Goal: Task Accomplishment & Management: Manage account settings

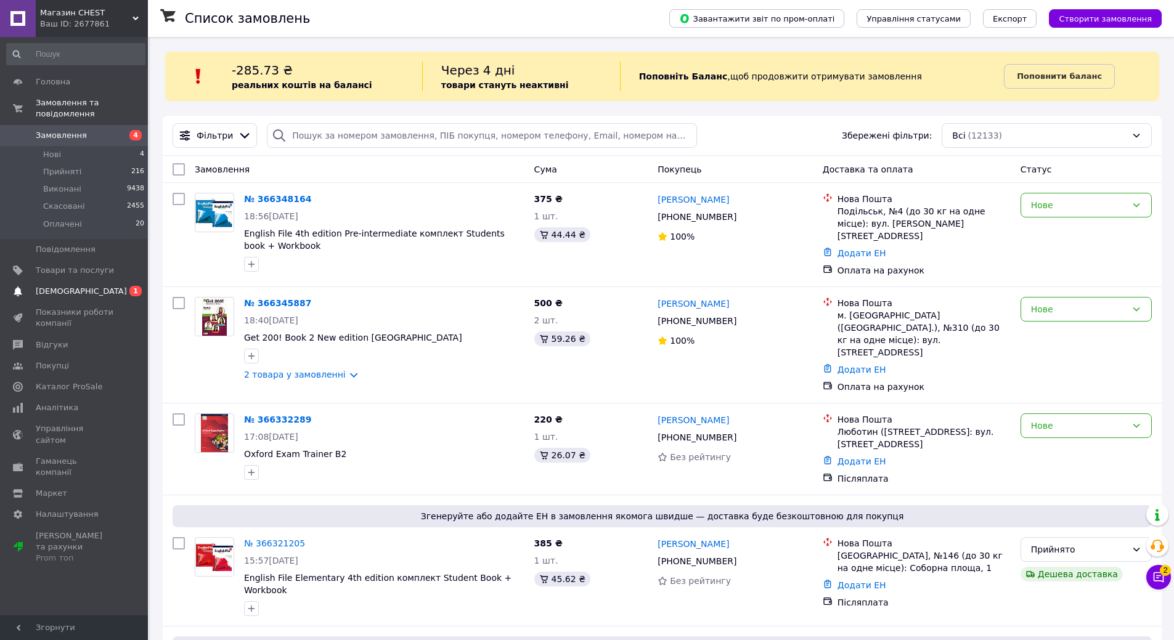
click at [53, 286] on span "[DEMOGRAPHIC_DATA]" at bounding box center [81, 291] width 91 height 11
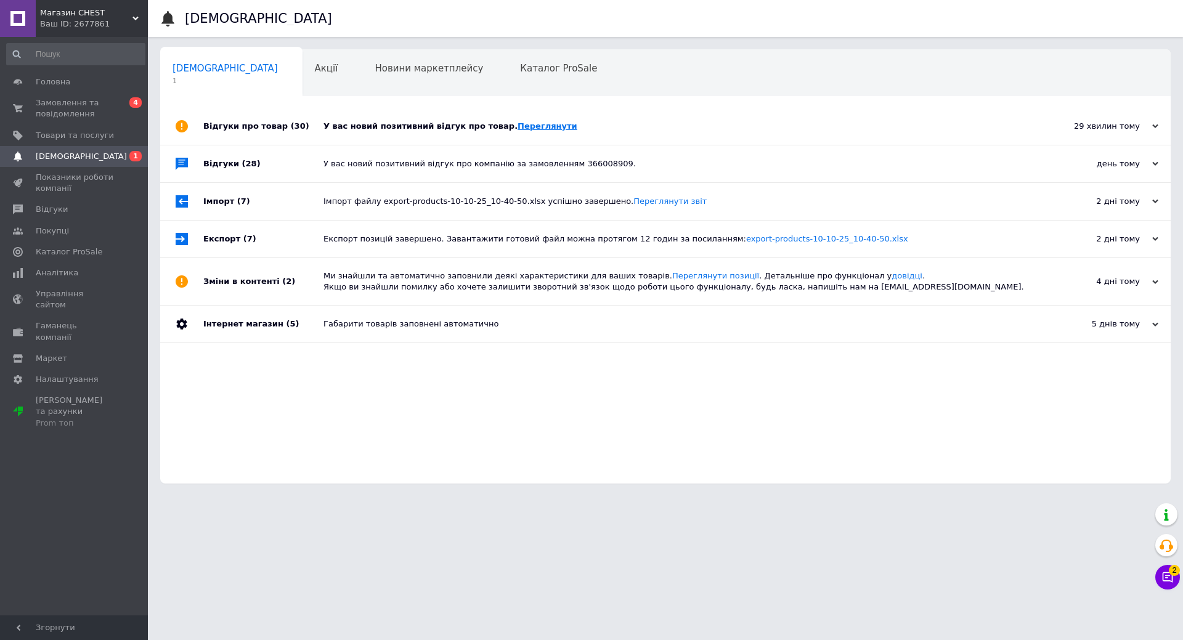
click at [518, 125] on link "Переглянути" at bounding box center [548, 125] width 60 height 9
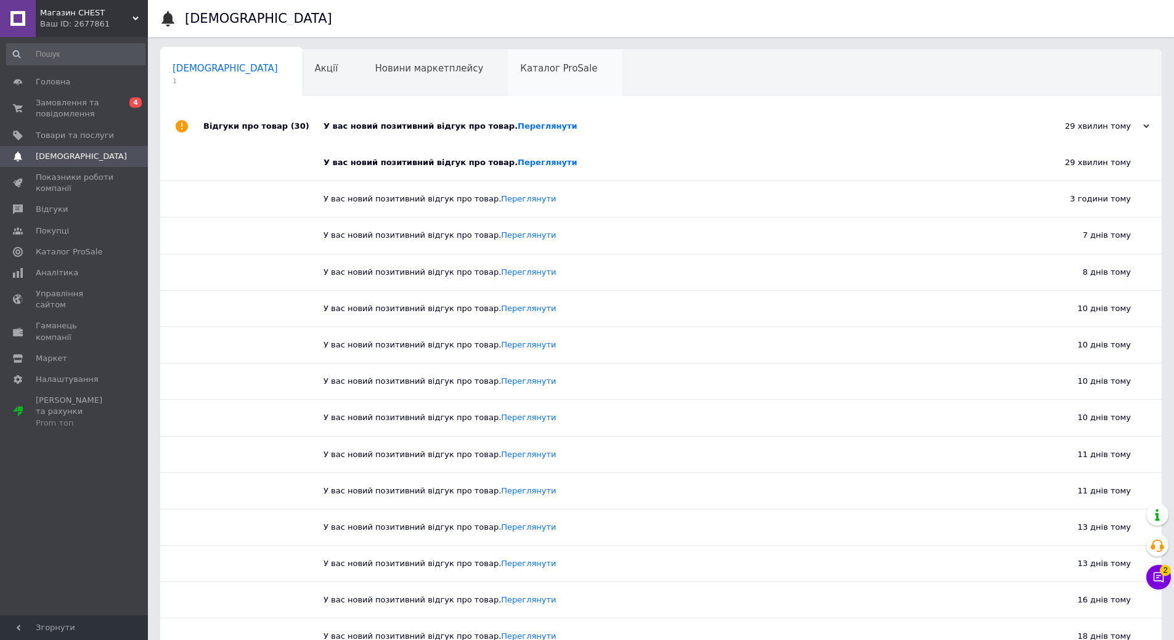
click at [520, 72] on span "Каталог ProSale" at bounding box center [558, 68] width 77 height 11
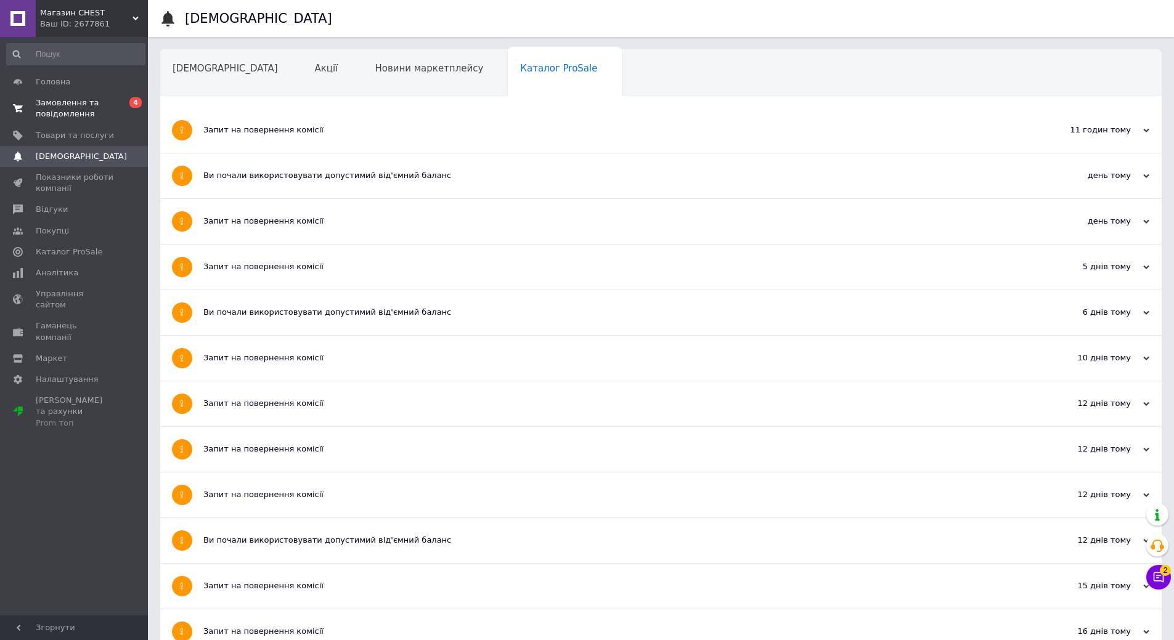
click at [70, 107] on span "Замовлення та повідомлення" at bounding box center [75, 108] width 78 height 22
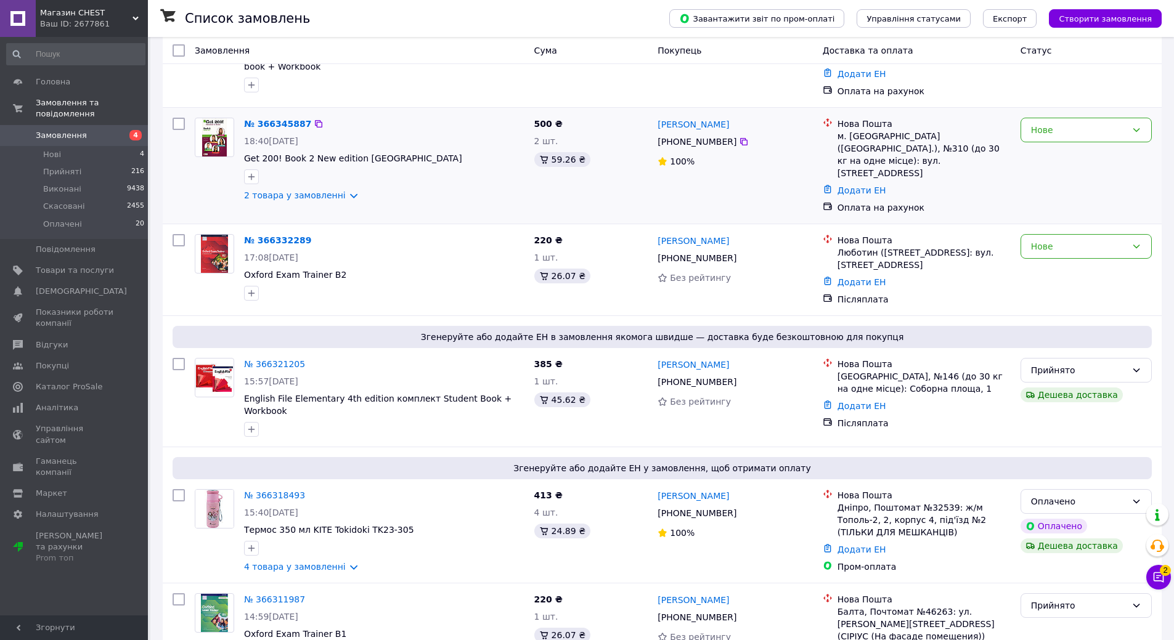
scroll to position [185, 0]
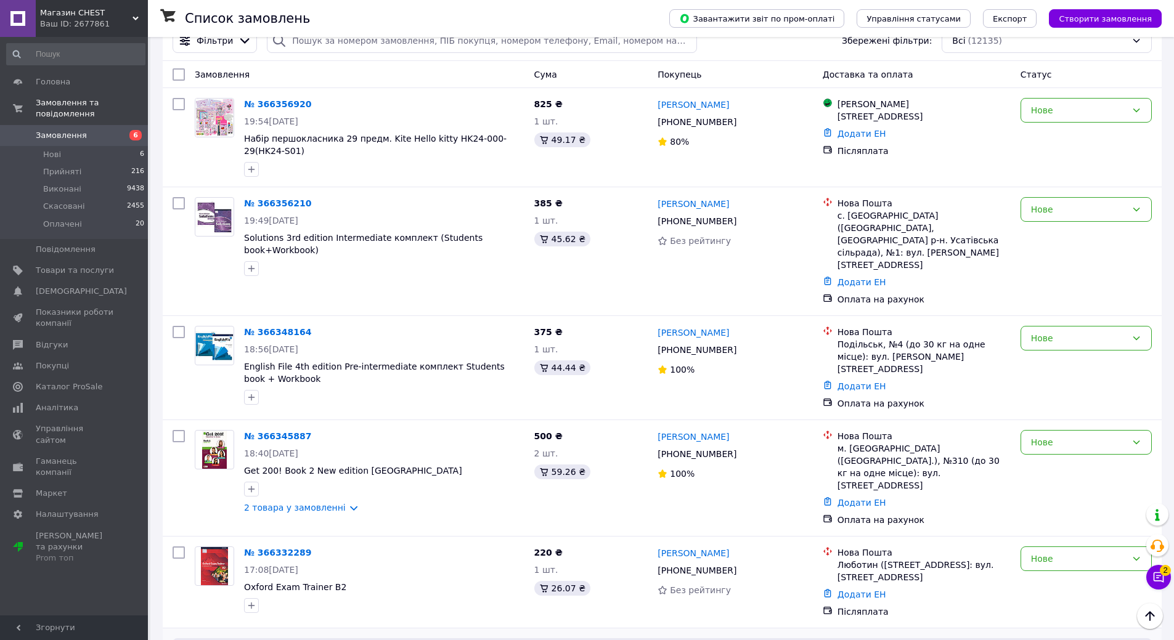
scroll to position [62, 0]
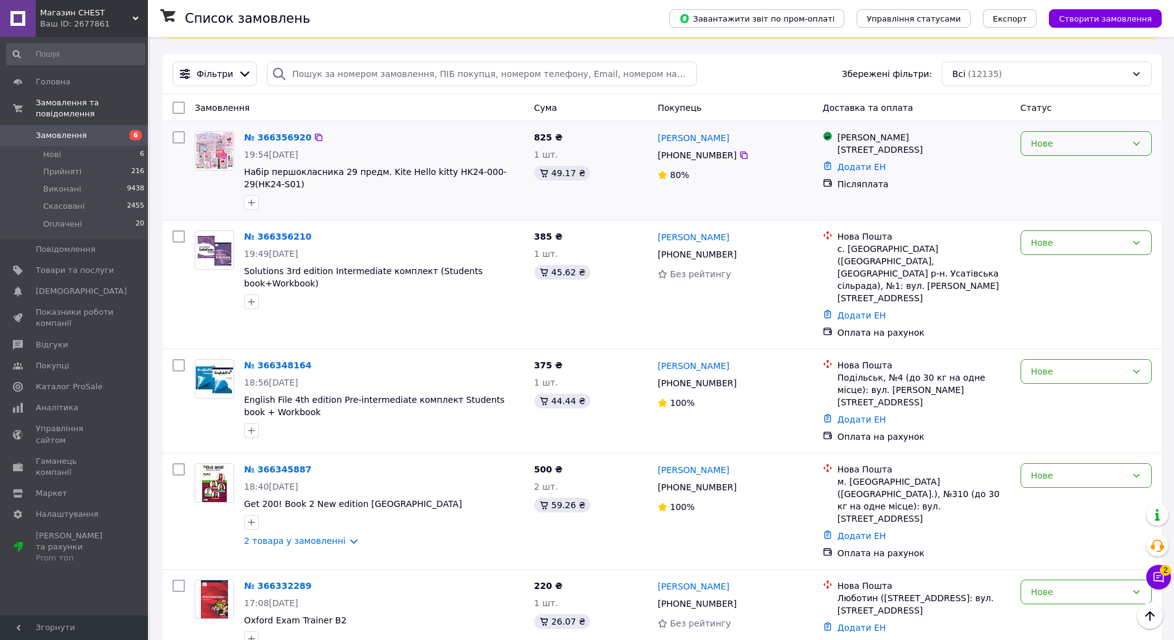
click at [1029, 148] on div "Нове" at bounding box center [1085, 143] width 131 height 25
click at [1033, 167] on li "Прийнято" at bounding box center [1086, 171] width 130 height 22
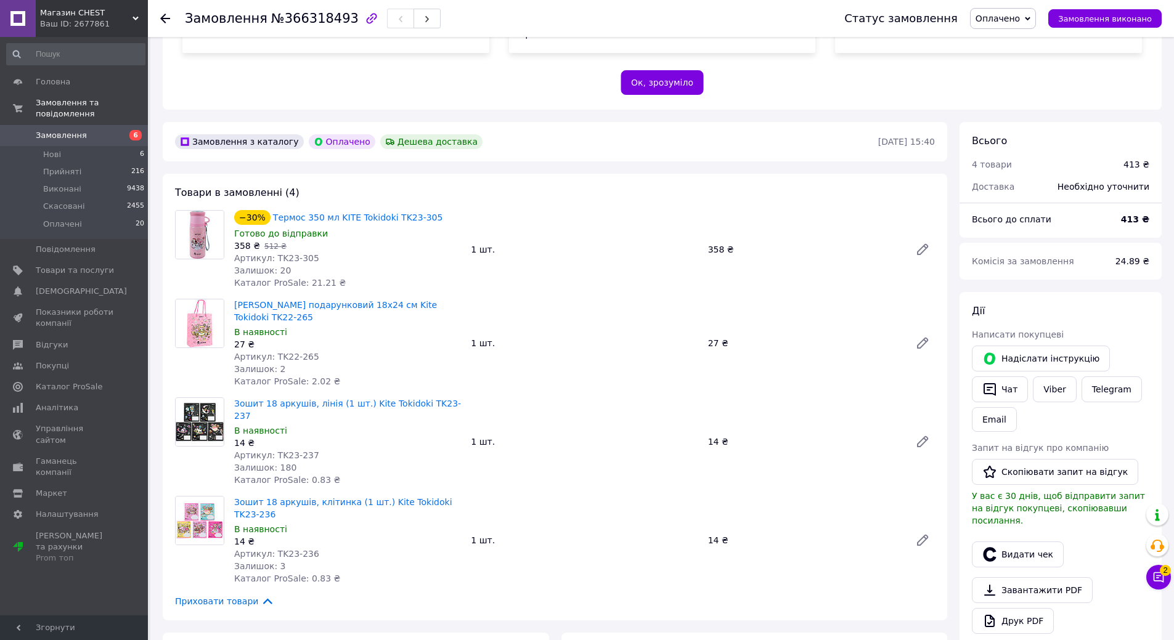
scroll to position [246, 0]
click at [1047, 378] on link "Viber" at bounding box center [1054, 388] width 43 height 26
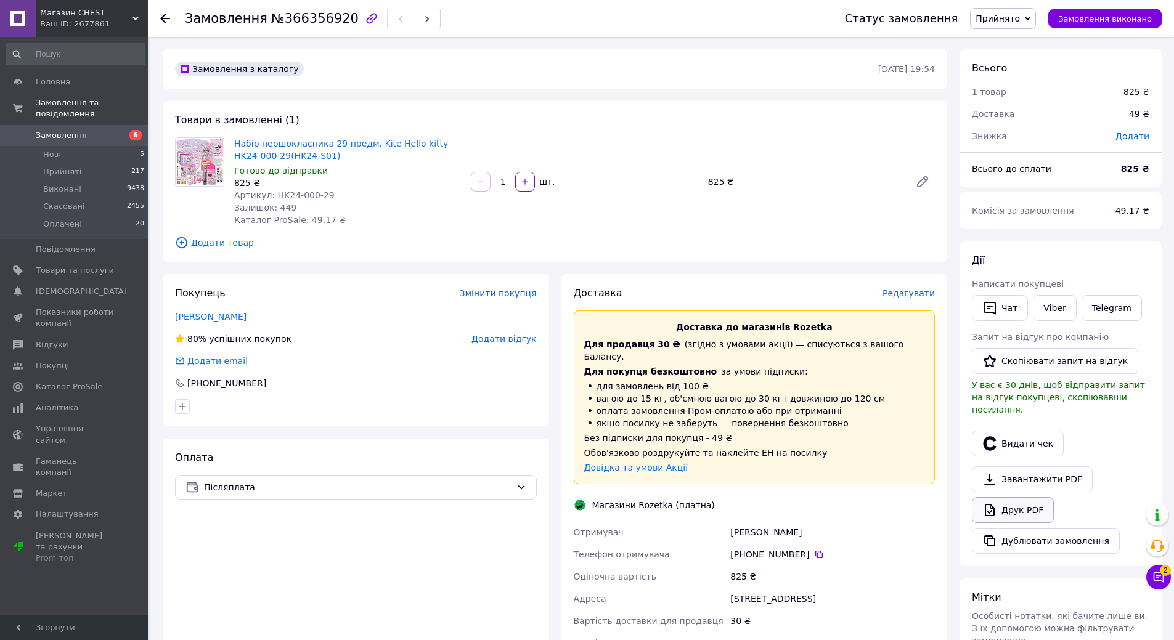
click at [1015, 498] on link "Друк PDF" at bounding box center [1013, 510] width 82 height 26
click at [1054, 306] on link "Viber" at bounding box center [1054, 308] width 43 height 26
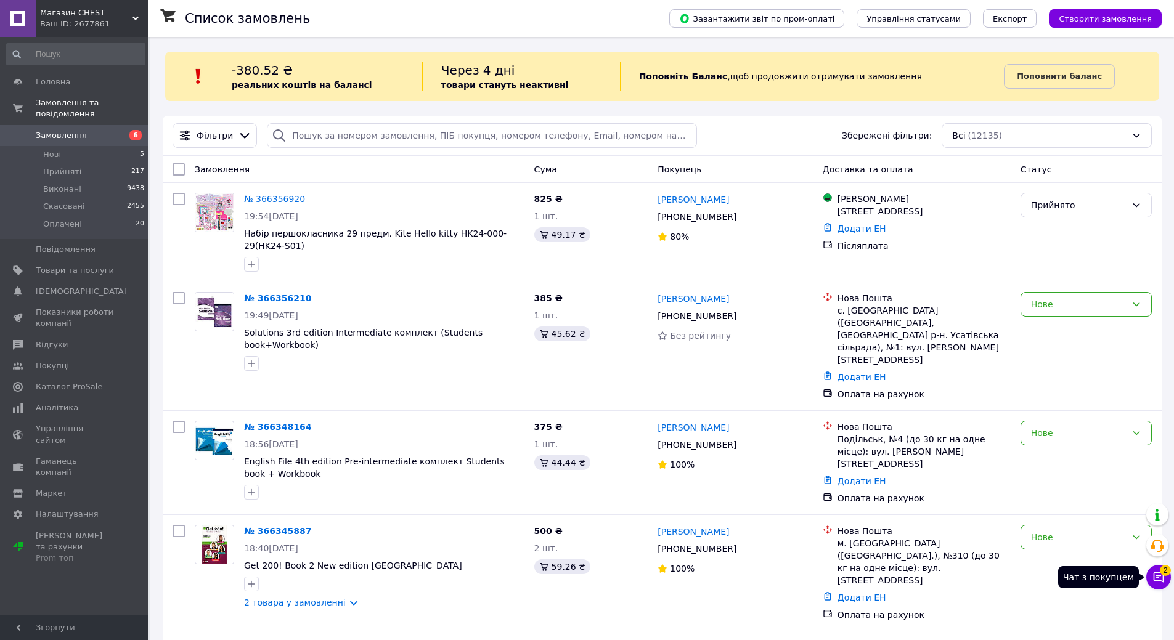
click at [1156, 582] on icon at bounding box center [1158, 577] width 12 height 12
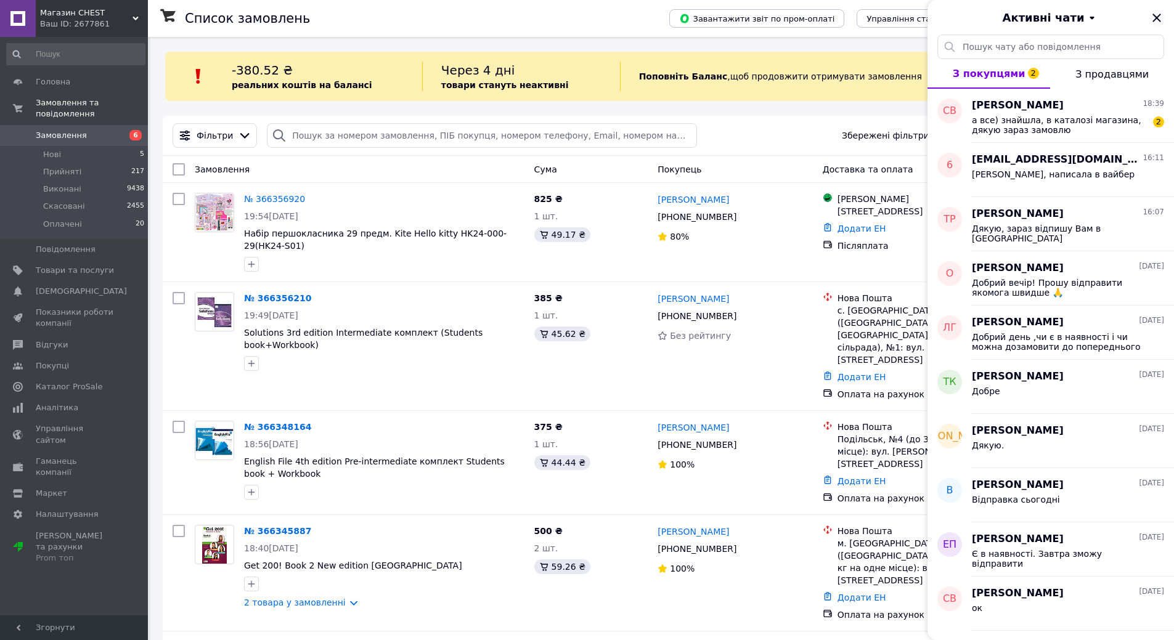
click at [1159, 16] on icon "Закрити" at bounding box center [1156, 18] width 8 height 8
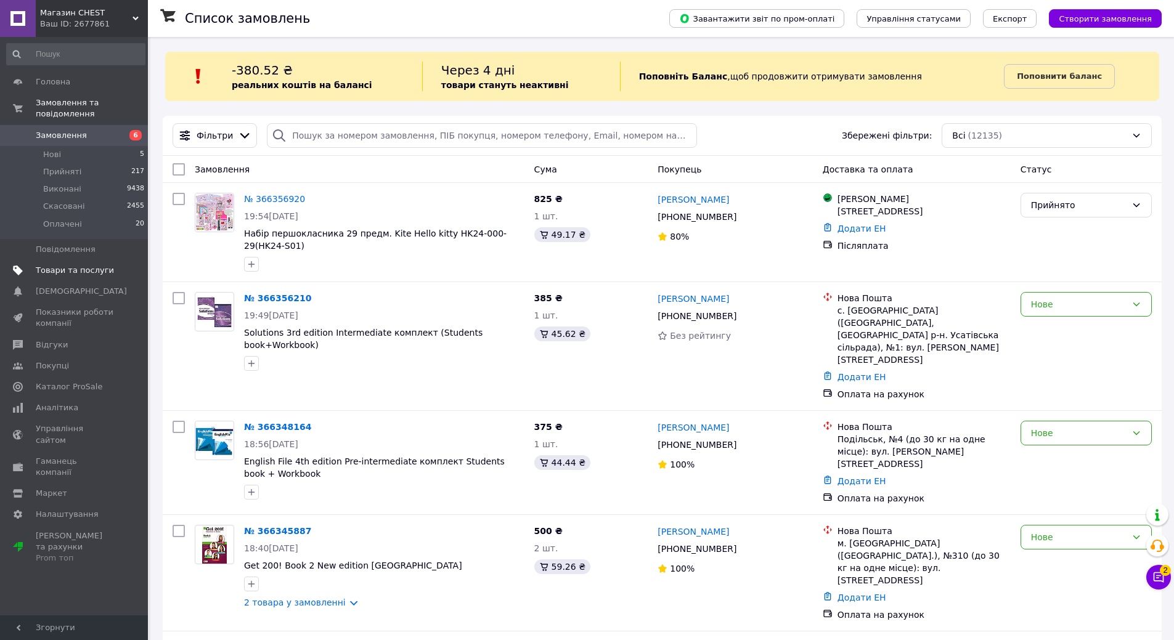
click at [81, 265] on span "Товари та послуги" at bounding box center [75, 270] width 78 height 11
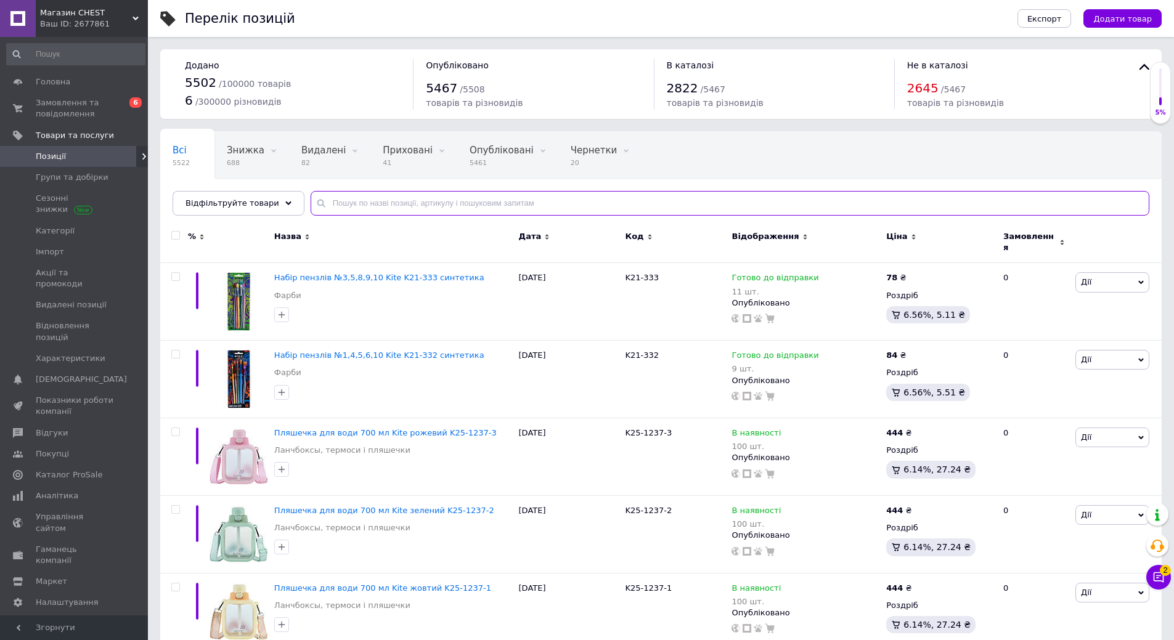
click at [394, 203] on input "text" at bounding box center [730, 203] width 839 height 25
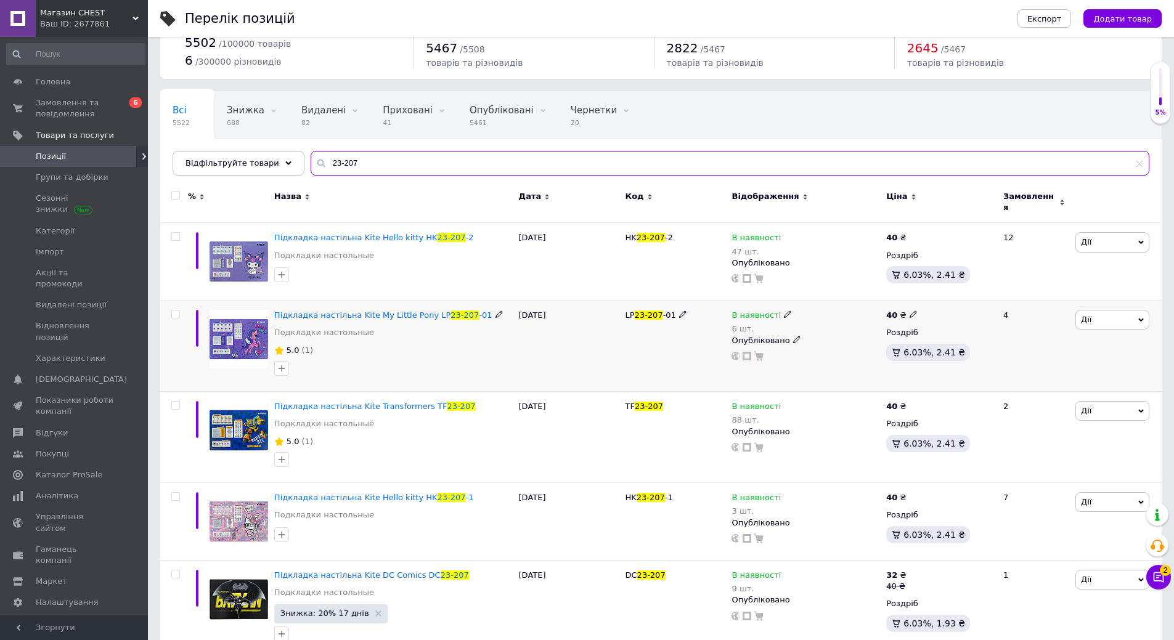
scroll to position [123, 0]
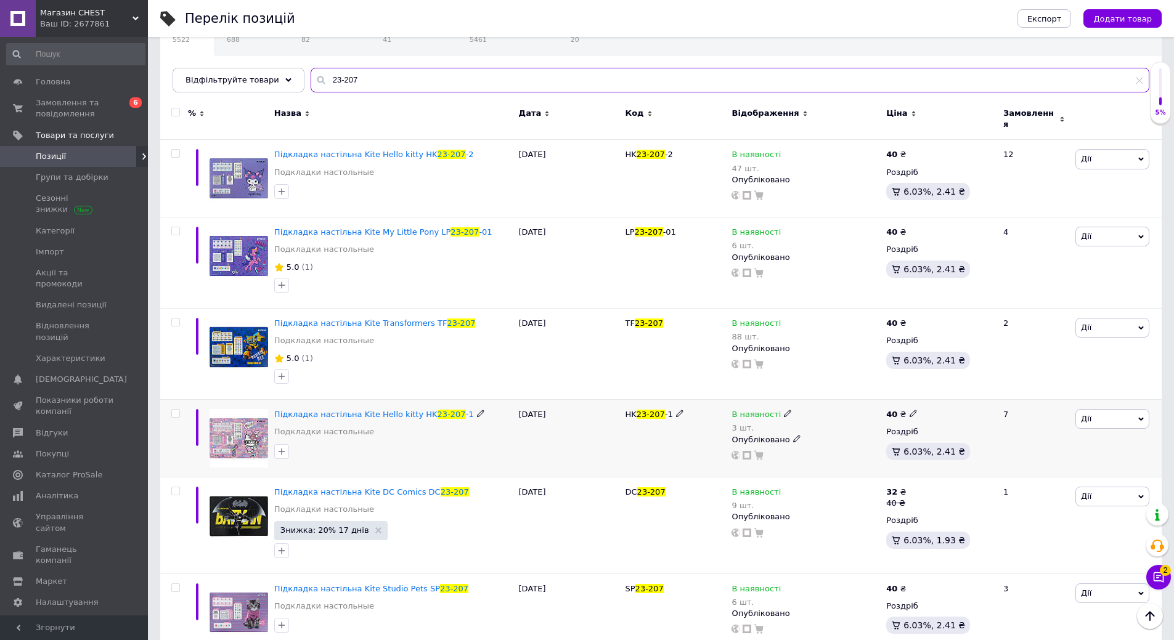
type input "23-207"
click at [784, 410] on icon at bounding box center [787, 413] width 7 height 7
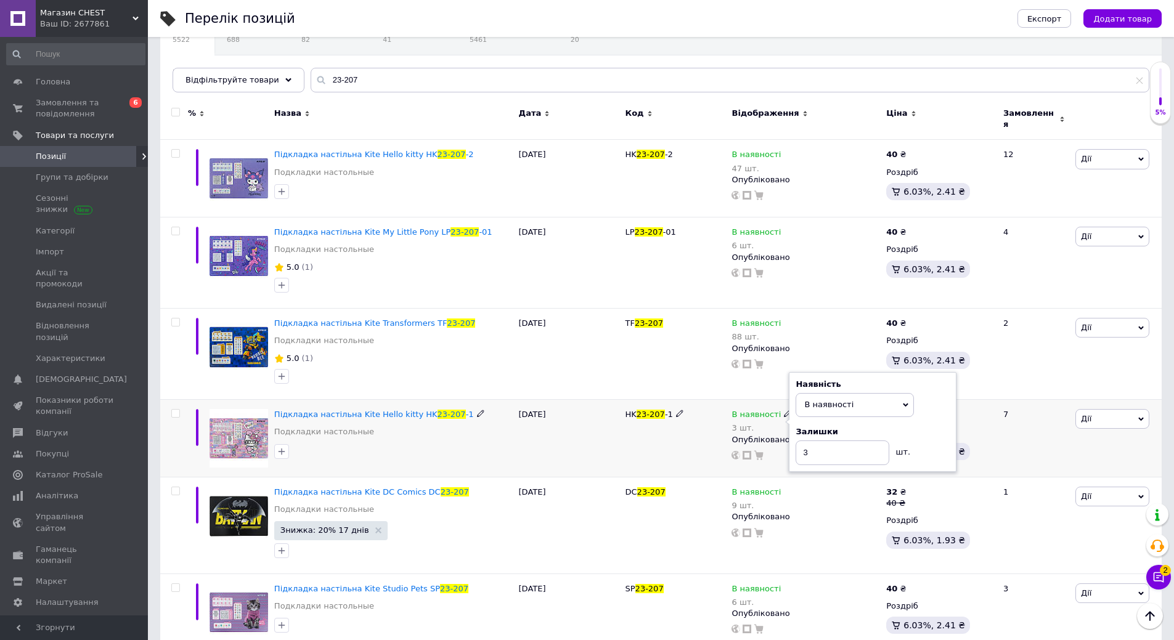
click at [926, 426] on div "Залишки" at bounding box center [872, 431] width 154 height 11
click at [861, 445] on input "3" at bounding box center [842, 453] width 94 height 25
type input "1"
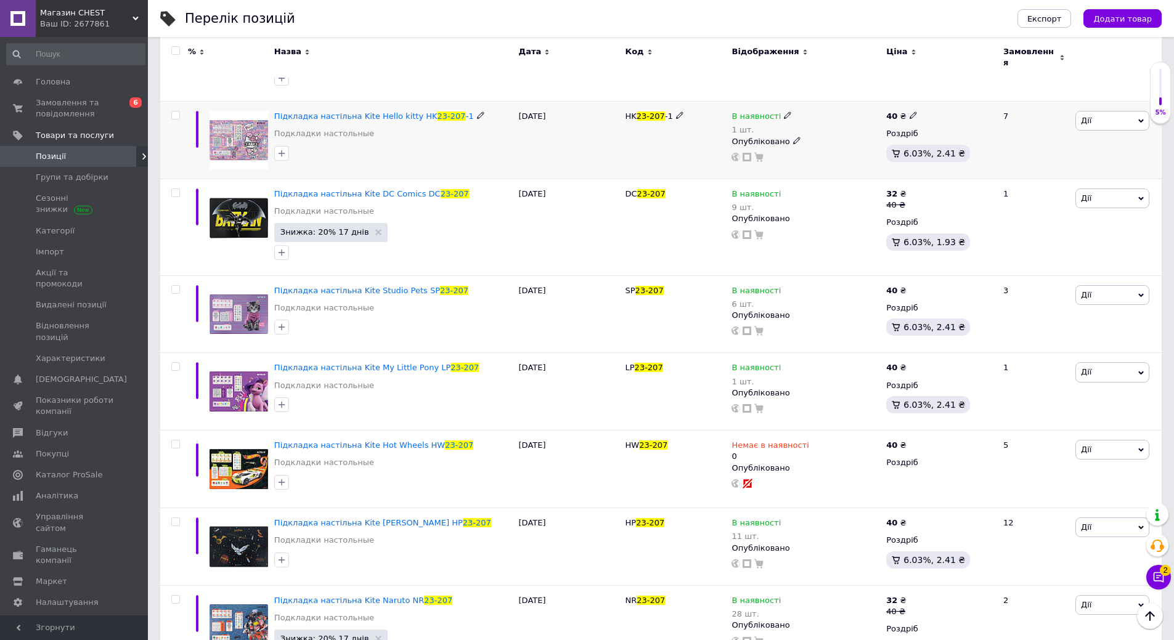
scroll to position [431, 0]
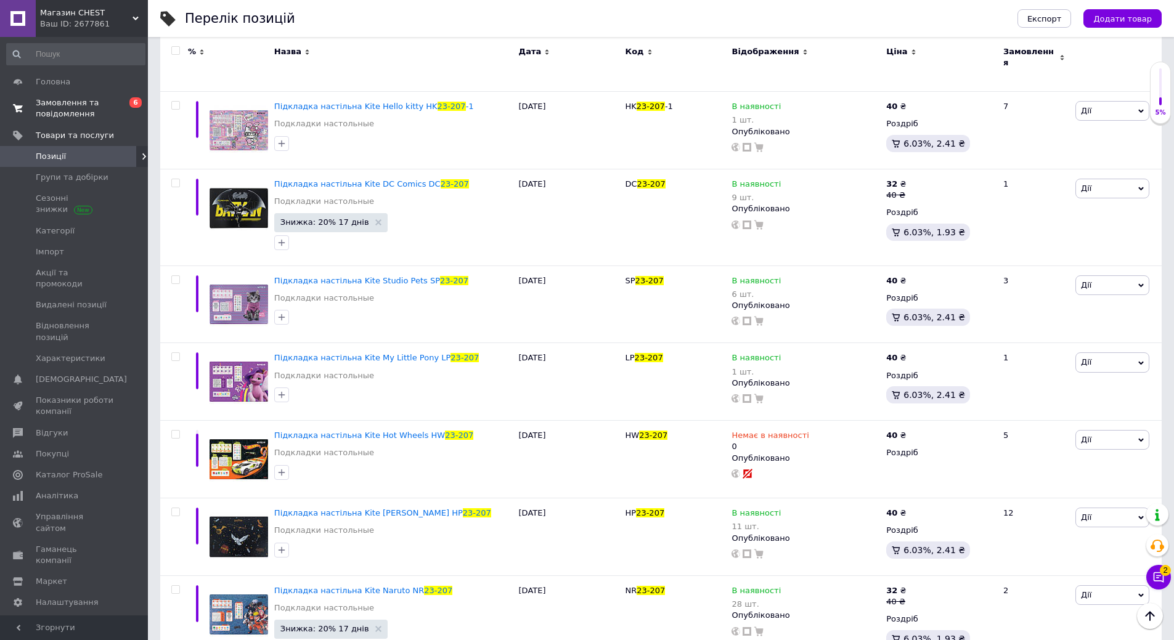
click at [77, 106] on span "Замовлення та повідомлення" at bounding box center [75, 108] width 78 height 22
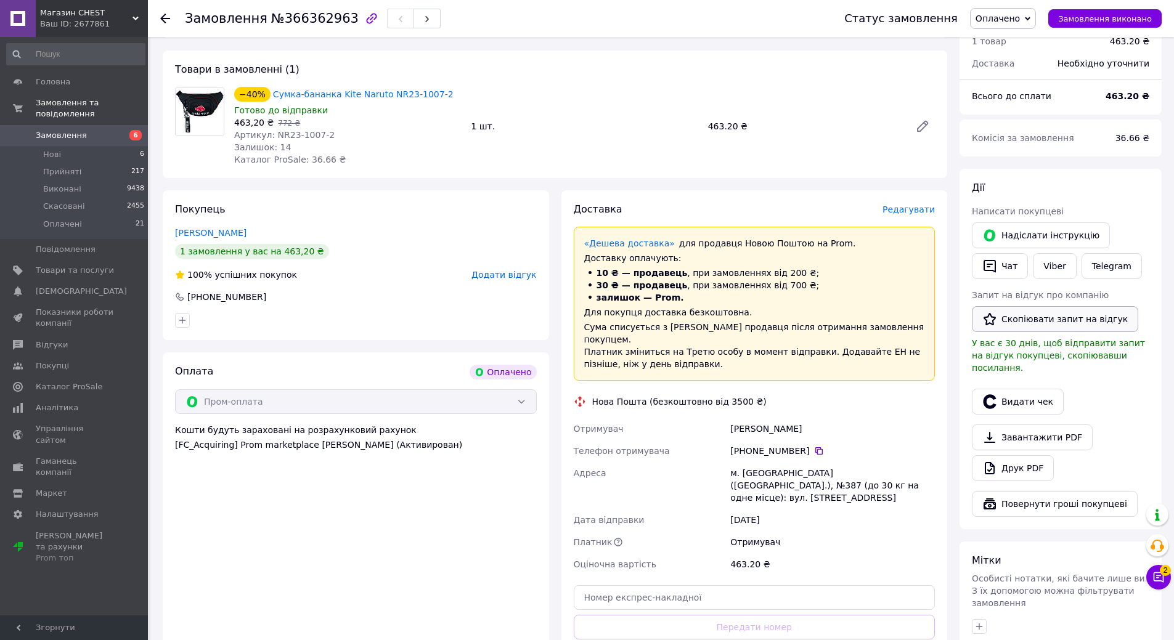
scroll to position [370, 0]
click at [1013, 454] on link "Друк PDF" at bounding box center [1013, 467] width 82 height 26
click at [1058, 252] on link "Viber" at bounding box center [1054, 265] width 43 height 26
click at [1051, 253] on link "Viber" at bounding box center [1054, 265] width 43 height 26
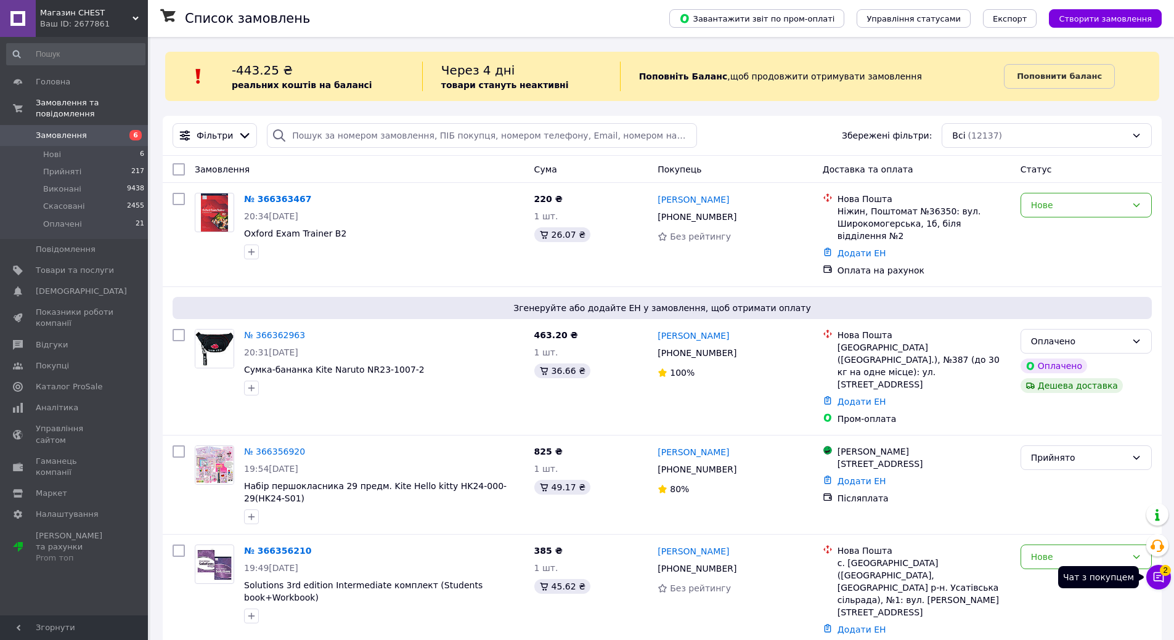
click at [1163, 579] on icon at bounding box center [1158, 577] width 10 height 10
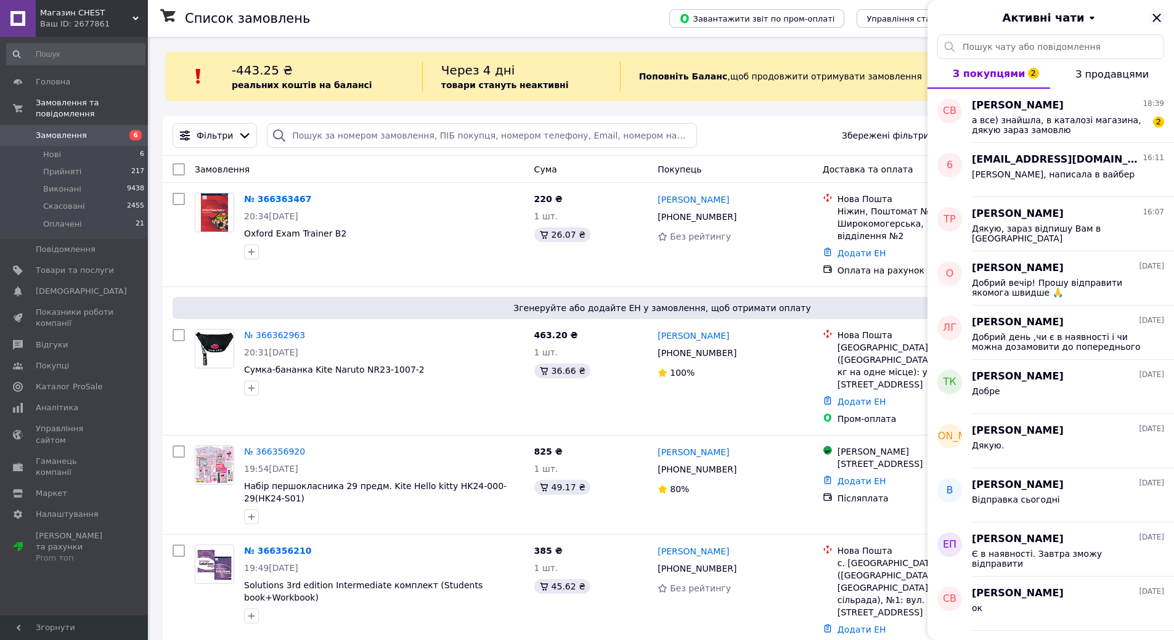
click at [1157, 15] on icon "Закрити" at bounding box center [1156, 17] width 15 height 15
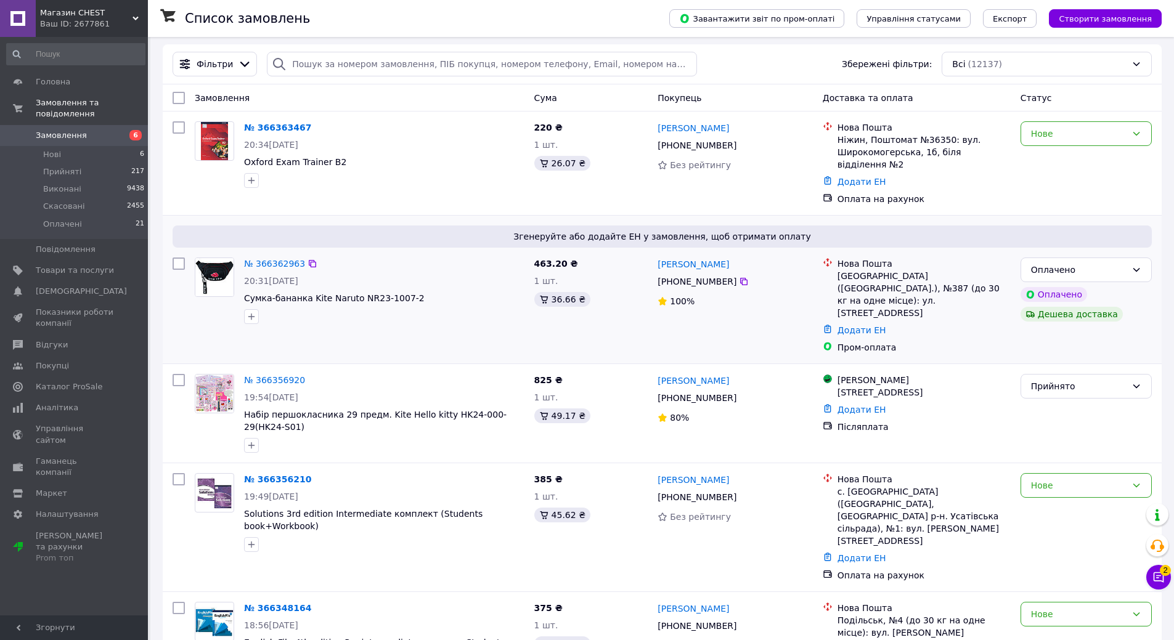
scroll to position [185, 0]
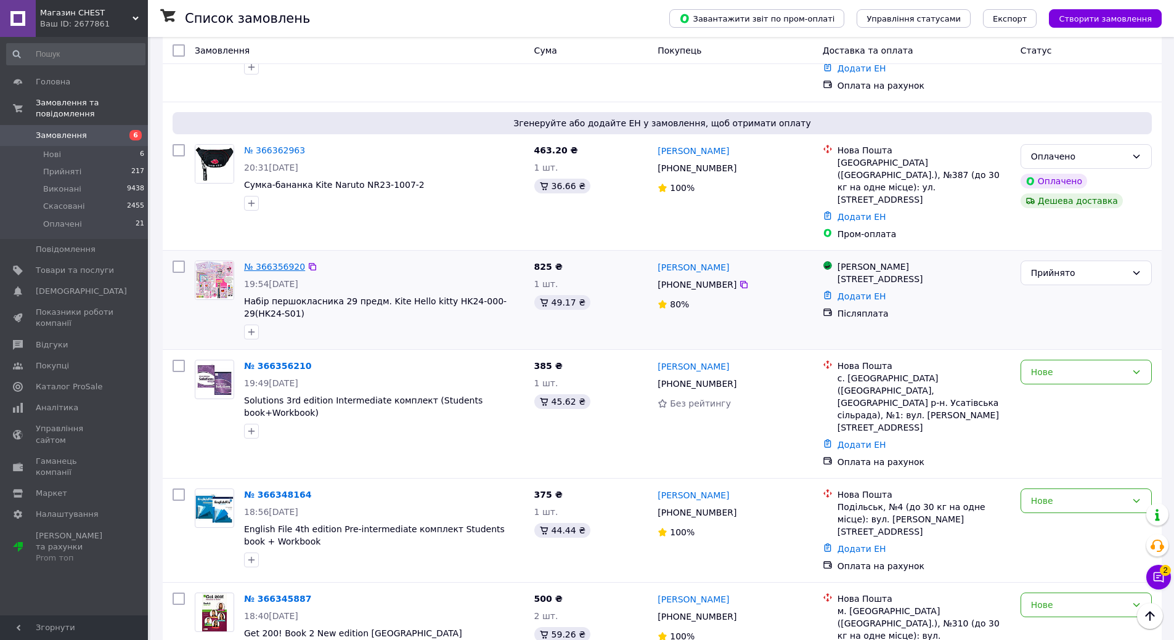
click at [282, 262] on link "№ 366356920" at bounding box center [274, 267] width 61 height 10
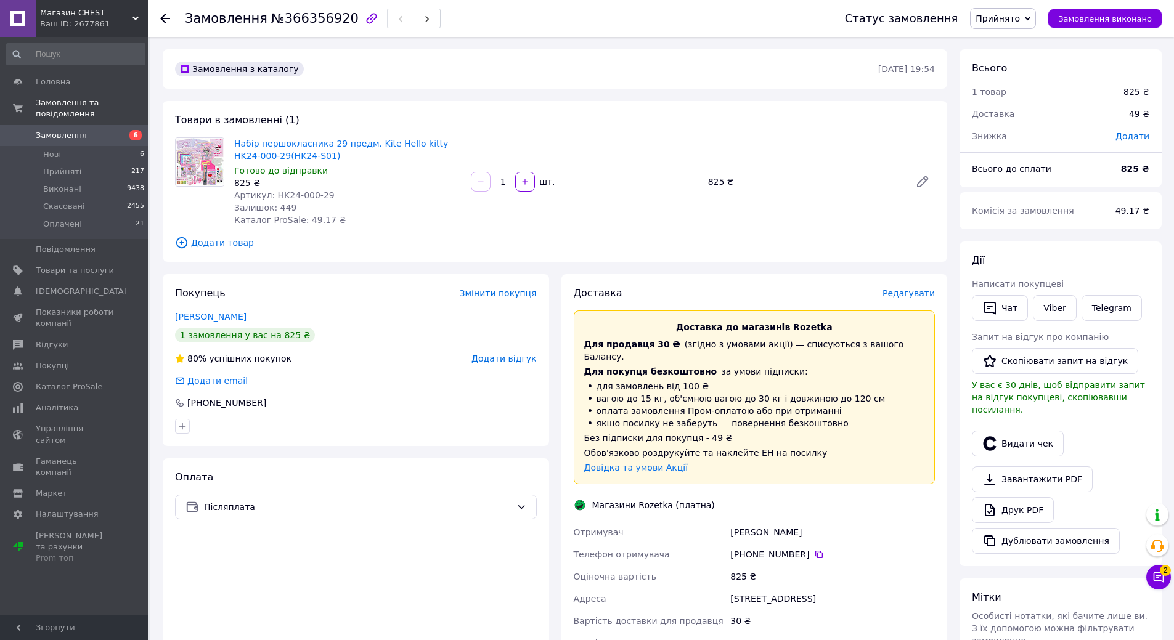
click at [910, 295] on span "Редагувати" at bounding box center [908, 293] width 52 height 10
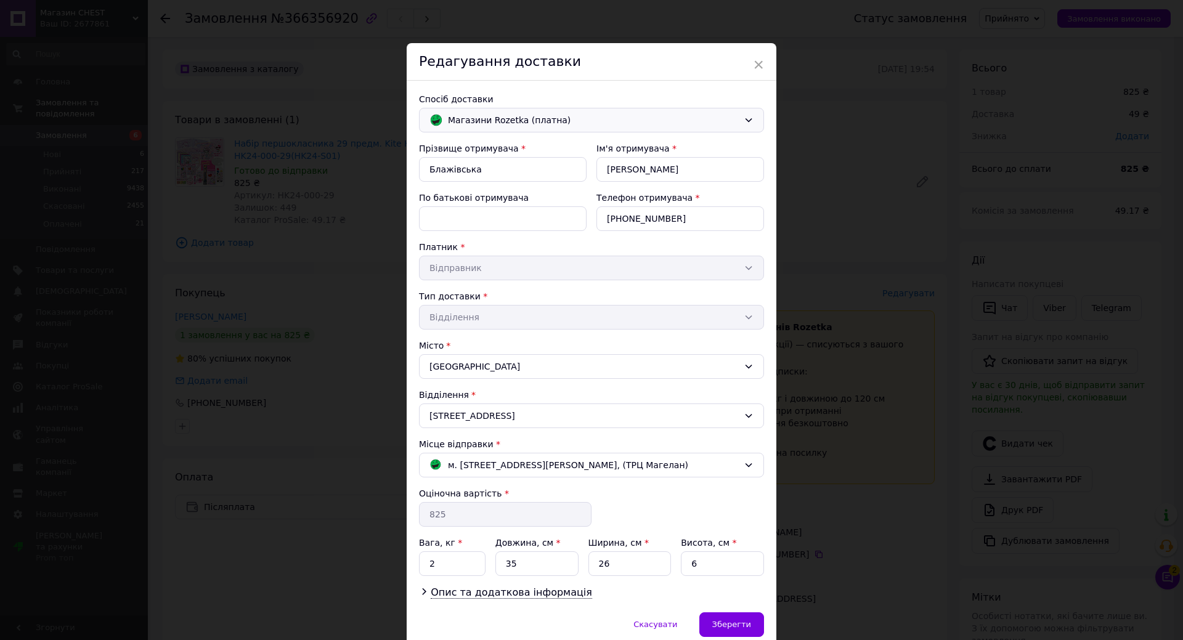
click at [532, 118] on span "Магазини Rozetka (платна)" at bounding box center [593, 120] width 291 height 14
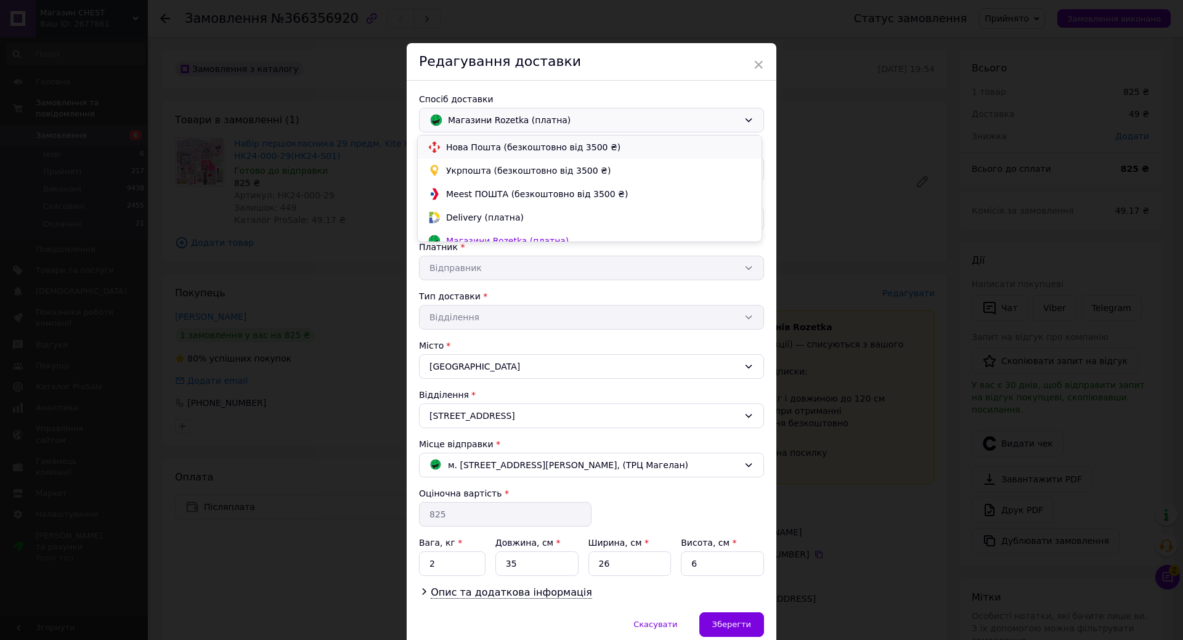
click at [516, 149] on span "Нова Пошта (безкоштовно від 3500 ₴)" at bounding box center [599, 147] width 306 height 12
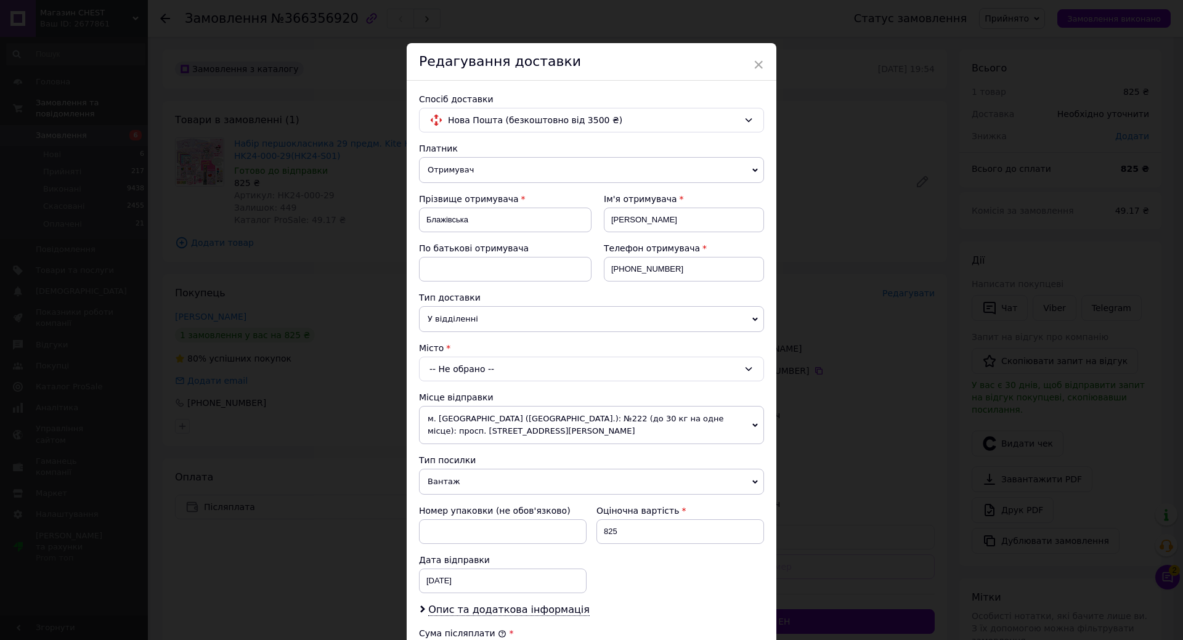
click at [515, 372] on div "-- Не обрано --" at bounding box center [591, 369] width 345 height 25
type input "ужг"
click at [454, 423] on li "Ужг ород" at bounding box center [592, 422] width 344 height 20
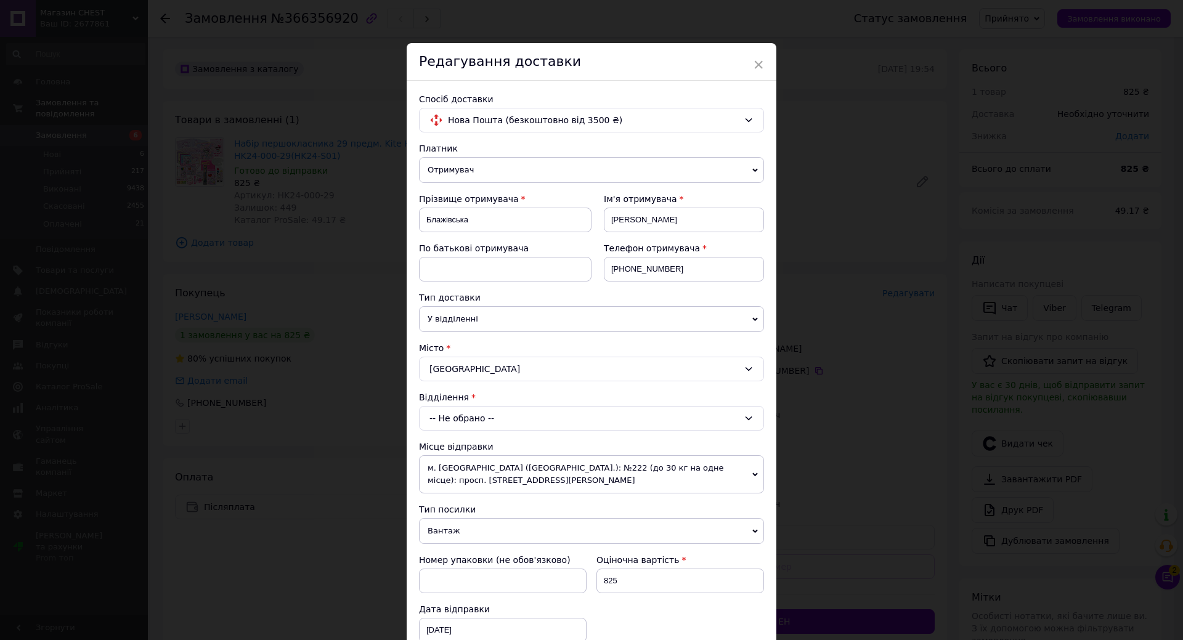
click at [460, 423] on div "-- Не обрано --" at bounding box center [591, 418] width 345 height 25
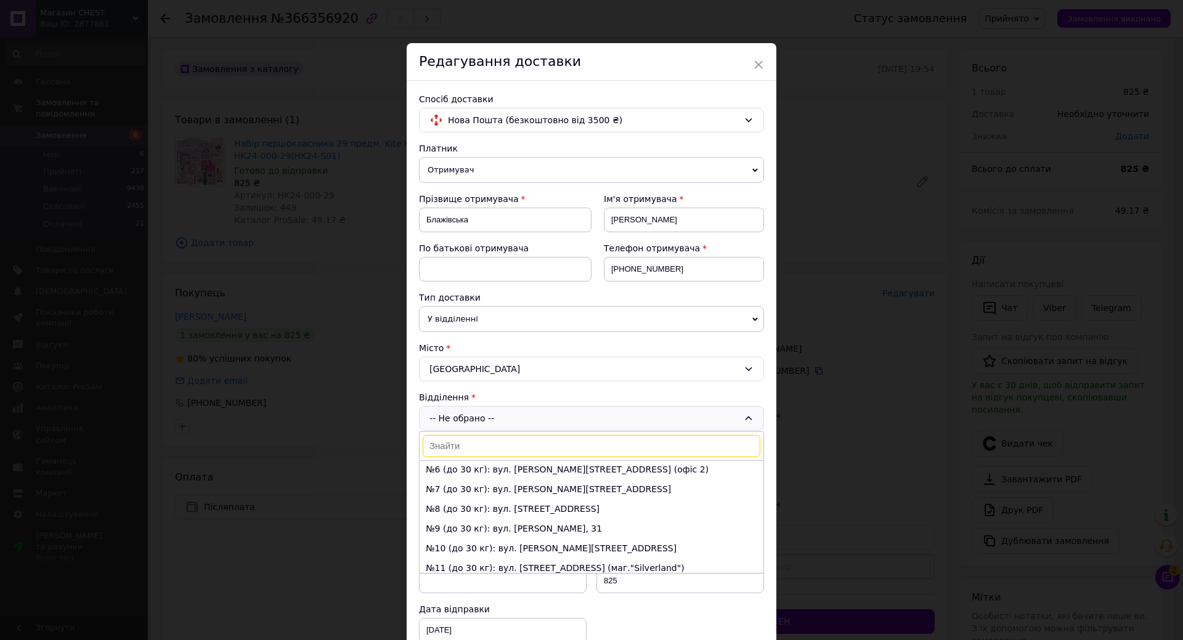
scroll to position [123, 0]
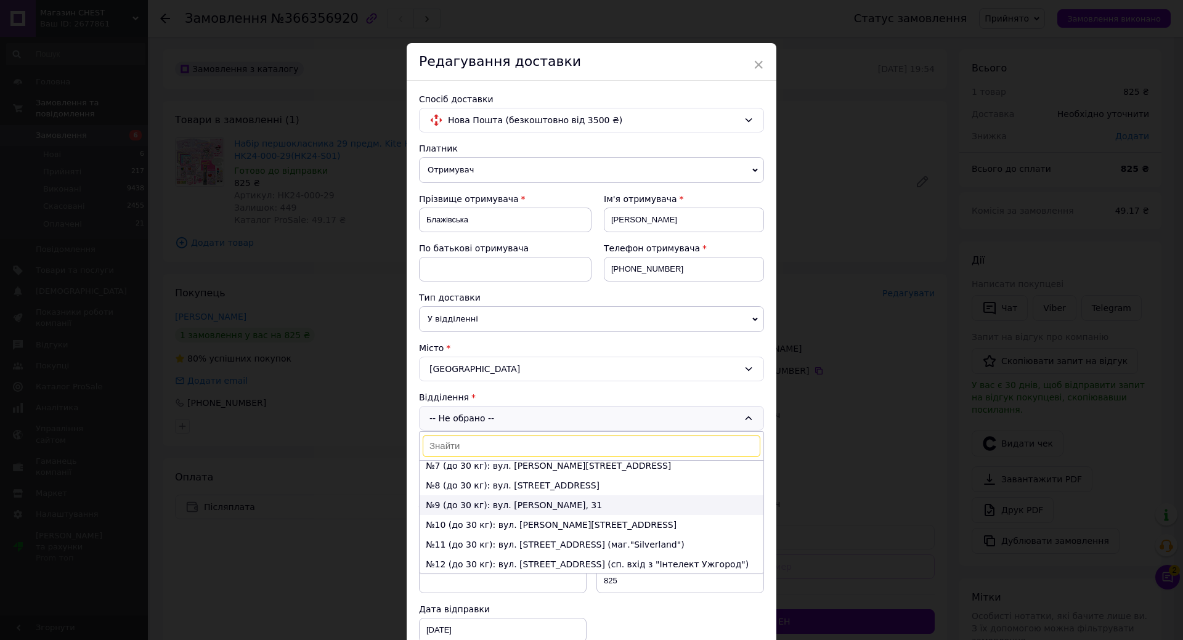
click at [483, 506] on li "№9 (до 30 кг): вул. Івана Чендея, 31" at bounding box center [592, 505] width 344 height 20
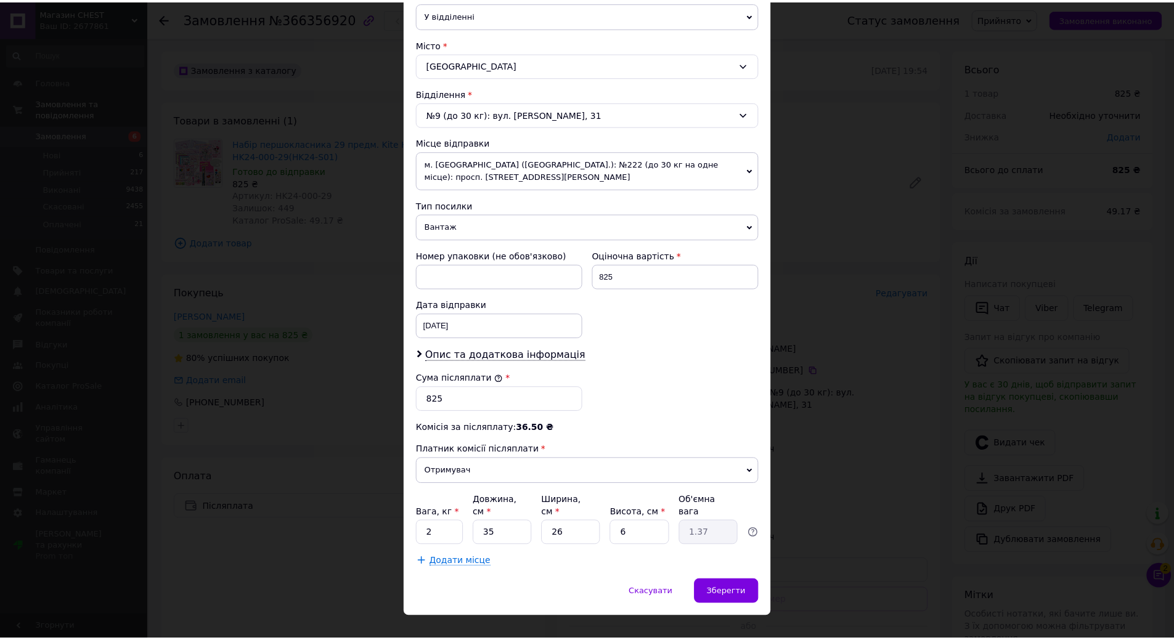
scroll to position [308, 0]
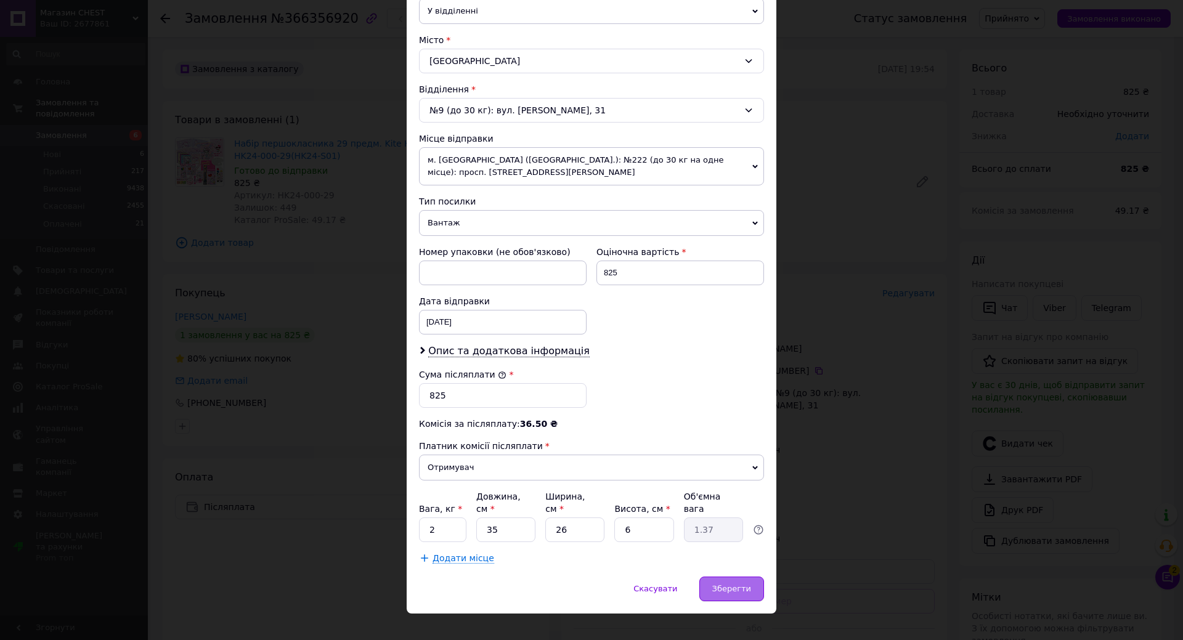
click at [738, 584] on span "Зберегти" at bounding box center [731, 588] width 39 height 9
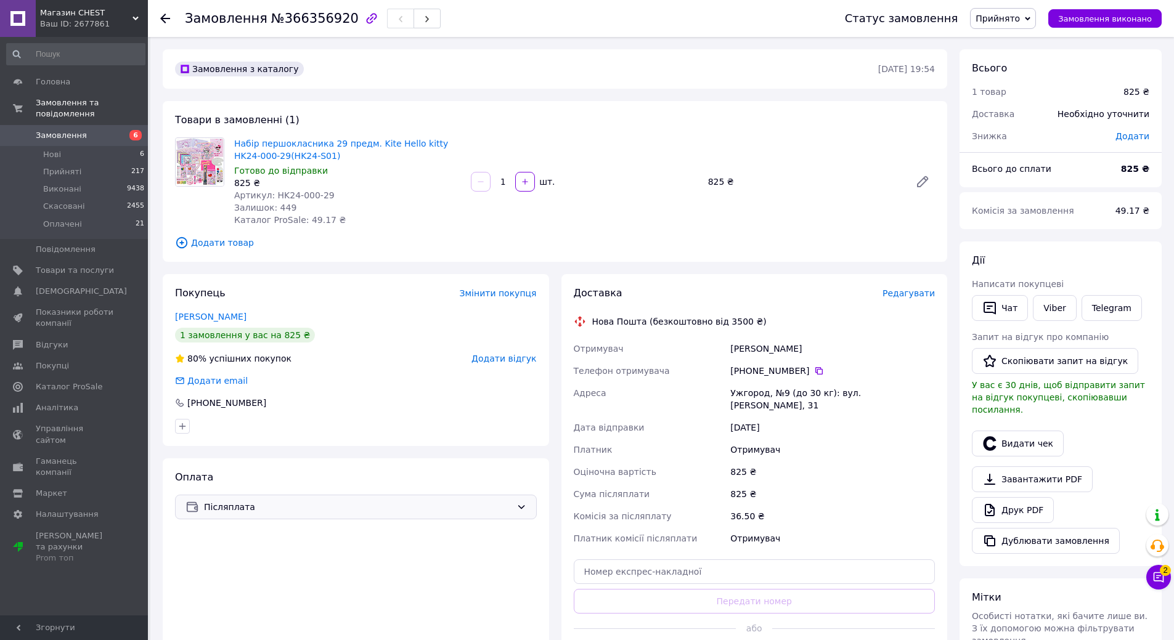
click at [410, 511] on span "Післяплата" at bounding box center [357, 507] width 307 height 14
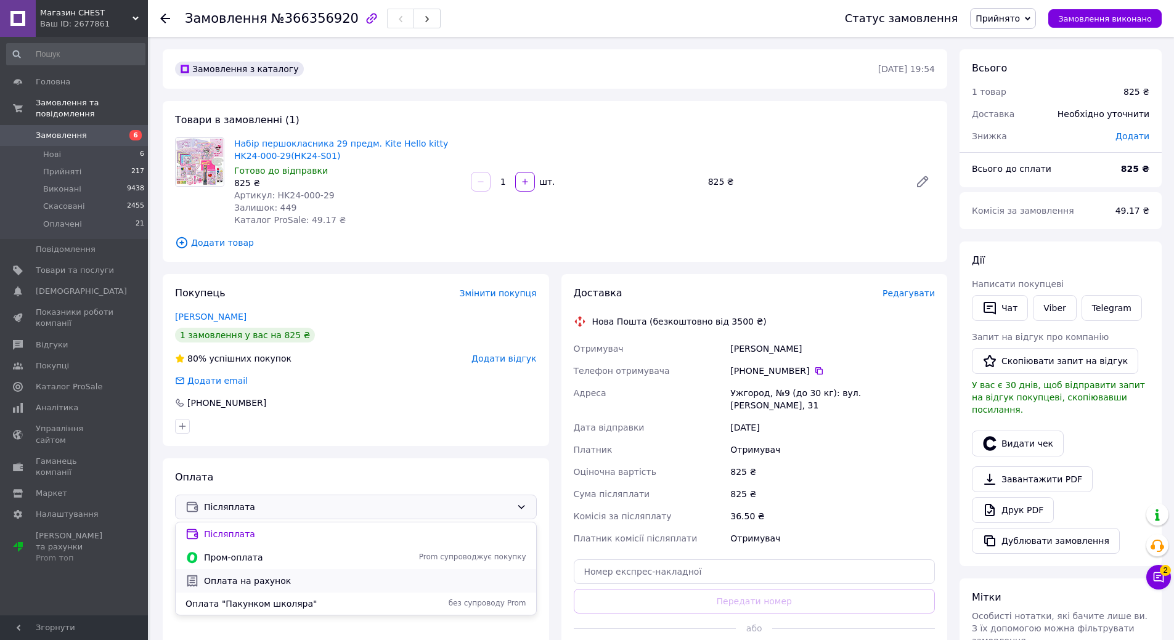
click at [275, 577] on span "Оплата на рахунок" at bounding box center [365, 581] width 322 height 12
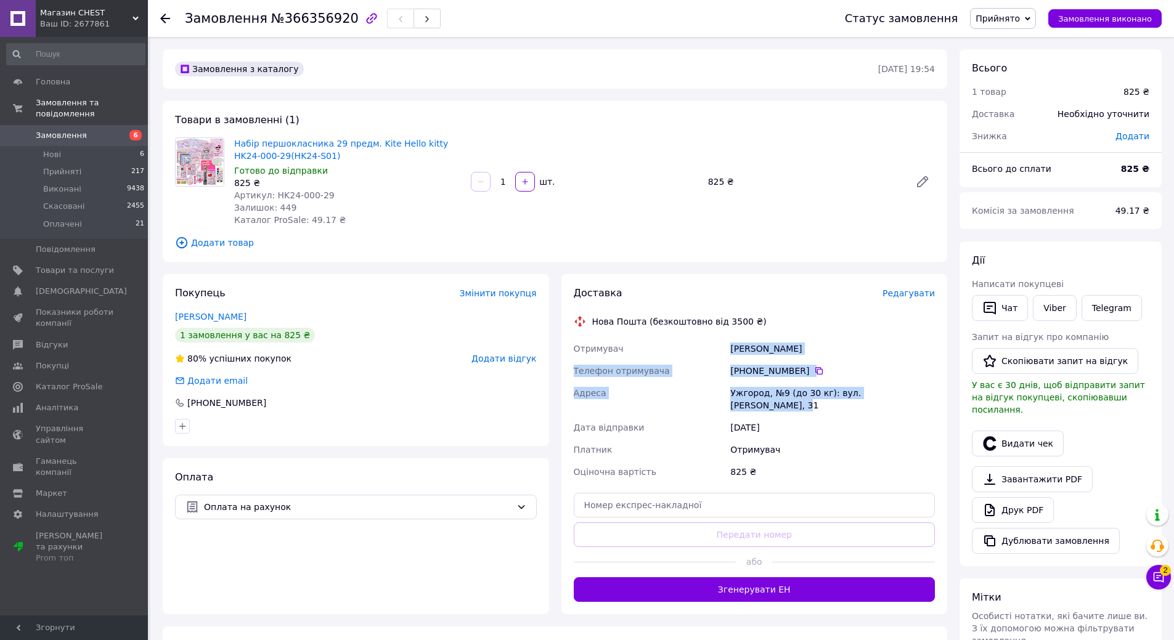
drag, startPoint x: 731, startPoint y: 348, endPoint x: 910, endPoint y: 394, distance: 184.4
click at [910, 394] on div "Отримувач Блажівська Даніела Телефон отримувача +380 50 336 96 96   Адреса Ужго…" at bounding box center [754, 410] width 367 height 145
drag, startPoint x: 574, startPoint y: 347, endPoint x: 909, endPoint y: 387, distance: 337.5
click at [909, 387] on div "Отримувач Блажівська Даніела Телефон отримувача +380 50 336 96 96   Адреса Ужго…" at bounding box center [754, 410] width 367 height 145
copy div "Отримувач Блажівська Даніела Телефон отримувача +380 50 336 96 96   Адреса Ужго…"
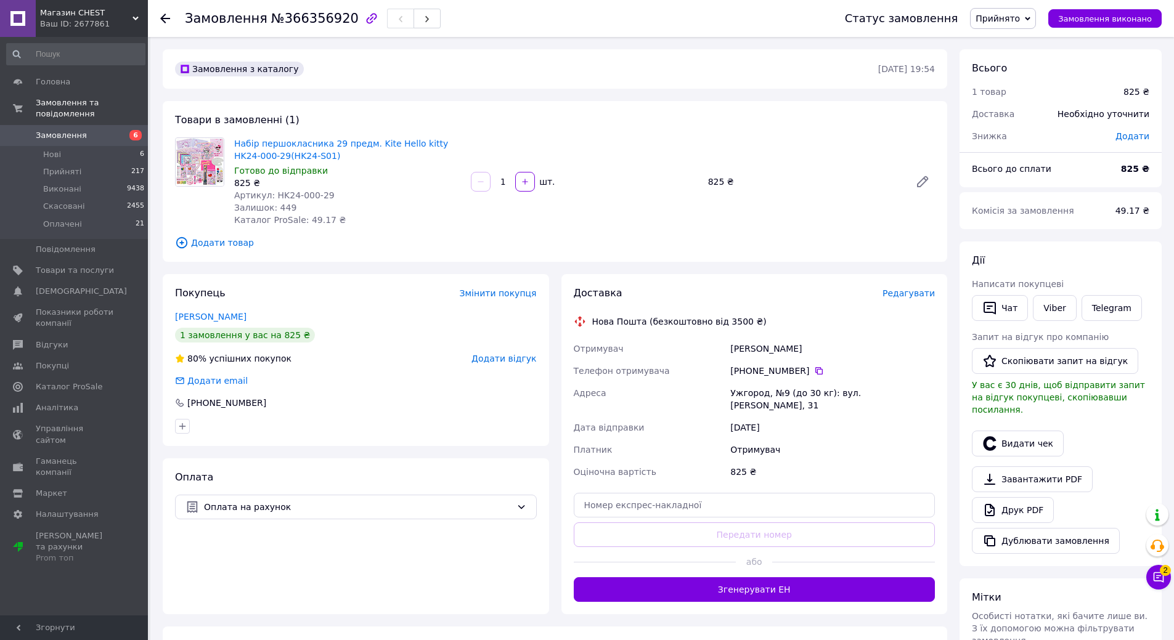
click at [166, 17] on icon at bounding box center [165, 19] width 10 height 10
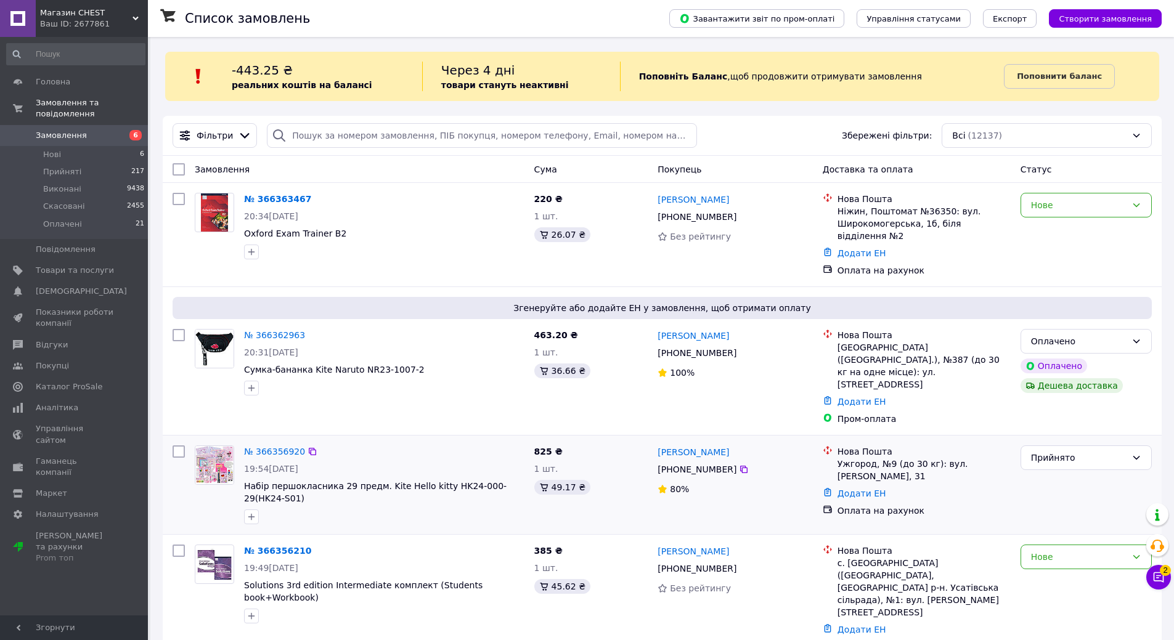
drag, startPoint x: 754, startPoint y: 413, endPoint x: 656, endPoint y: 418, distance: 97.5
click at [656, 444] on div "[PERSON_NAME]" at bounding box center [734, 451] width 157 height 15
copy link "[PERSON_NAME]"
click at [739, 465] on icon at bounding box center [744, 470] width 10 height 10
drag, startPoint x: 758, startPoint y: 433, endPoint x: 675, endPoint y: 436, distance: 83.3
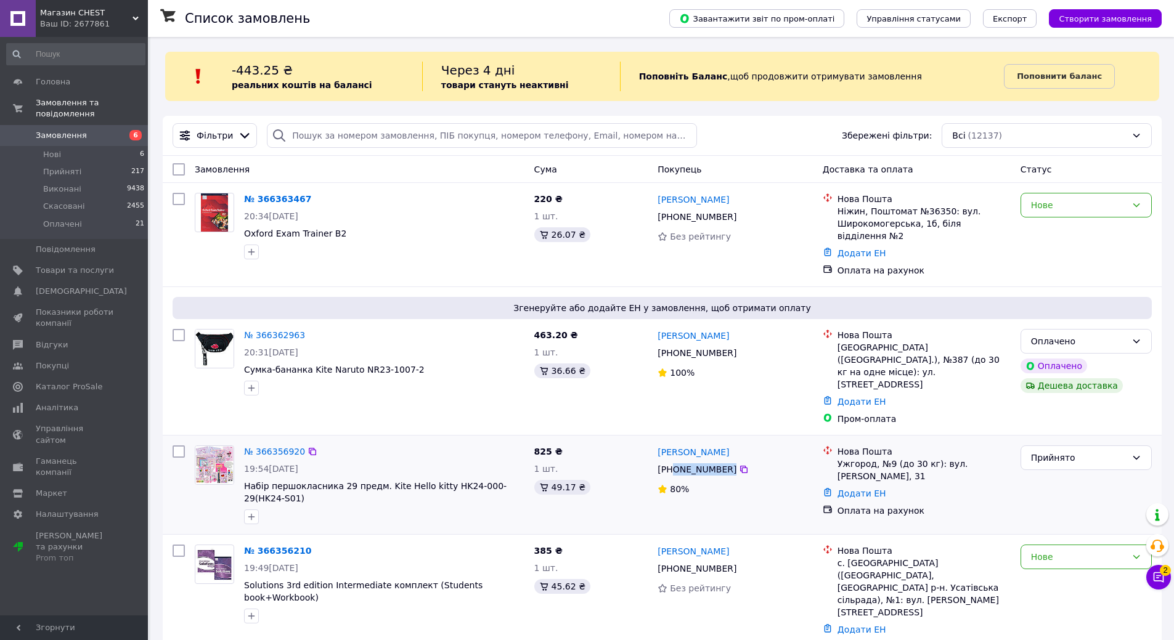
click at [675, 462] on div "[PHONE_NUMBER]" at bounding box center [734, 469] width 157 height 15
copy div "0 50 336 96 96"
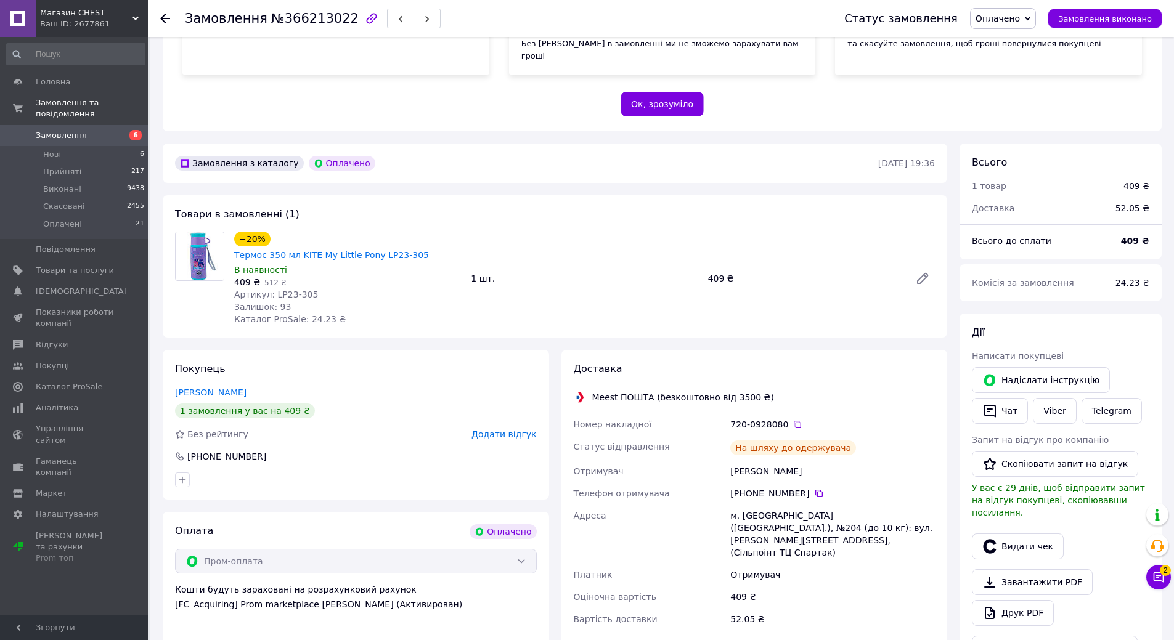
scroll to position [246, 0]
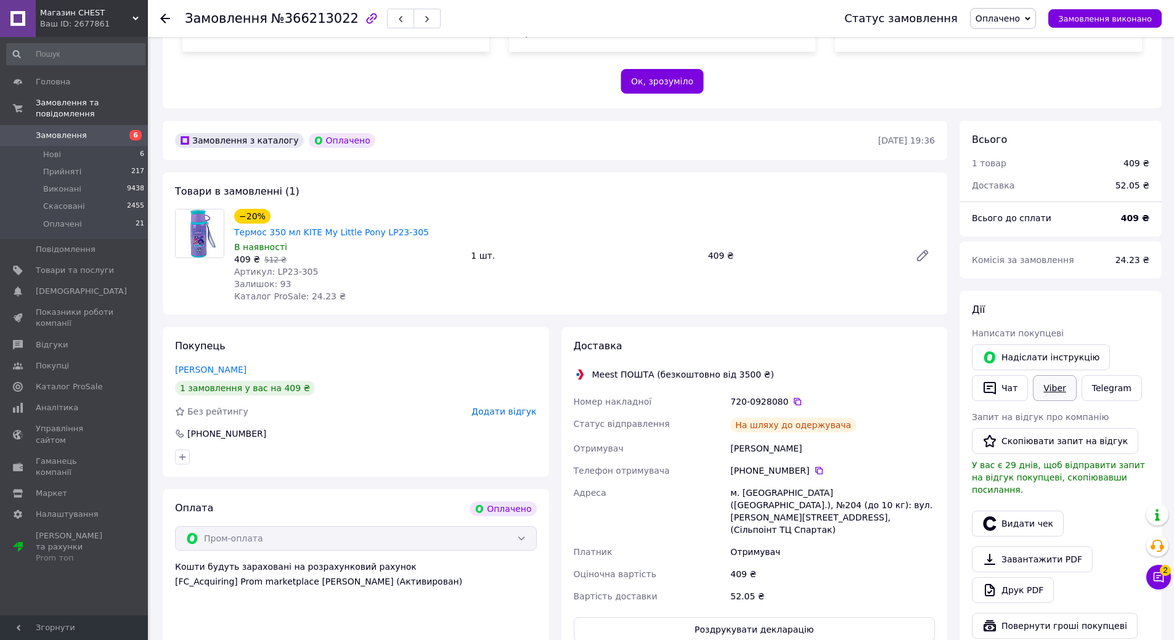
click at [1056, 376] on link "Viber" at bounding box center [1054, 388] width 43 height 26
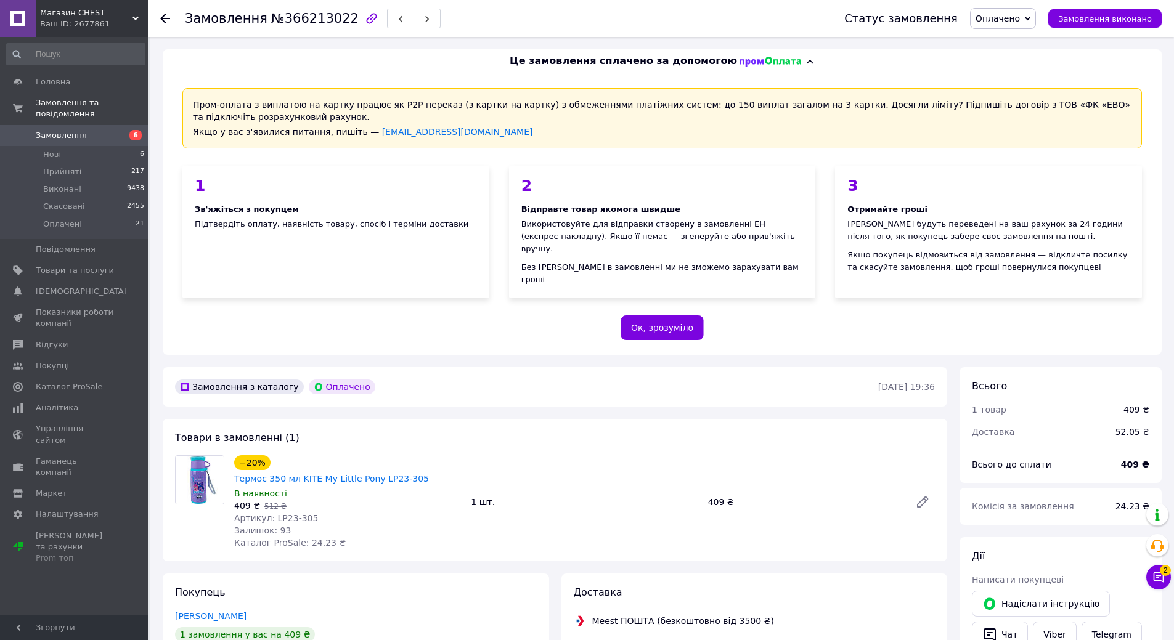
scroll to position [246, 0]
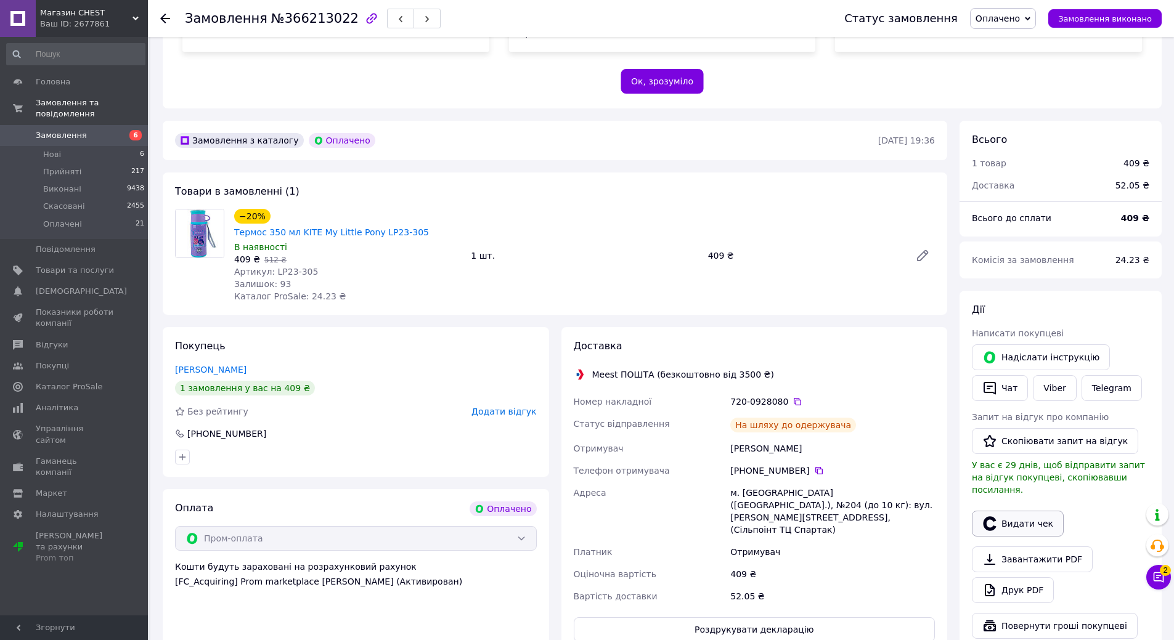
click at [1031, 511] on button "Видати чек" at bounding box center [1018, 524] width 92 height 26
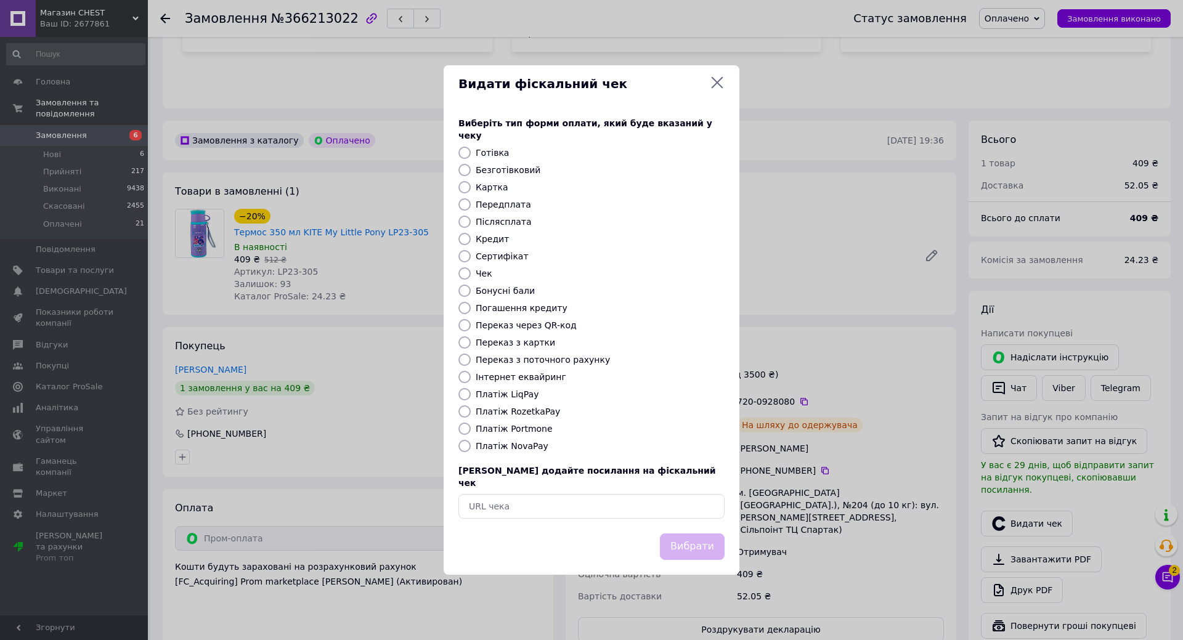
click at [523, 410] on label "Платіж RozetkaPay" at bounding box center [518, 412] width 84 height 10
click at [471, 410] on input "Платіж RozetkaPay" at bounding box center [464, 411] width 12 height 12
radio input "true"
click at [707, 534] on button "Вибрати" at bounding box center [692, 547] width 65 height 26
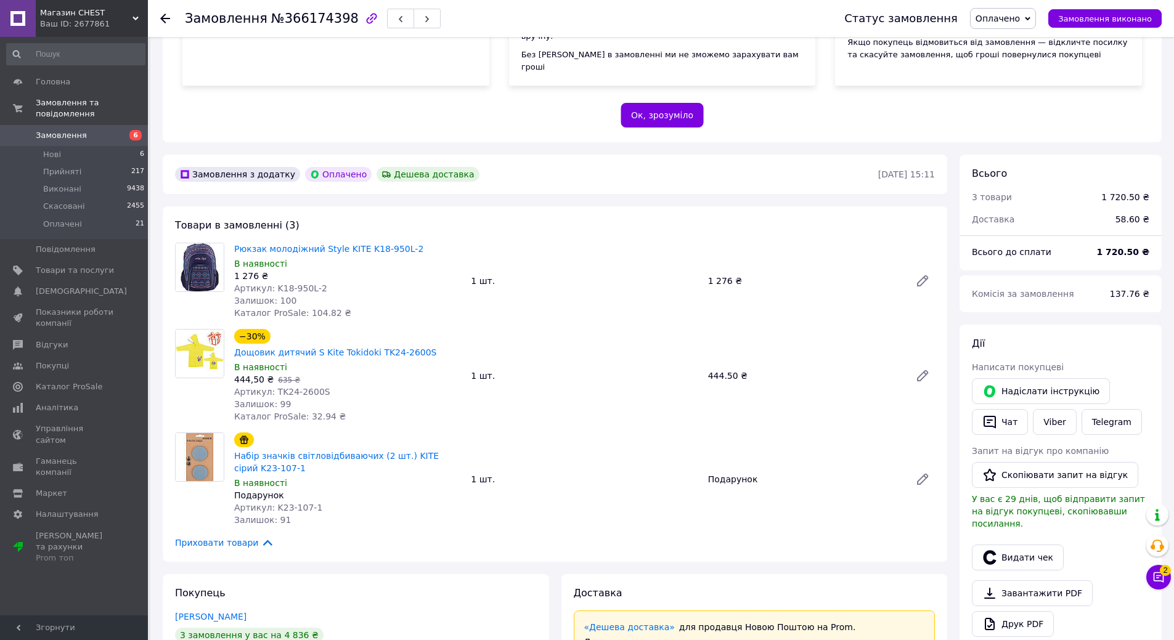
scroll to position [308, 0]
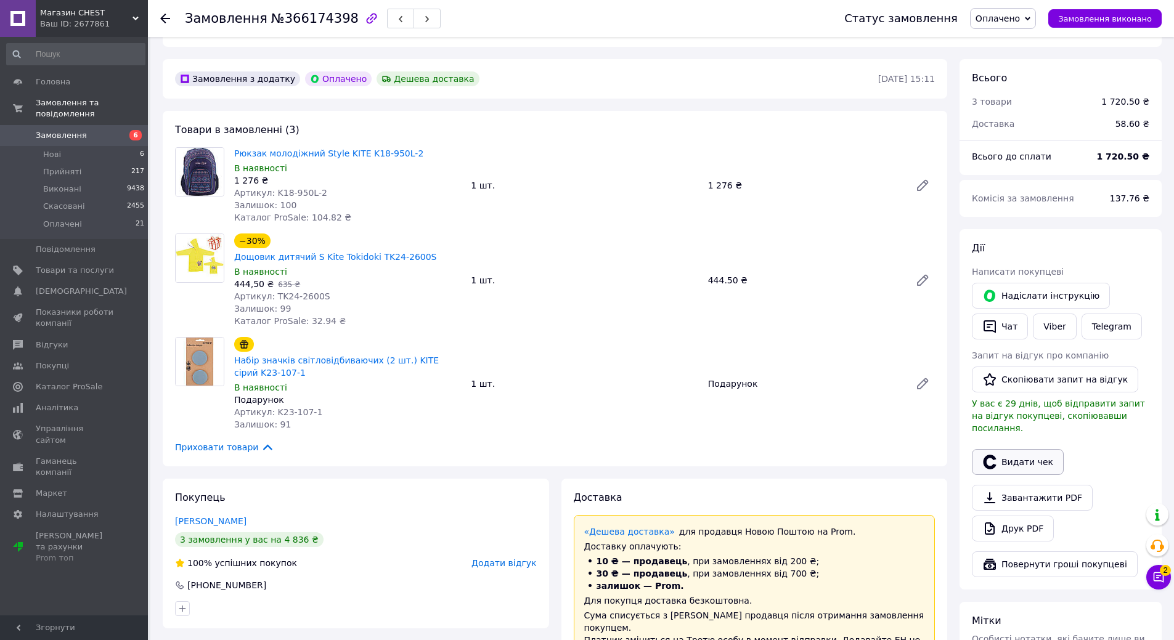
click at [1014, 449] on button "Видати чек" at bounding box center [1018, 462] width 92 height 26
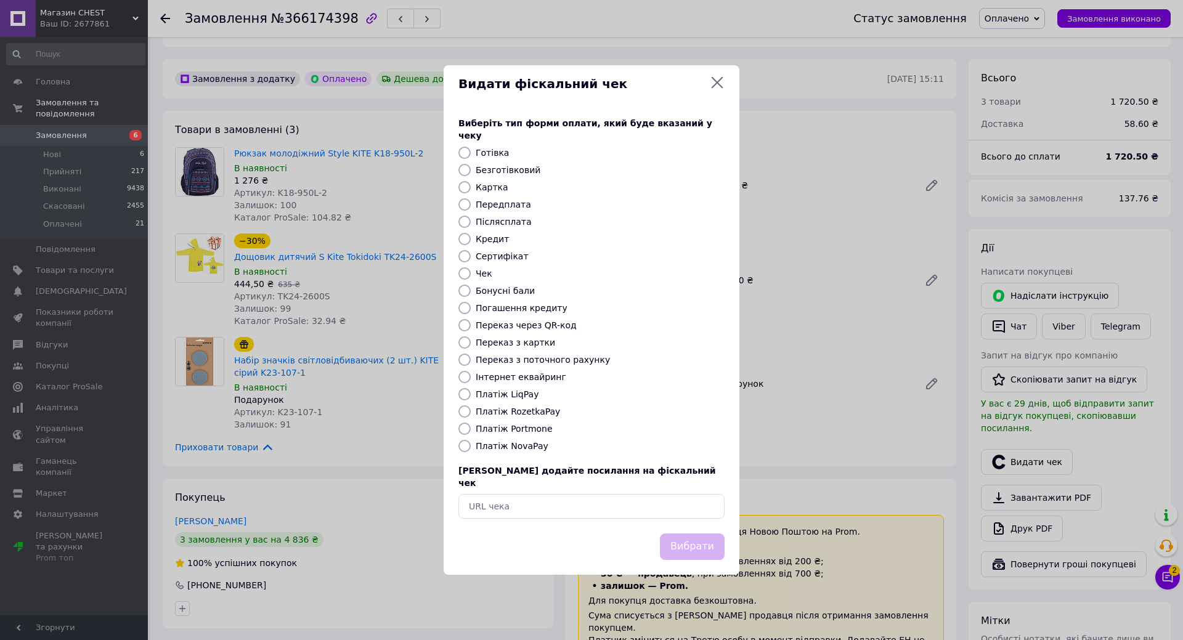
click at [498, 412] on label "Платіж RozetkaPay" at bounding box center [518, 412] width 84 height 10
click at [471, 412] on input "Платіж RozetkaPay" at bounding box center [464, 411] width 12 height 12
radio input "true"
click at [683, 540] on button "Вибрати" at bounding box center [692, 547] width 65 height 26
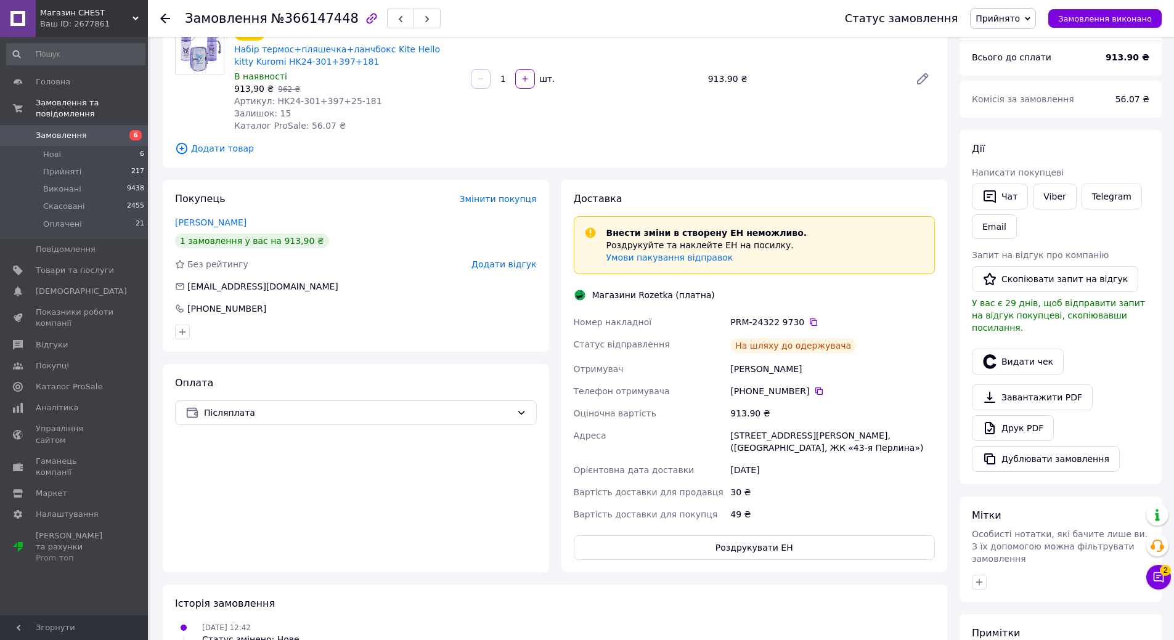
scroll to position [123, 0]
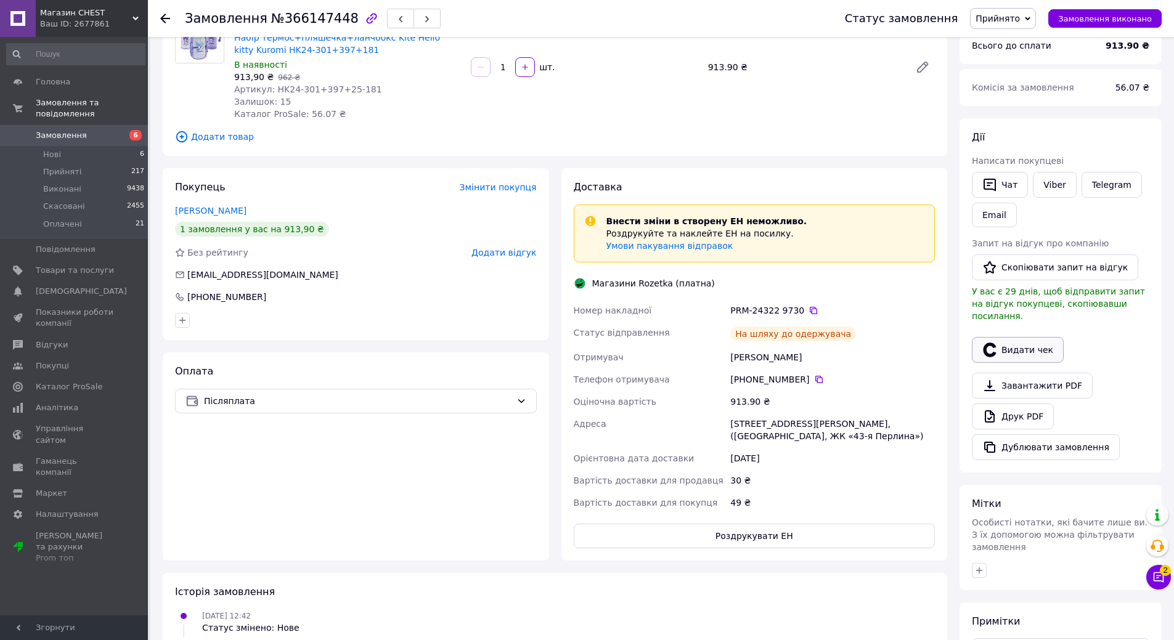
click at [1028, 337] on button "Видати чек" at bounding box center [1018, 350] width 92 height 26
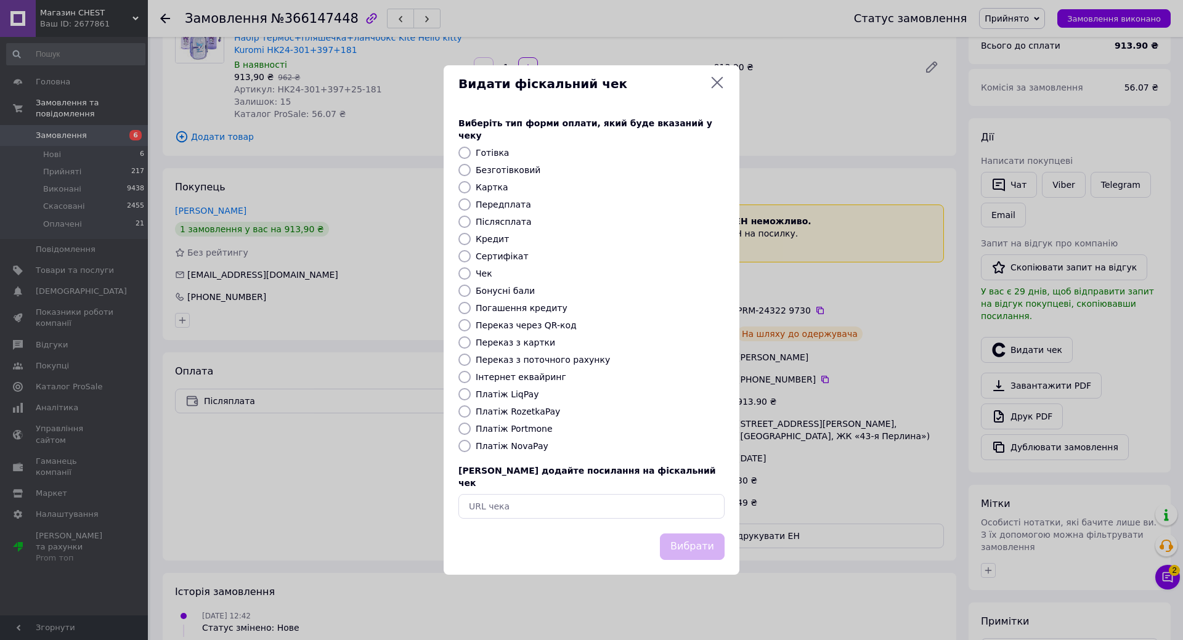
drag, startPoint x: 511, startPoint y: 415, endPoint x: 616, endPoint y: 473, distance: 119.7
click at [512, 415] on label "Платіж RozetkaPay" at bounding box center [518, 412] width 84 height 10
click at [471, 415] on input "Платіж RozetkaPay" at bounding box center [464, 411] width 12 height 12
radio input "true"
click at [689, 534] on button "Вибрати" at bounding box center [692, 547] width 65 height 26
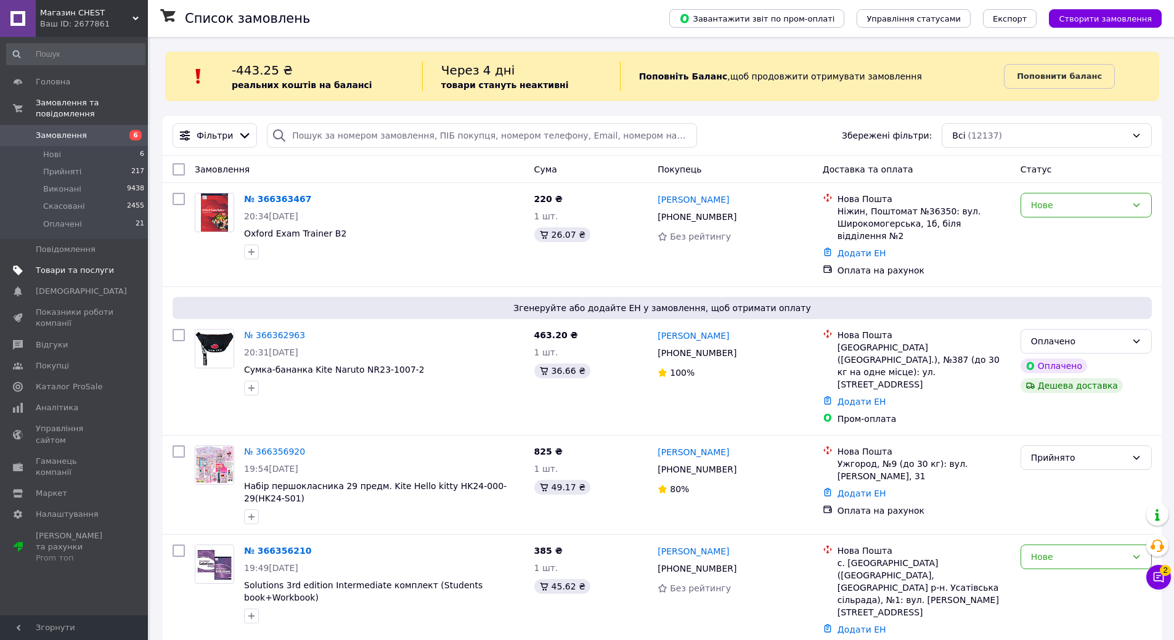
click at [77, 265] on span "Товари та послуги" at bounding box center [75, 270] width 78 height 11
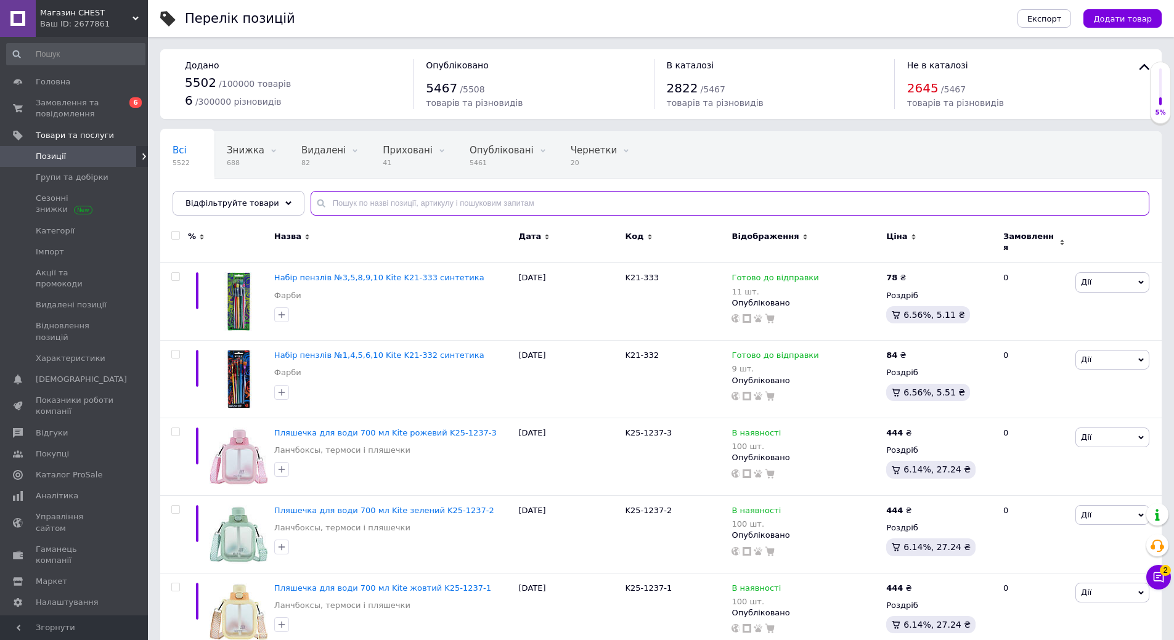
click at [405, 198] on input "text" at bounding box center [730, 203] width 839 height 25
type input "25-2522"
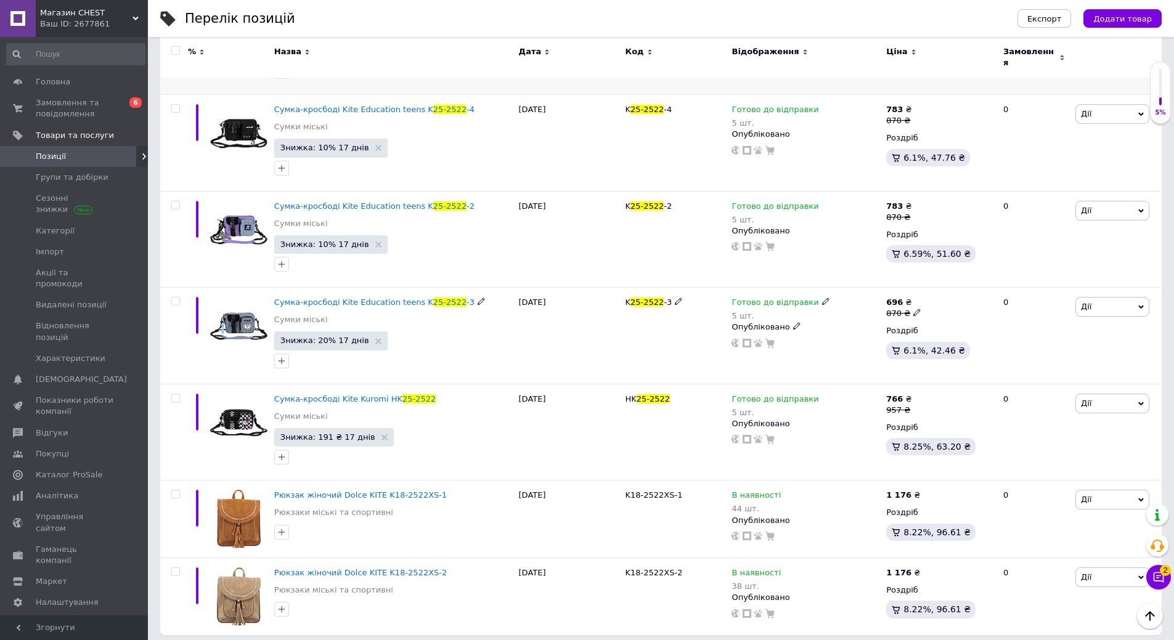
scroll to position [203, 0]
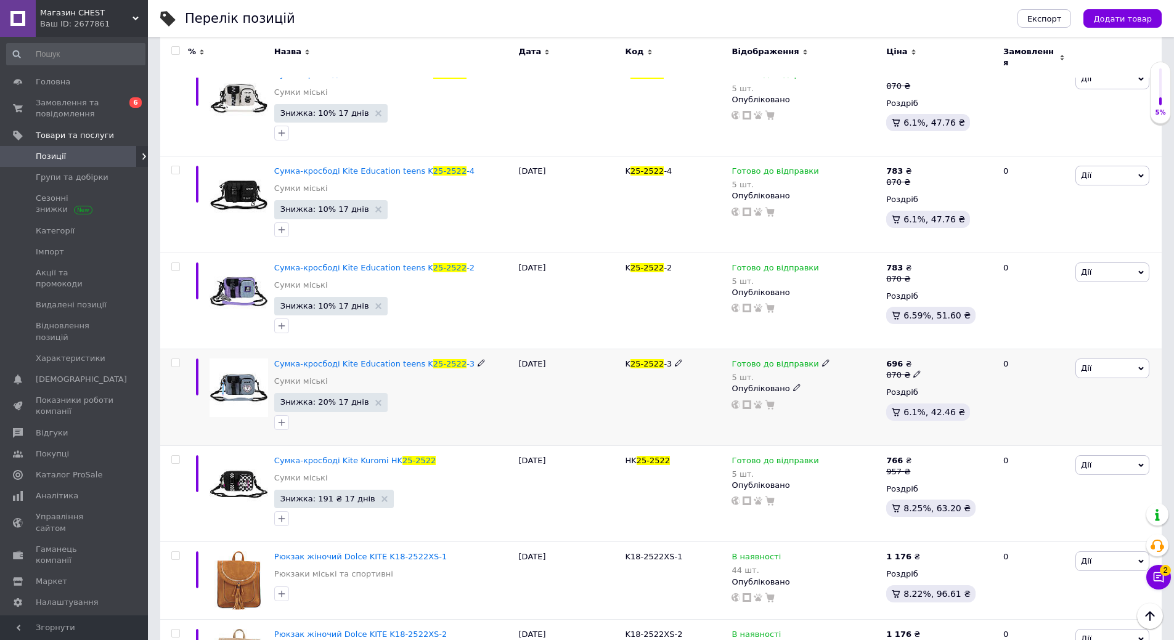
click at [179, 359] on input "checkbox" at bounding box center [175, 363] width 8 height 8
checkbox input "true"
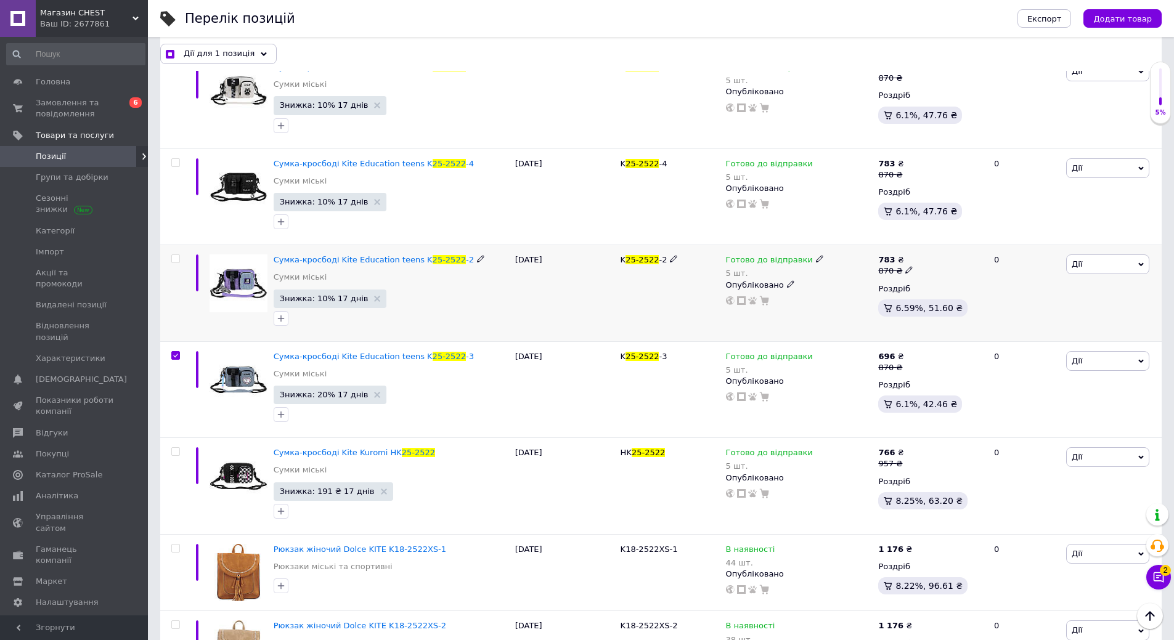
click at [175, 258] on input "checkbox" at bounding box center [175, 259] width 8 height 8
checkbox input "true"
click at [177, 162] on input "checkbox" at bounding box center [175, 163] width 8 height 8
checkbox input "true"
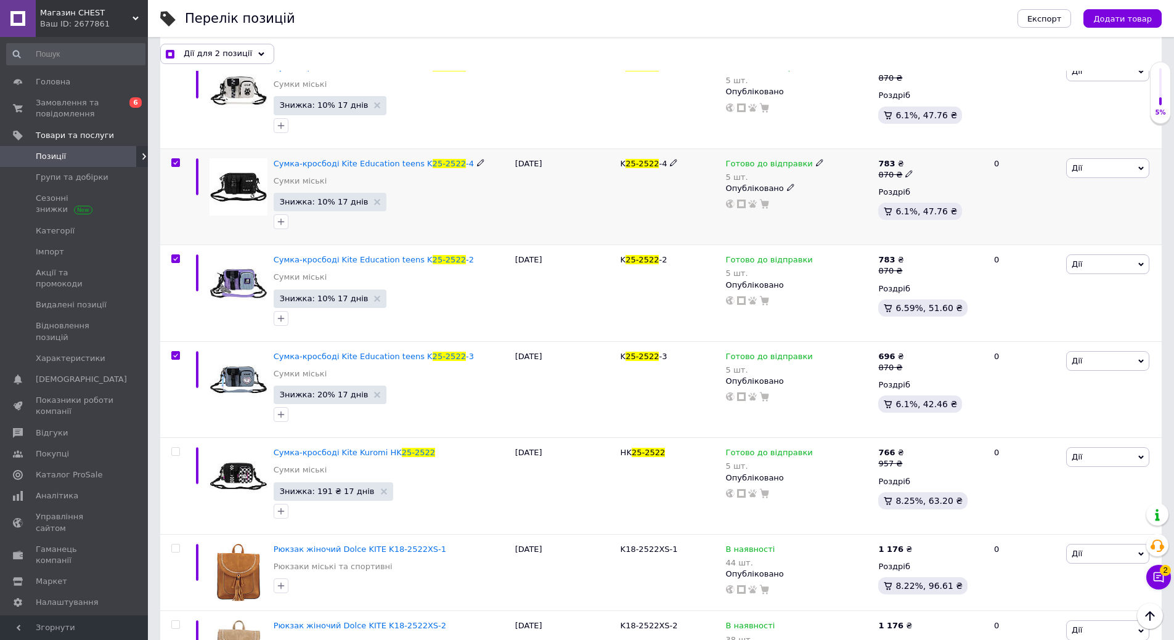
checkbox input "true"
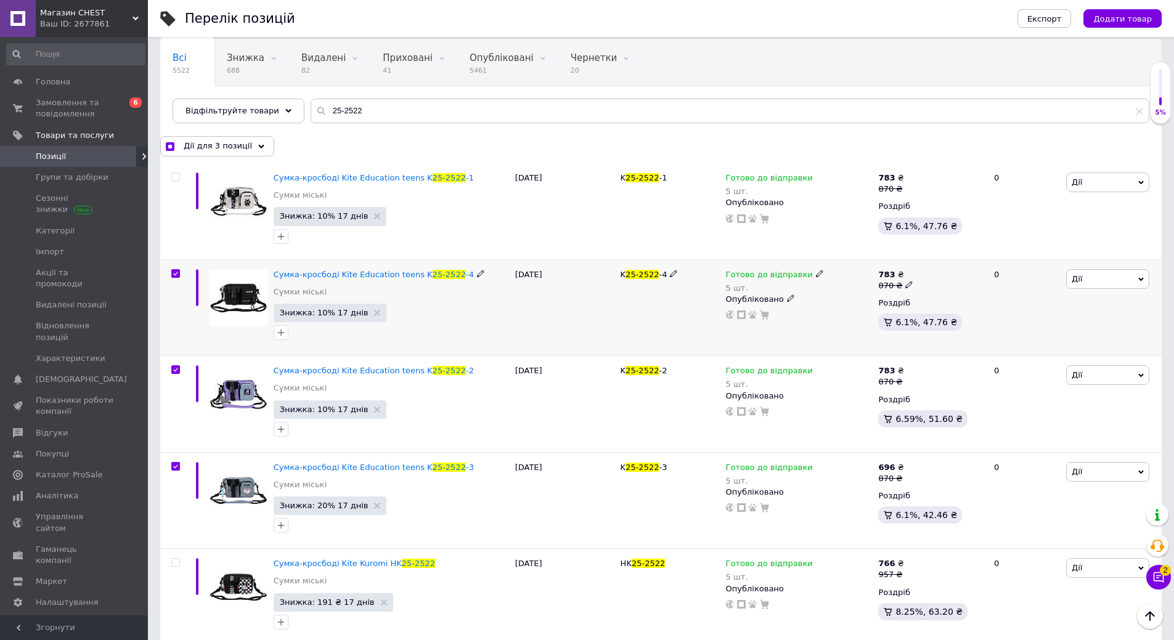
scroll to position [80, 0]
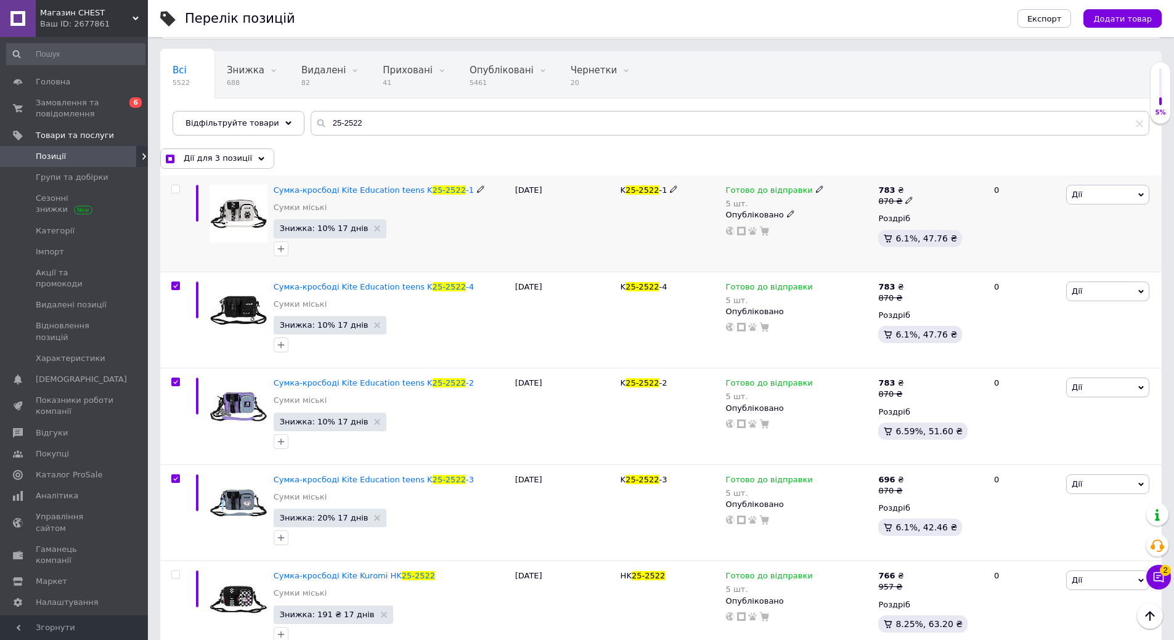
click at [174, 190] on input "checkbox" at bounding box center [175, 189] width 8 height 8
checkbox input "true"
click at [384, 122] on input "25-2522" at bounding box center [730, 123] width 839 height 25
click at [214, 154] on span "Дії для 4 позиції" at bounding box center [218, 158] width 68 height 11
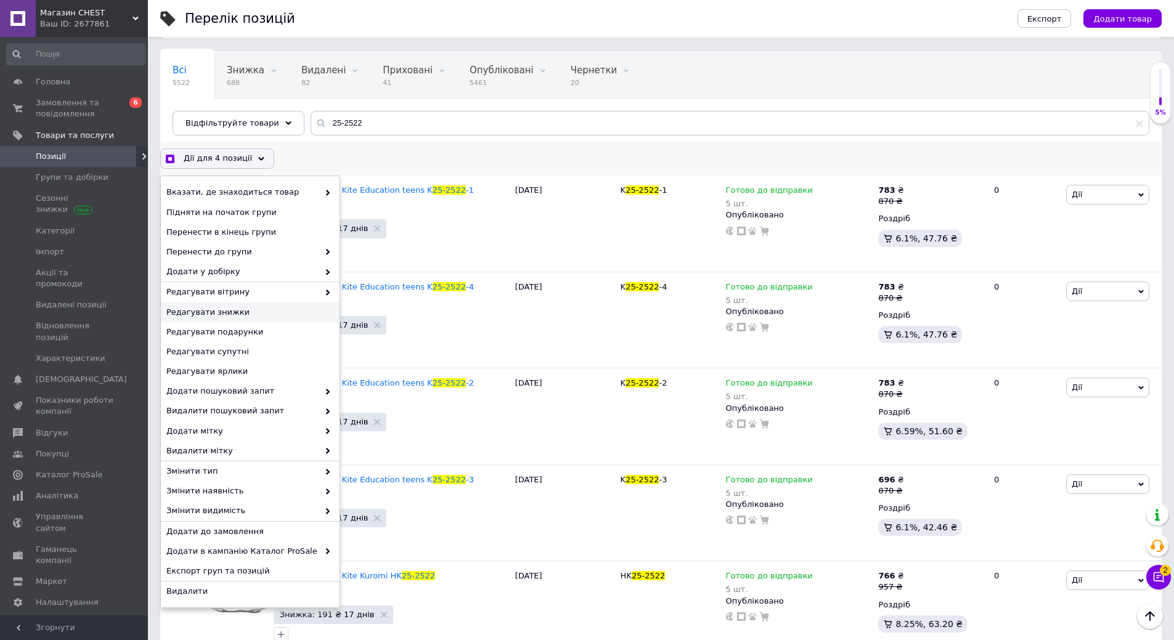
click at [222, 314] on span "Редагувати знижки" at bounding box center [248, 312] width 165 height 11
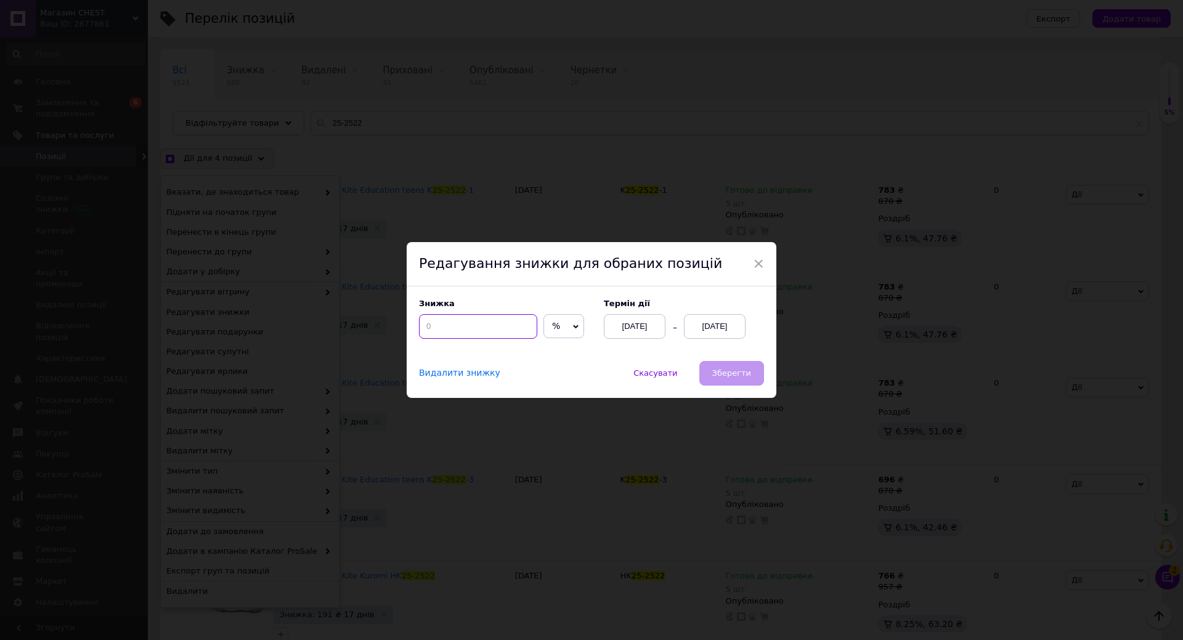
drag, startPoint x: 455, startPoint y: 328, endPoint x: 415, endPoint y: 331, distance: 39.6
click at [415, 331] on div "Знижка % ₴ Термін дії [DATE] [DATE]" at bounding box center [592, 324] width 370 height 75
checkbox input "true"
type input "2"
checkbox input "true"
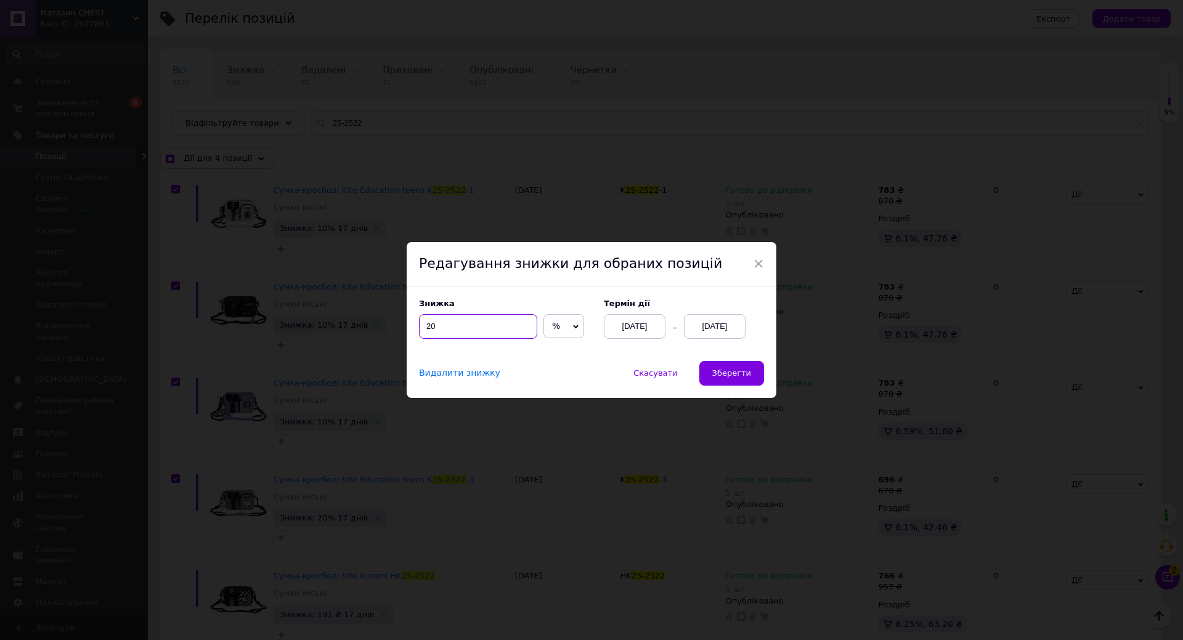
type input "20"
click at [712, 328] on div "[DATE]" at bounding box center [715, 326] width 62 height 25
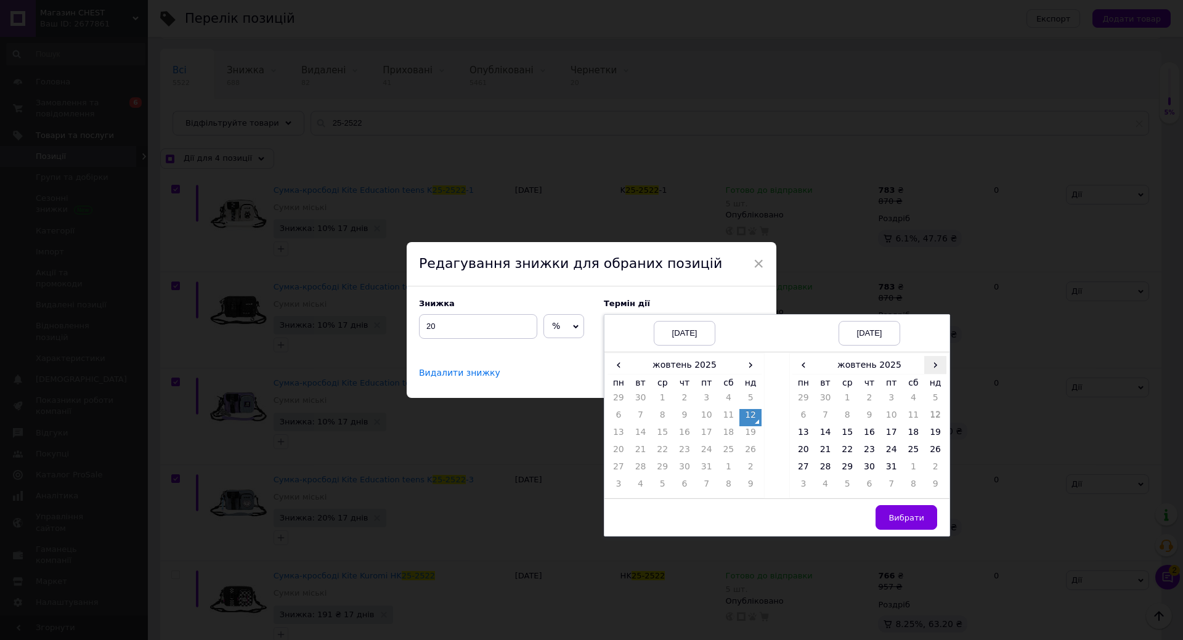
click at [936, 368] on span "›" at bounding box center [935, 365] width 22 height 18
click at [809, 368] on span "‹" at bounding box center [803, 365] width 22 height 18
click at [891, 464] on td "31" at bounding box center [891, 469] width 22 height 17
click at [846, 470] on td "29" at bounding box center [847, 469] width 22 height 17
click at [905, 516] on span "Вибрати" at bounding box center [906, 517] width 36 height 9
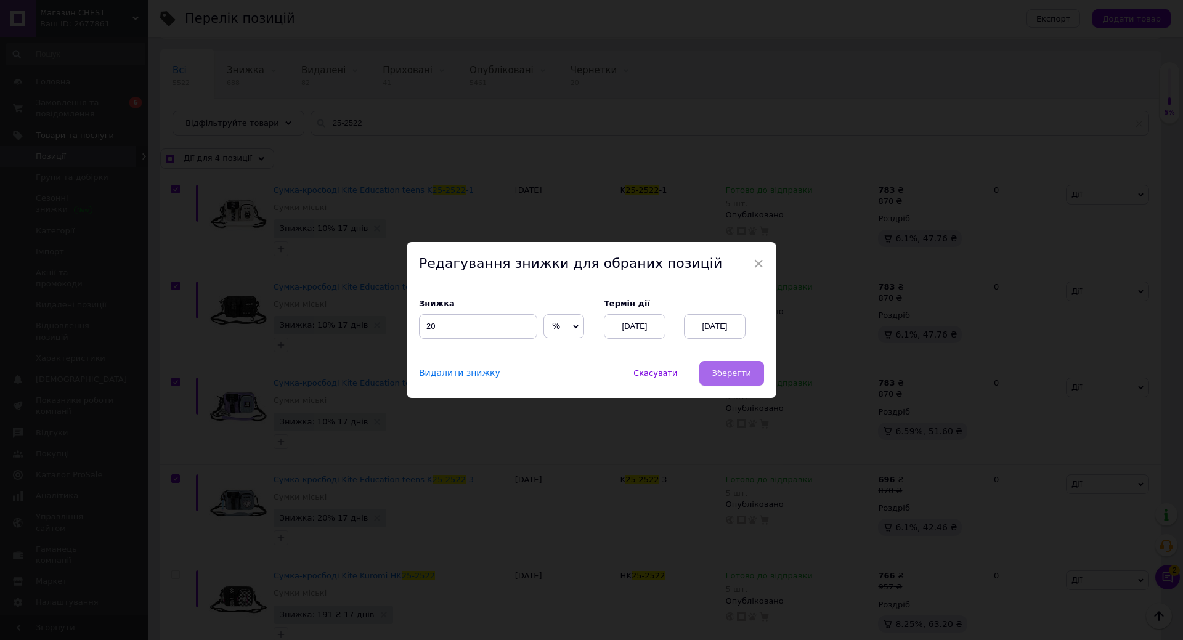
click at [749, 368] on span "Зберегти" at bounding box center [731, 372] width 39 height 9
checkbox input "true"
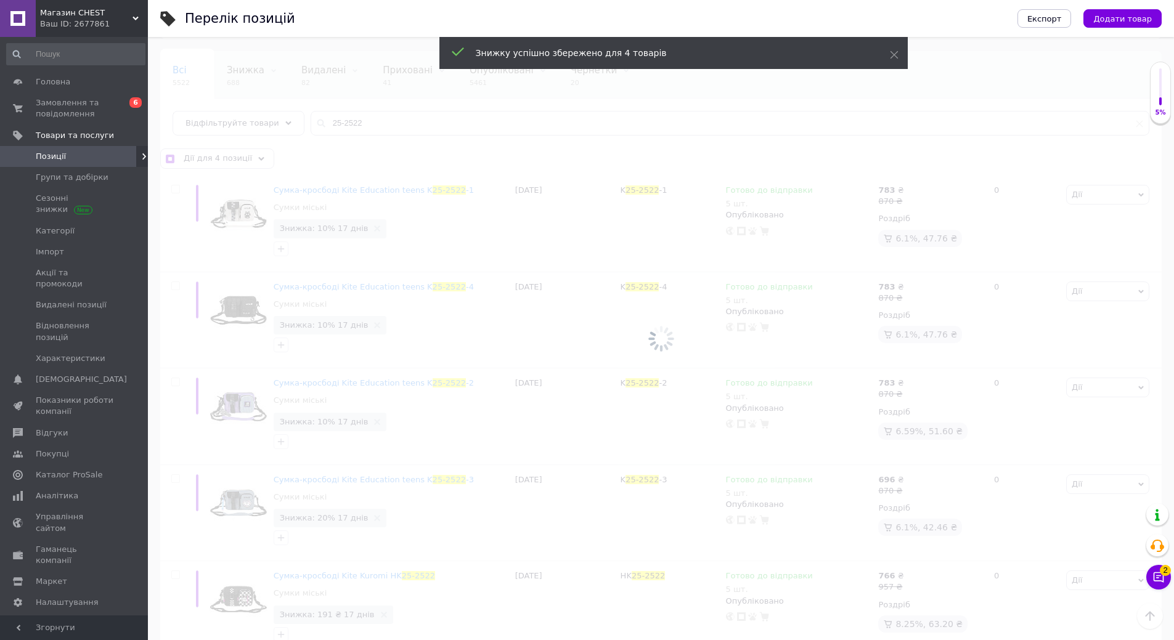
checkbox input "false"
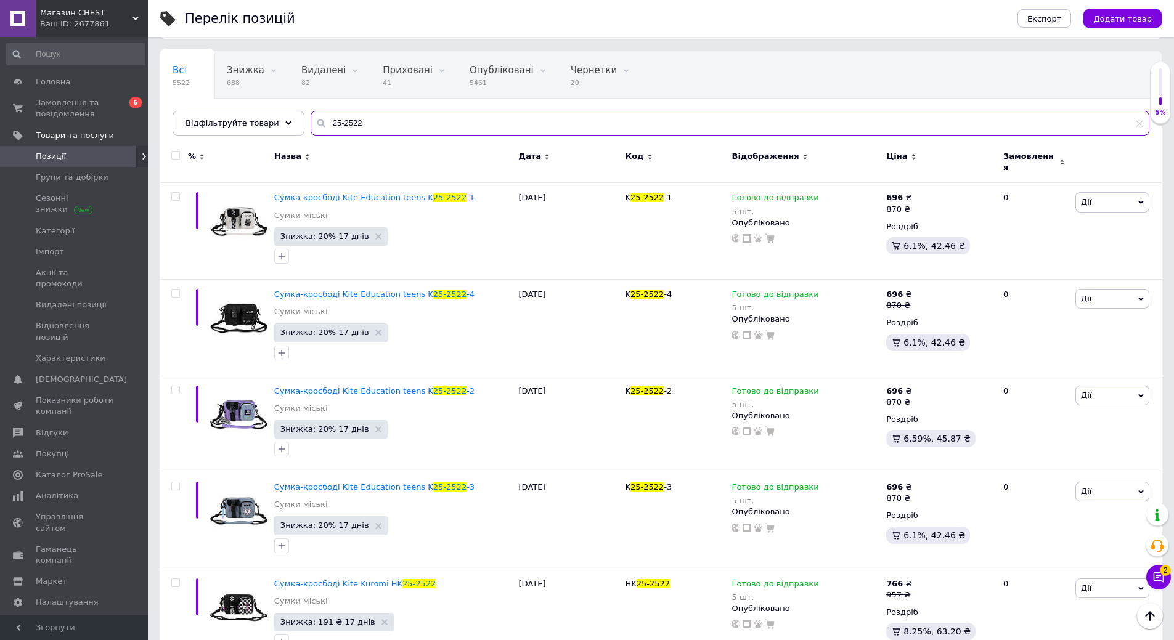
click at [358, 124] on input "25-2522" at bounding box center [730, 123] width 839 height 25
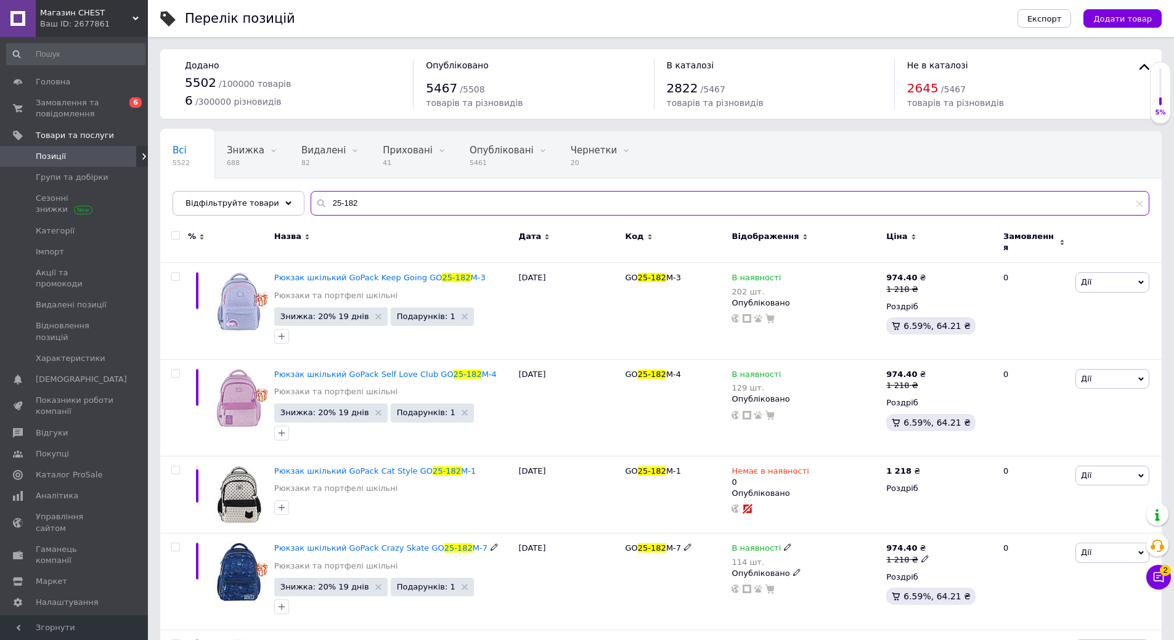
click at [385, 202] on input "25-182" at bounding box center [730, 203] width 839 height 25
click at [383, 203] on input "25-182" at bounding box center [730, 203] width 839 height 25
type input "25-8001"
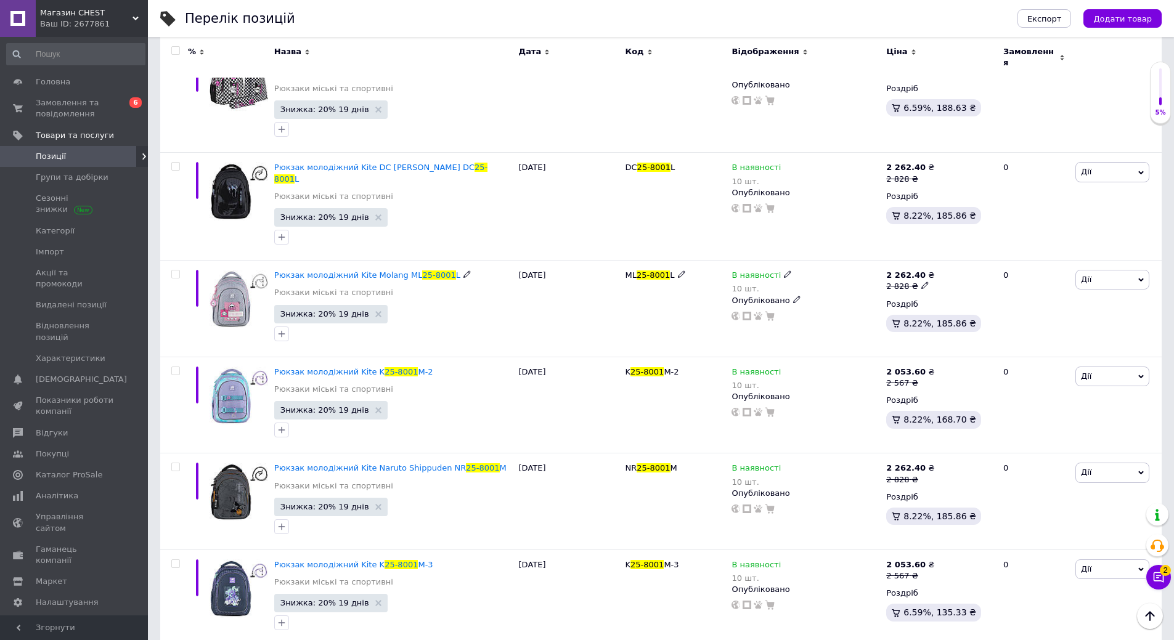
scroll to position [493, 0]
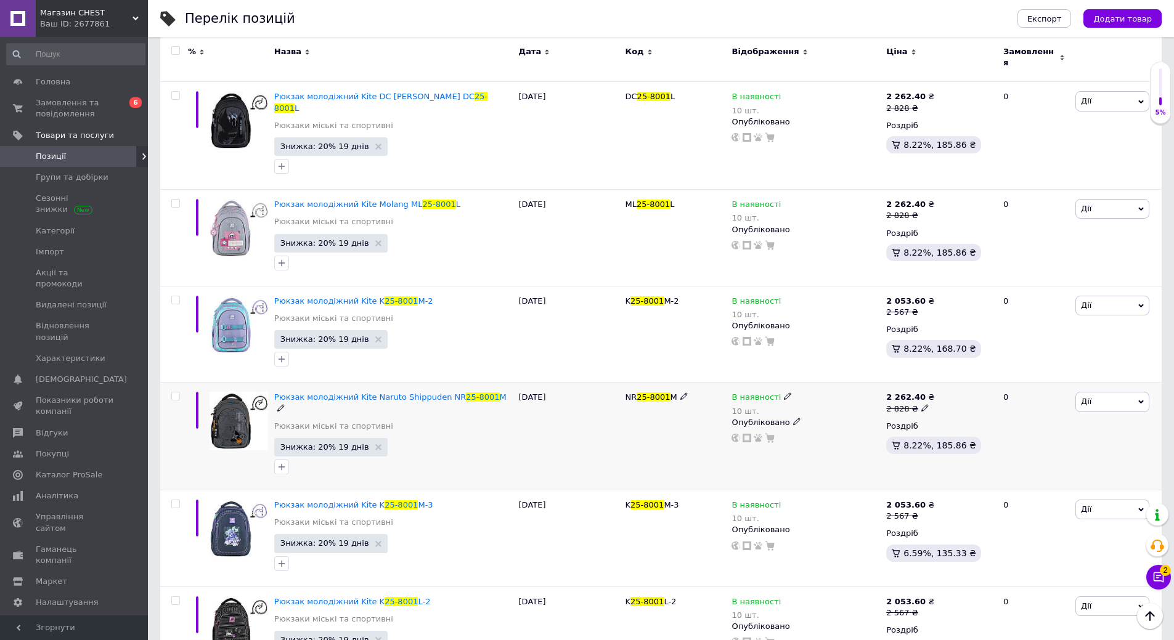
drag, startPoint x: 618, startPoint y: 366, endPoint x: 672, endPoint y: 370, distance: 54.4
click at [672, 383] on div "Рюкзак молодіжний Kite Naruto Shippuden NR 25-8001 M Рюкзаки міські та спортивн…" at bounding box center [660, 437] width 1001 height 108
copy div "NR 25-8001 M"
click at [306, 443] on span "Знижка: 20% 19 днів" at bounding box center [324, 447] width 89 height 8
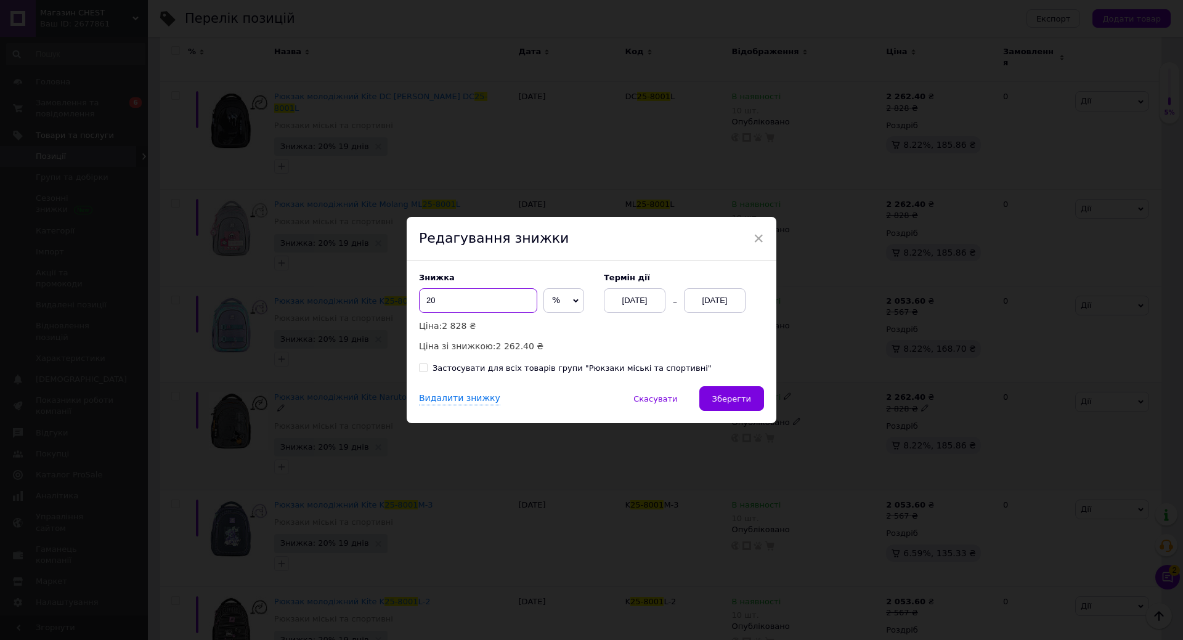
click at [471, 300] on input "20" at bounding box center [478, 300] width 118 height 25
click at [458, 307] on input "30" at bounding box center [478, 300] width 118 height 25
click at [458, 307] on input "40" at bounding box center [478, 300] width 118 height 25
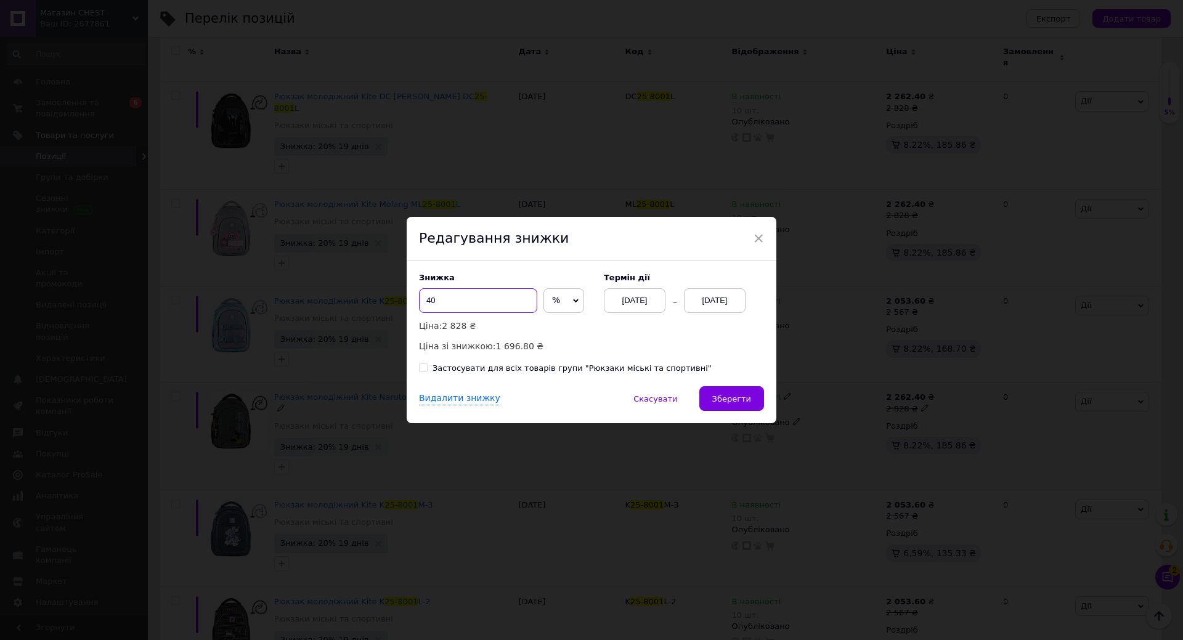
click at [458, 307] on input "40" at bounding box center [478, 300] width 118 height 25
click at [452, 306] on input "30" at bounding box center [478, 300] width 118 height 25
click at [453, 306] on input "35" at bounding box center [478, 300] width 118 height 25
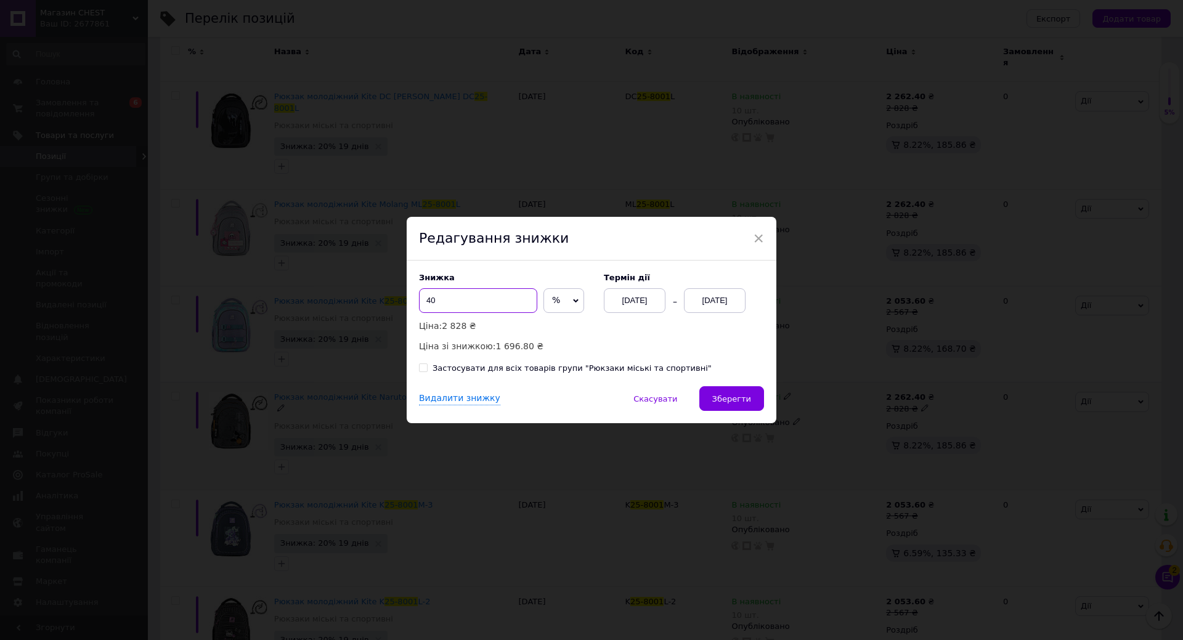
click at [465, 300] on input "40" at bounding box center [478, 300] width 118 height 25
drag, startPoint x: 465, startPoint y: 300, endPoint x: 462, endPoint y: 309, distance: 9.6
click at [465, 305] on input "40" at bounding box center [478, 300] width 118 height 25
click at [453, 301] on input "30" at bounding box center [478, 300] width 118 height 25
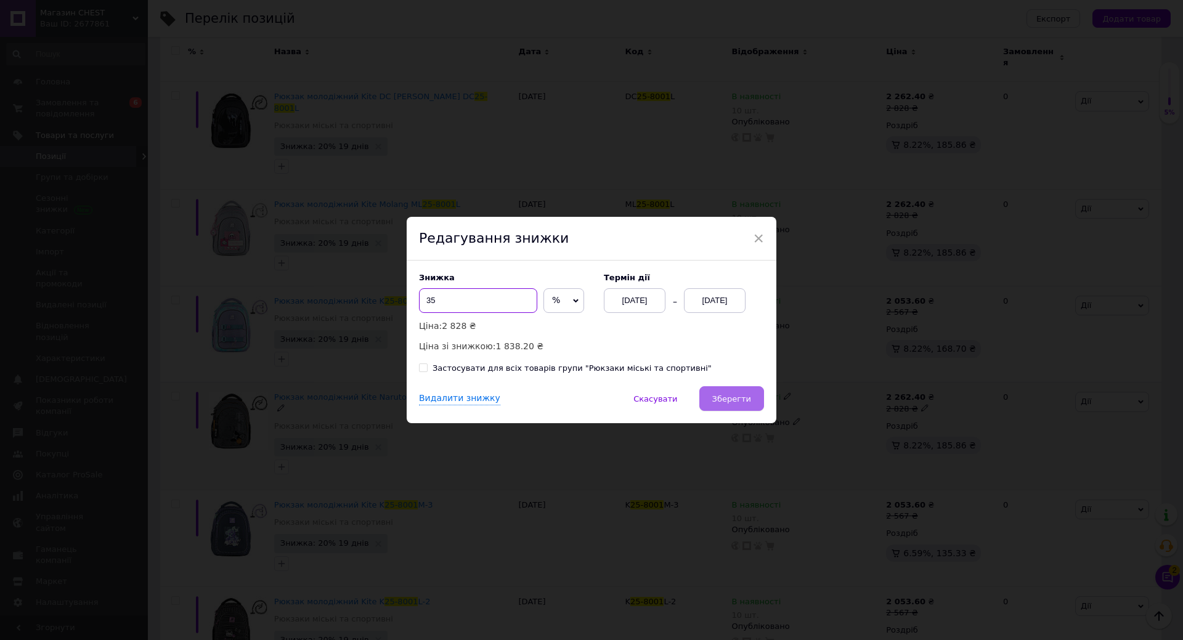
type input "35"
click at [749, 394] on span "Зберегти" at bounding box center [731, 398] width 39 height 9
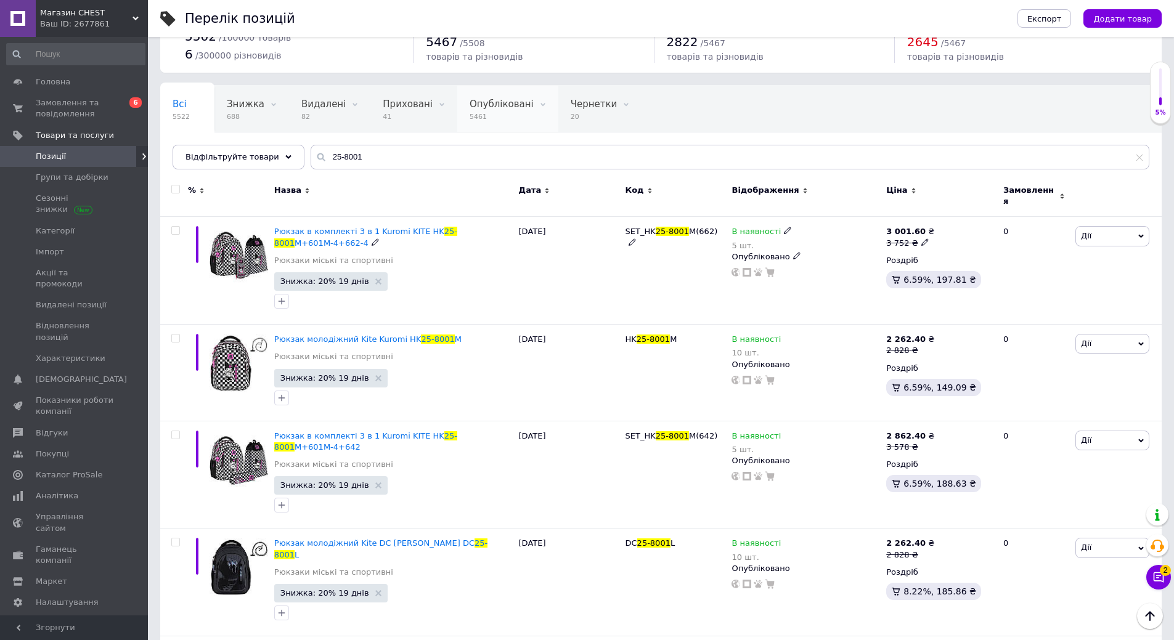
scroll to position [0, 0]
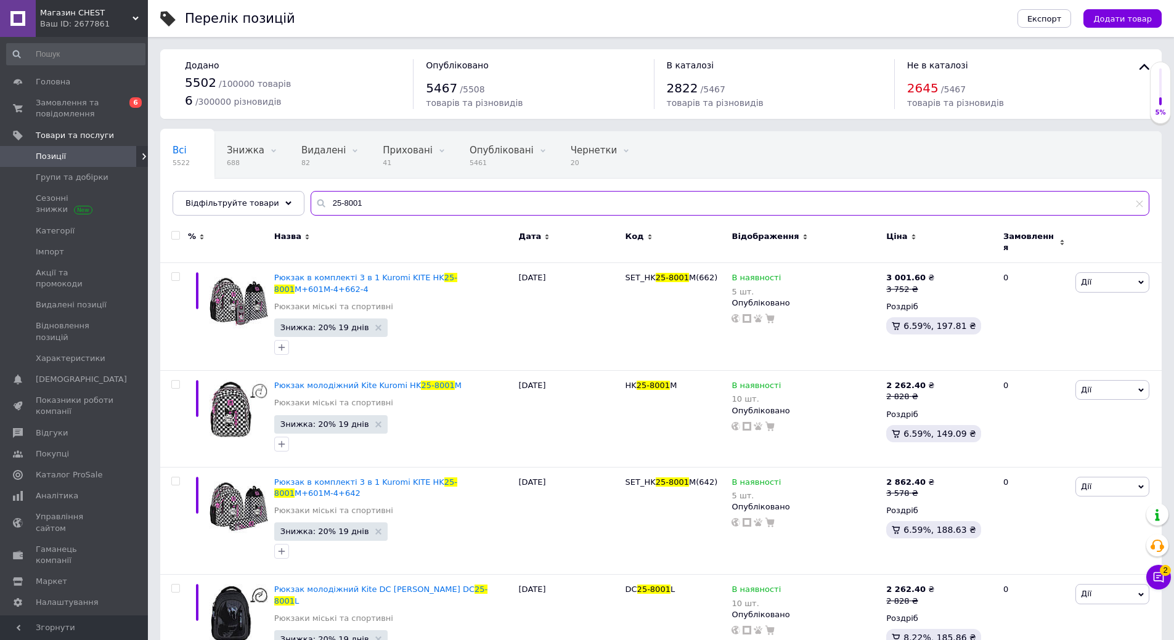
click at [378, 200] on input "25-8001" at bounding box center [730, 203] width 839 height 25
click at [378, 202] on input "25-8001" at bounding box center [730, 203] width 839 height 25
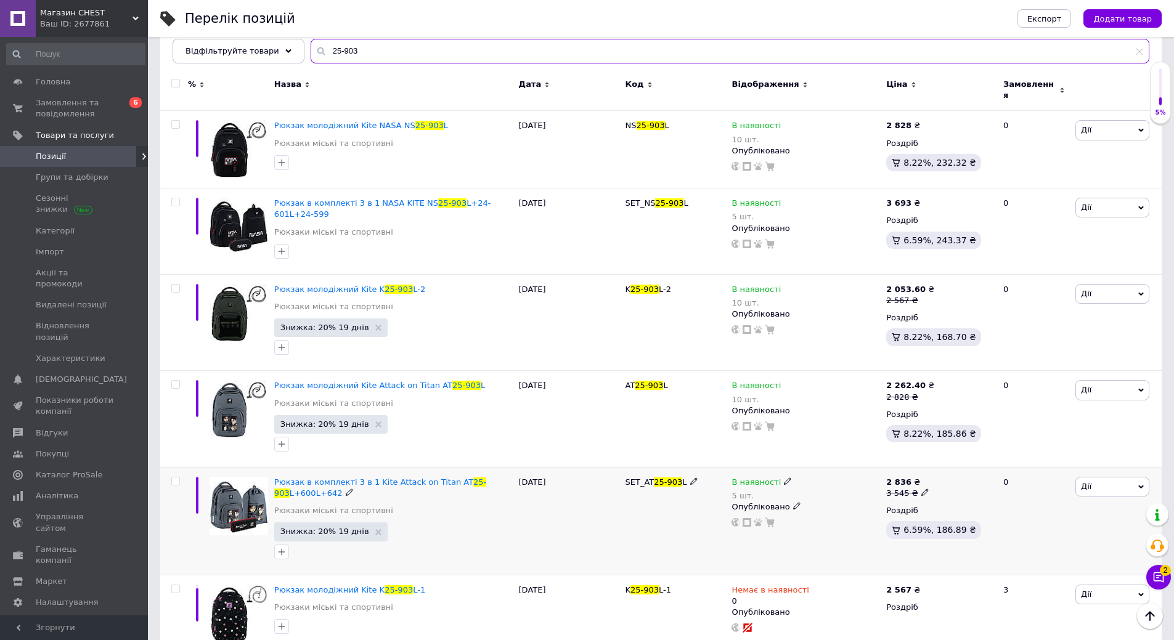
scroll to position [161, 0]
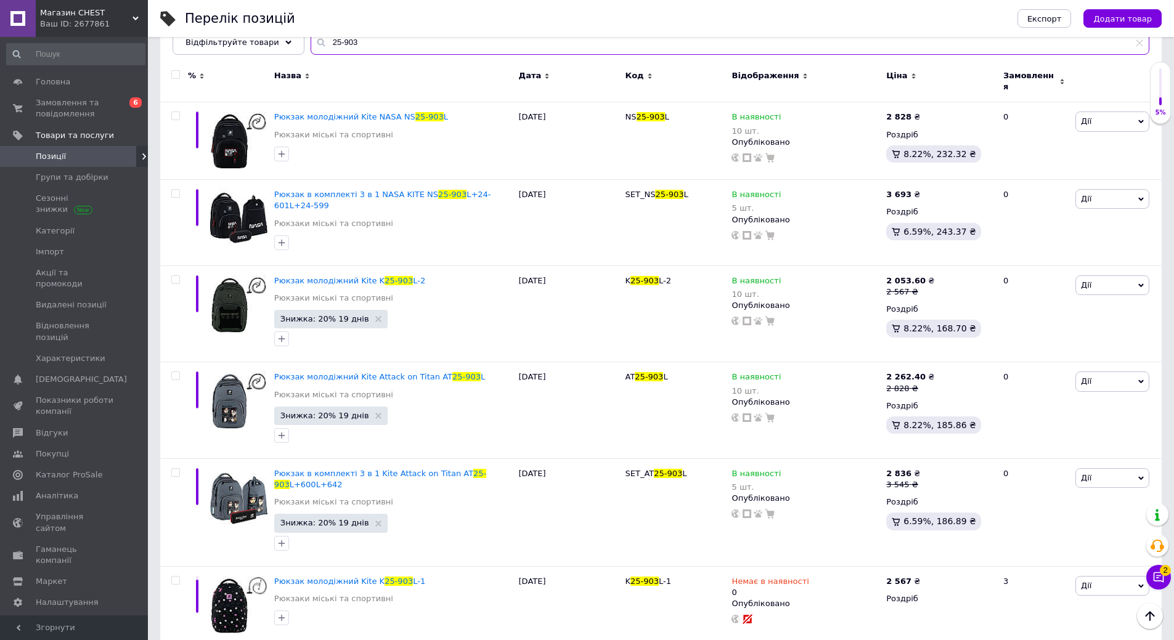
type input "25-903"
click at [65, 112] on span "Замовлення та повідомлення" at bounding box center [75, 108] width 78 height 22
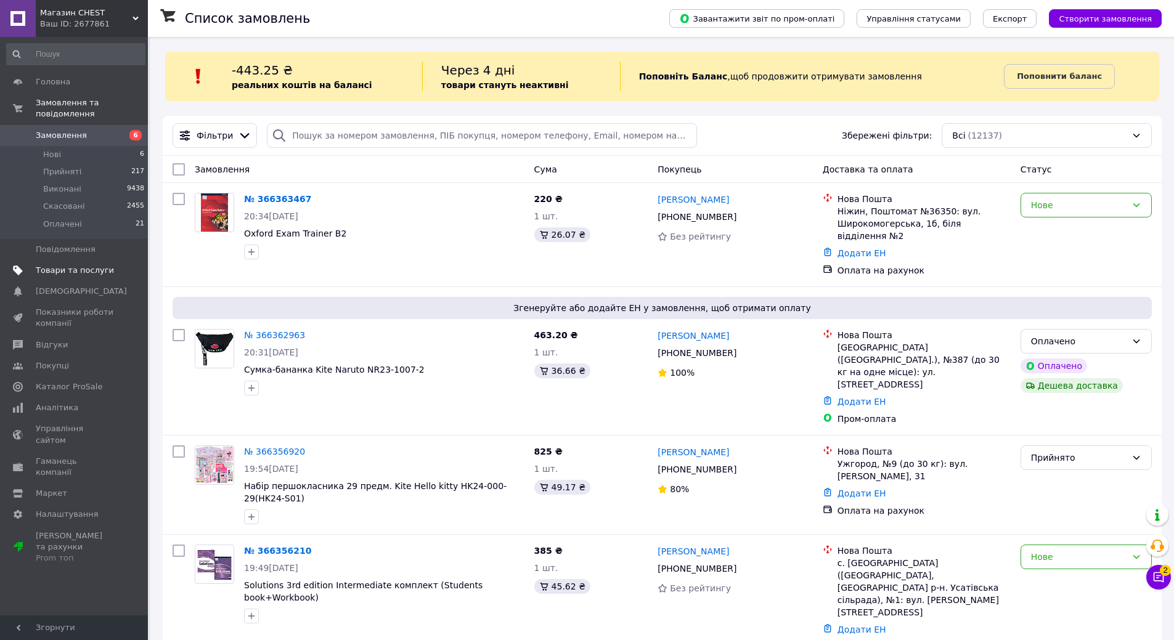
click at [63, 265] on span "Товари та послуги" at bounding box center [75, 270] width 78 height 11
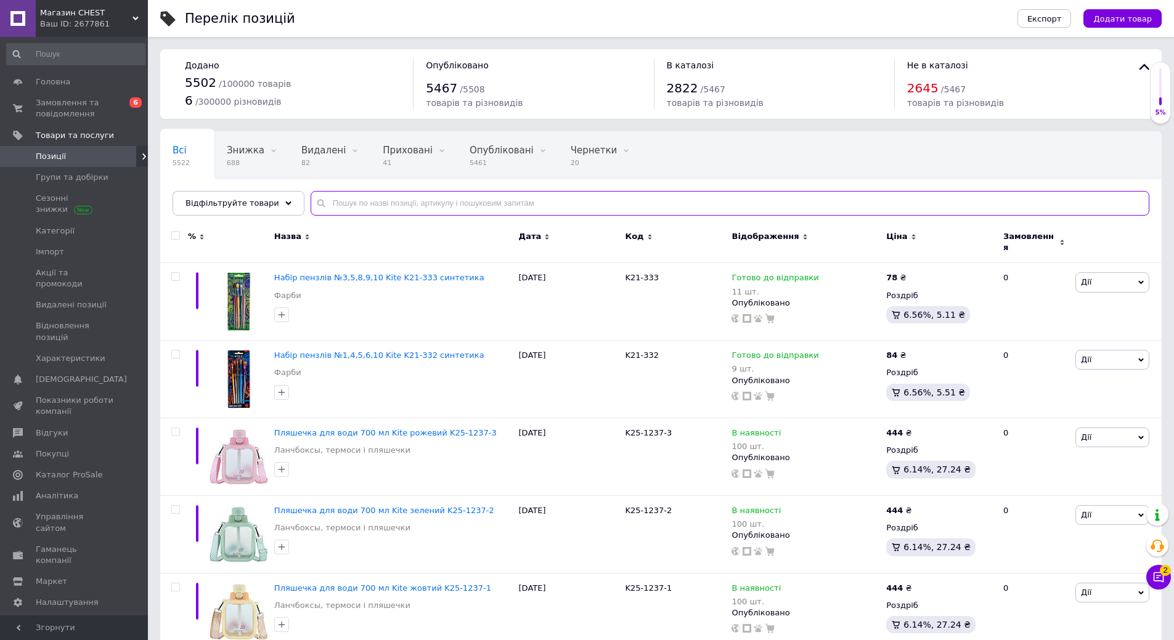
click at [396, 203] on input "text" at bounding box center [730, 203] width 839 height 25
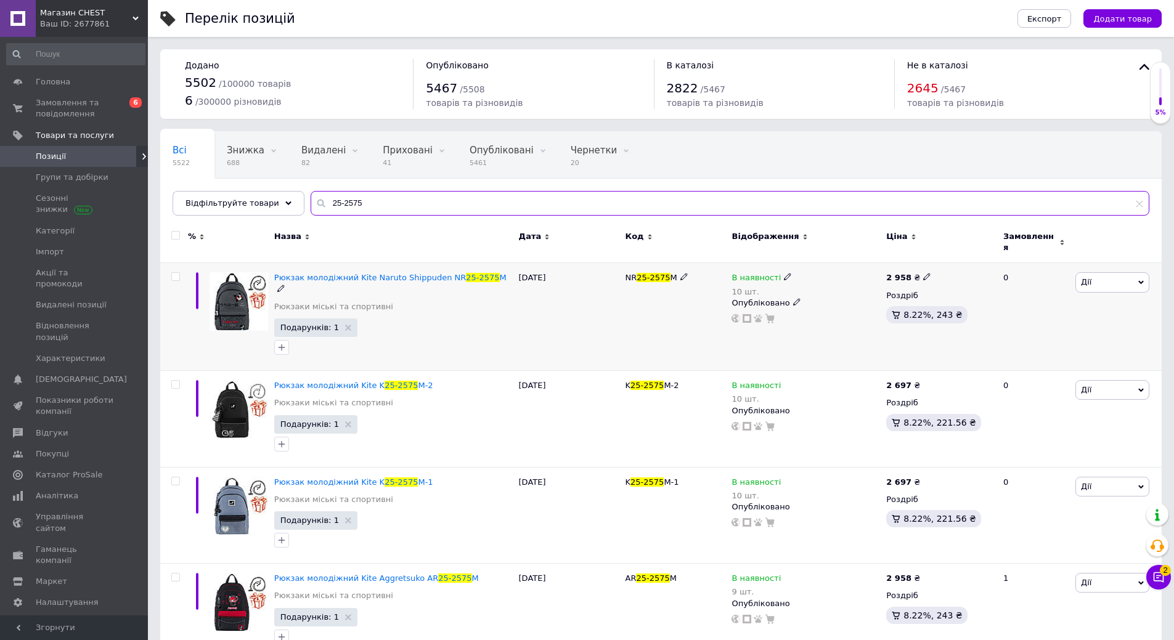
type input "25-2575"
click at [1095, 275] on span "Дії" at bounding box center [1112, 282] width 74 height 20
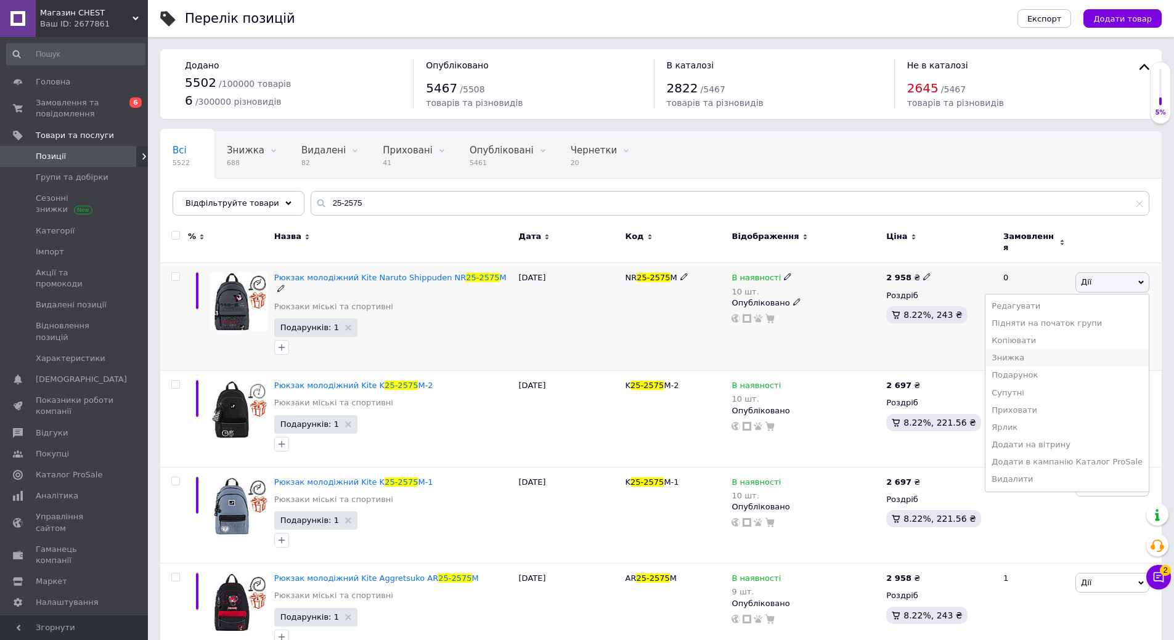
click at [1038, 350] on li "Знижка" at bounding box center [1066, 357] width 163 height 17
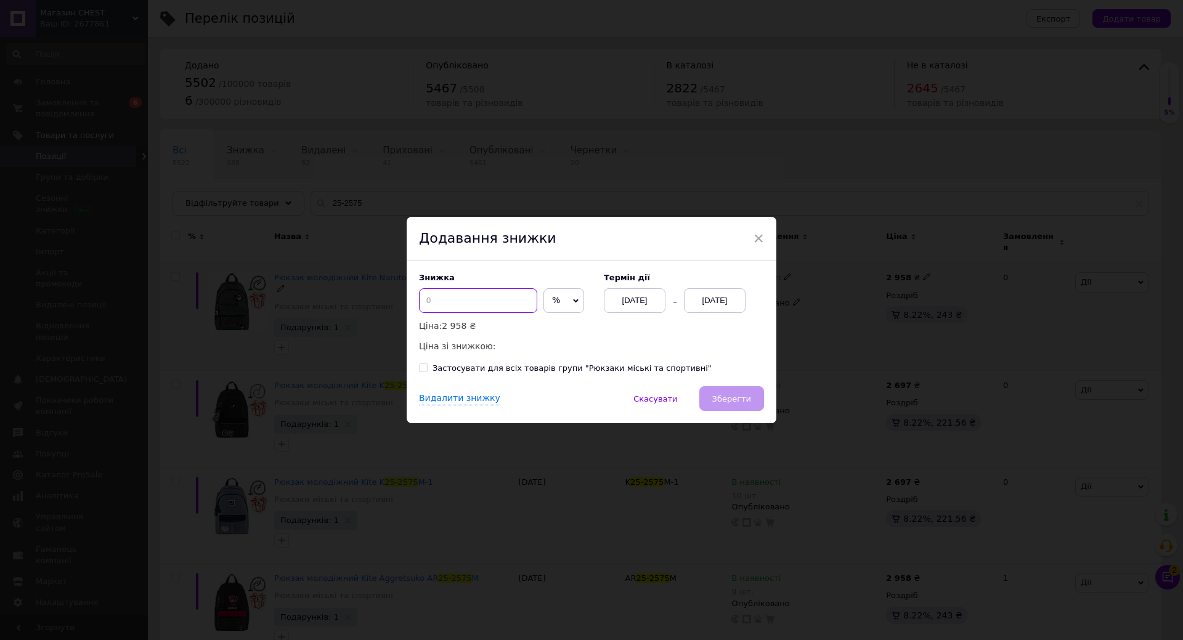
click at [468, 298] on input at bounding box center [478, 300] width 118 height 25
type input "50"
click at [699, 299] on div "[DATE]" at bounding box center [715, 300] width 62 height 25
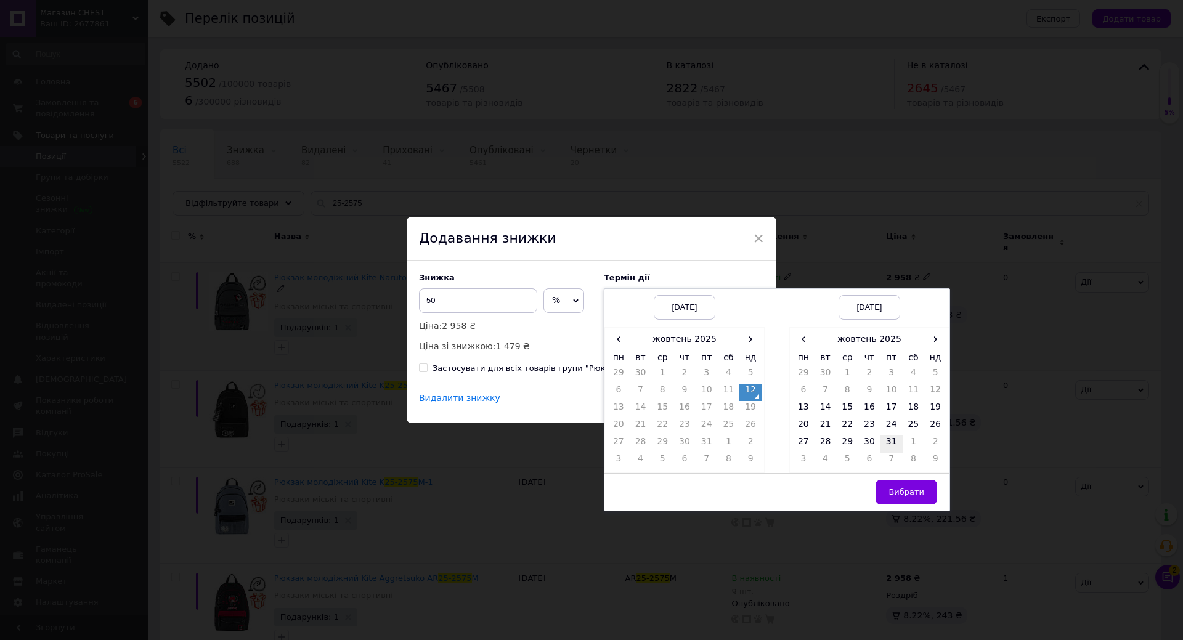
click at [890, 439] on td "31" at bounding box center [891, 444] width 22 height 17
click at [906, 487] on button "Вибрати" at bounding box center [907, 492] width 62 height 25
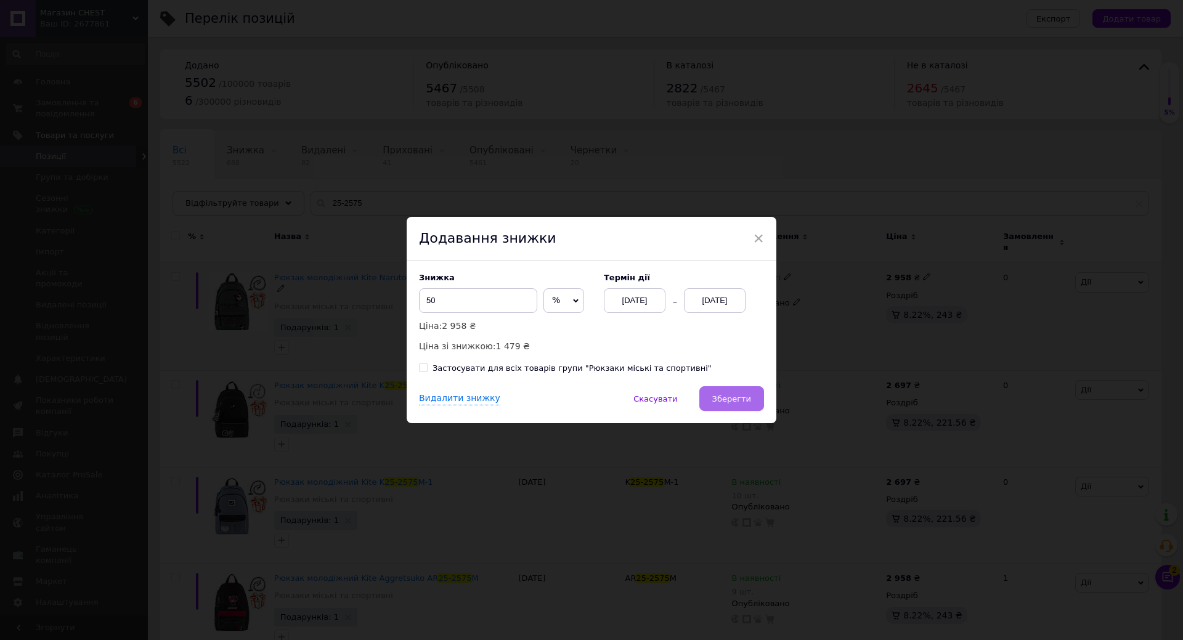
click at [734, 404] on span "Зберегти" at bounding box center [731, 398] width 39 height 9
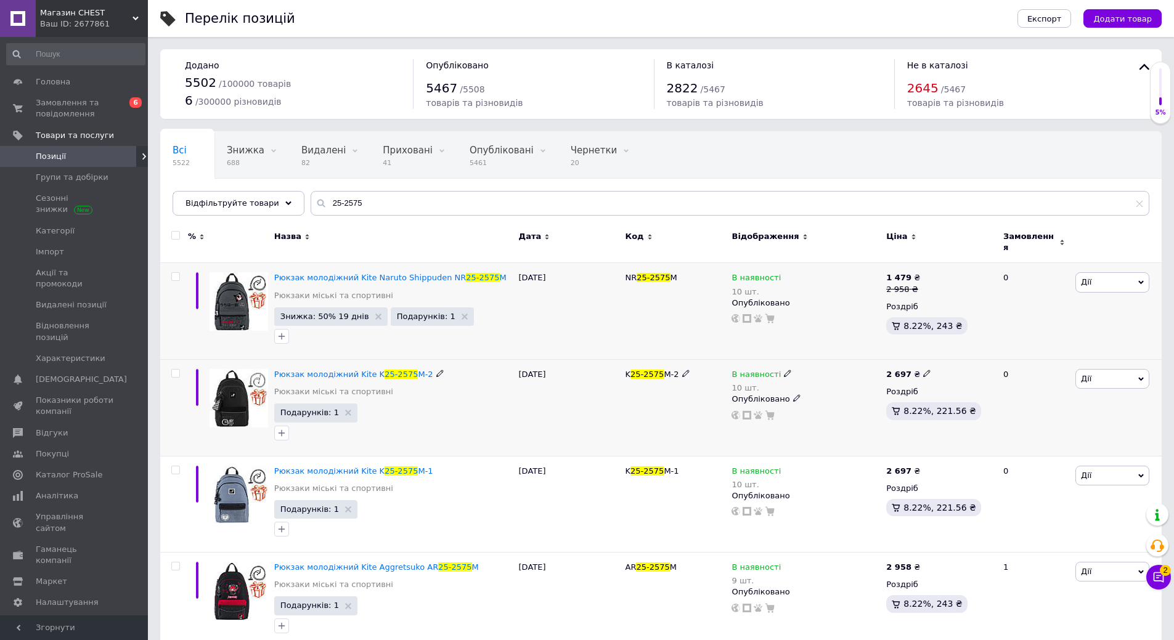
click at [176, 370] on input "checkbox" at bounding box center [175, 374] width 8 height 8
checkbox input "true"
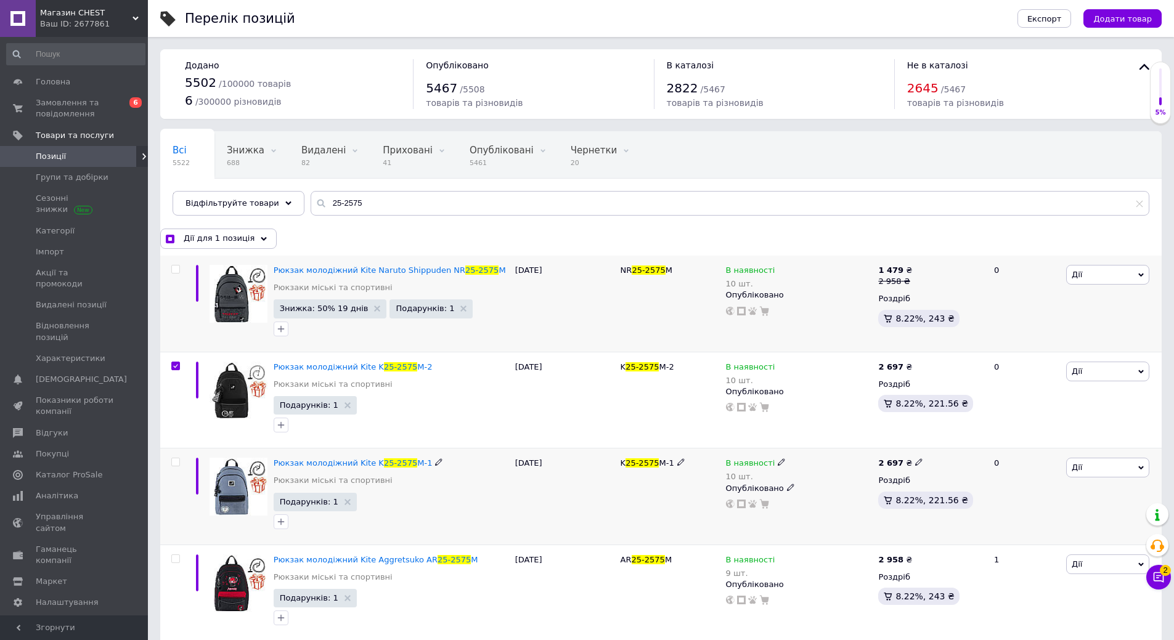
drag, startPoint x: 176, startPoint y: 462, endPoint x: 168, endPoint y: 490, distance: 28.7
click at [176, 465] on input "checkbox" at bounding box center [175, 462] width 8 height 8
checkbox input "true"
click at [177, 560] on input "checkbox" at bounding box center [175, 559] width 8 height 8
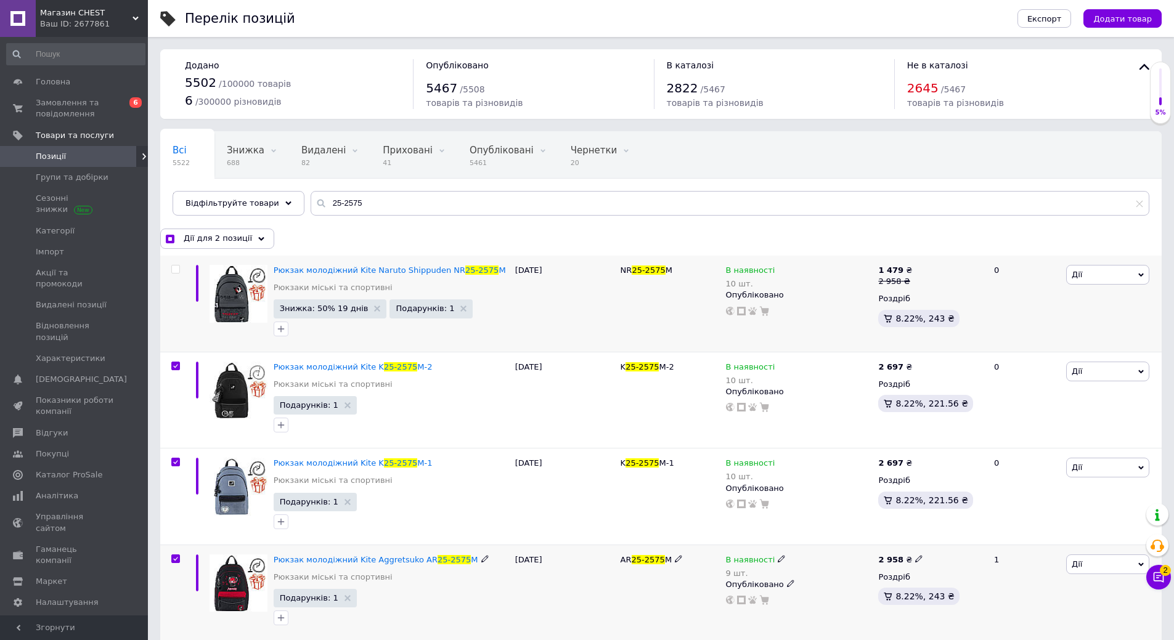
checkbox input "true"
click at [214, 237] on span "Дії для 3 позиції" at bounding box center [218, 238] width 68 height 11
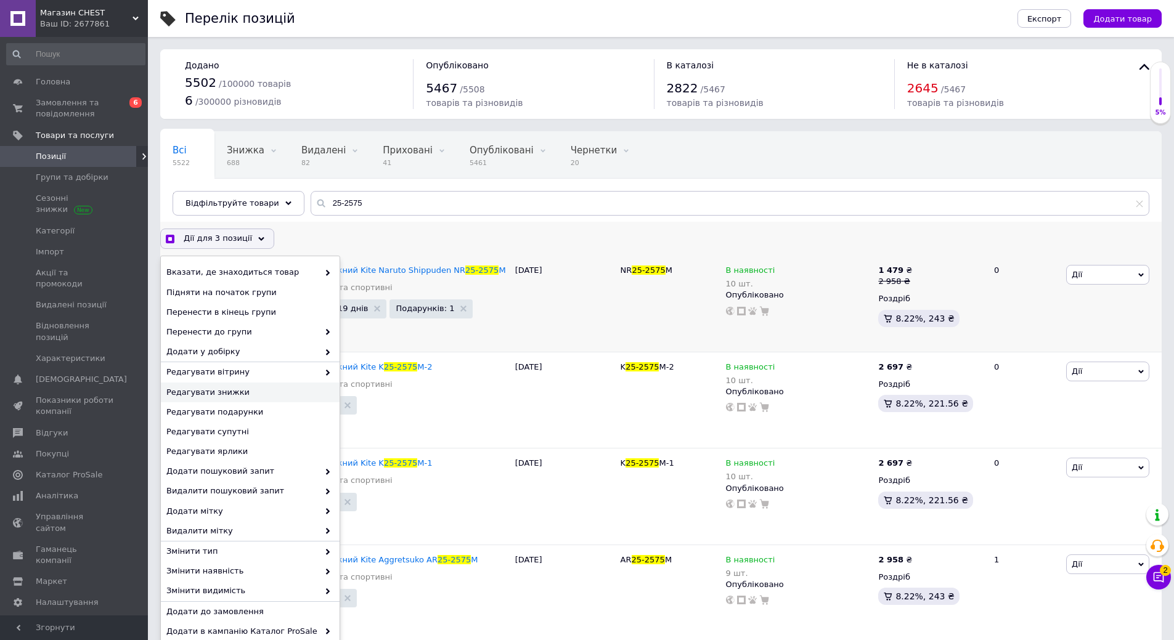
click at [214, 396] on span "Редагувати знижки" at bounding box center [248, 392] width 165 height 11
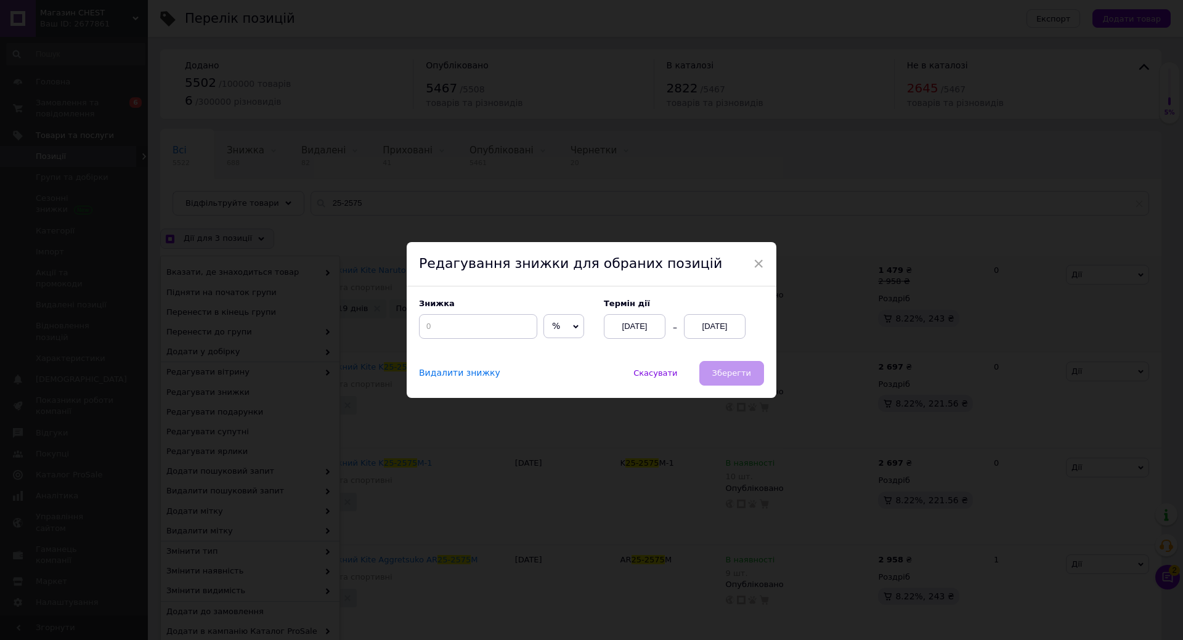
click at [458, 331] on div "Знижка % ₴ Термін дії [DATE] [DATE]" at bounding box center [592, 324] width 370 height 75
click at [462, 320] on input at bounding box center [478, 326] width 118 height 25
click at [461, 323] on input at bounding box center [478, 326] width 118 height 25
checkbox input "true"
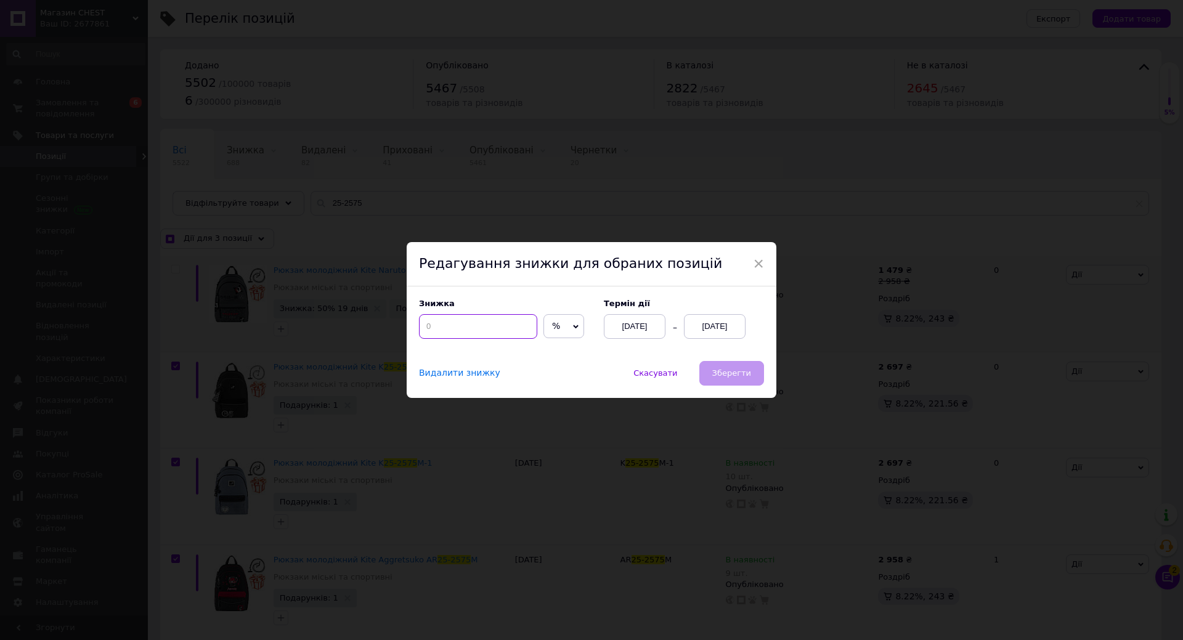
type input "2"
checkbox input "true"
type input "20"
click at [706, 320] on div "[DATE]" at bounding box center [715, 326] width 62 height 25
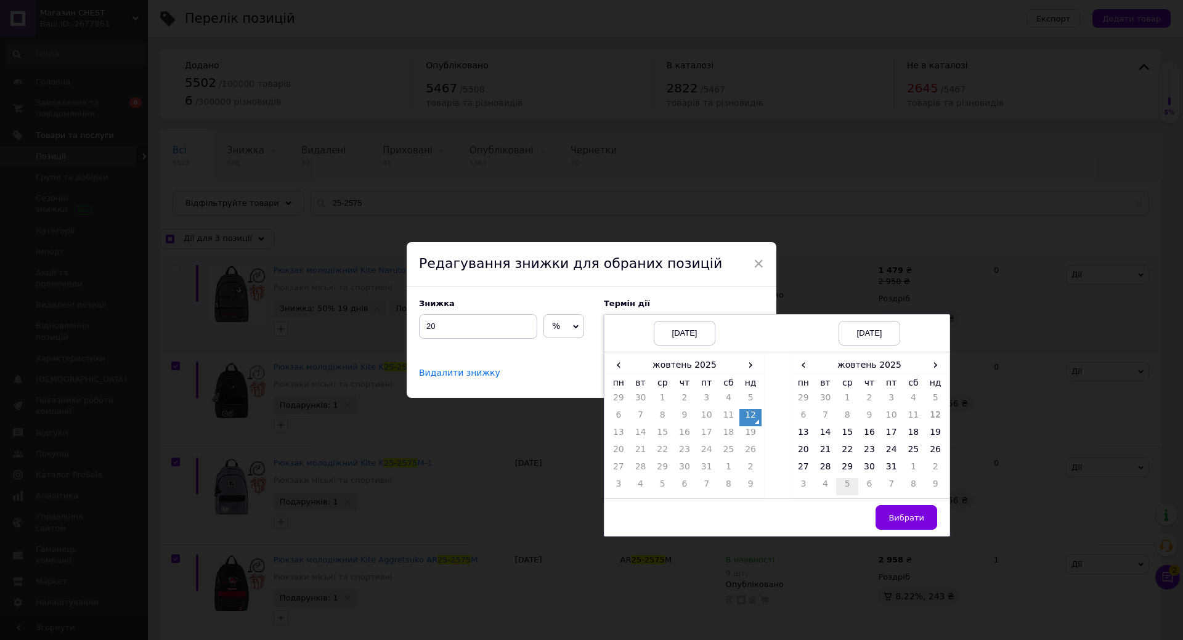
drag, startPoint x: 840, startPoint y: 468, endPoint x: 851, endPoint y: 487, distance: 21.2
click at [840, 469] on td "29" at bounding box center [847, 469] width 22 height 17
click at [917, 514] on span "Вибрати" at bounding box center [906, 517] width 36 height 9
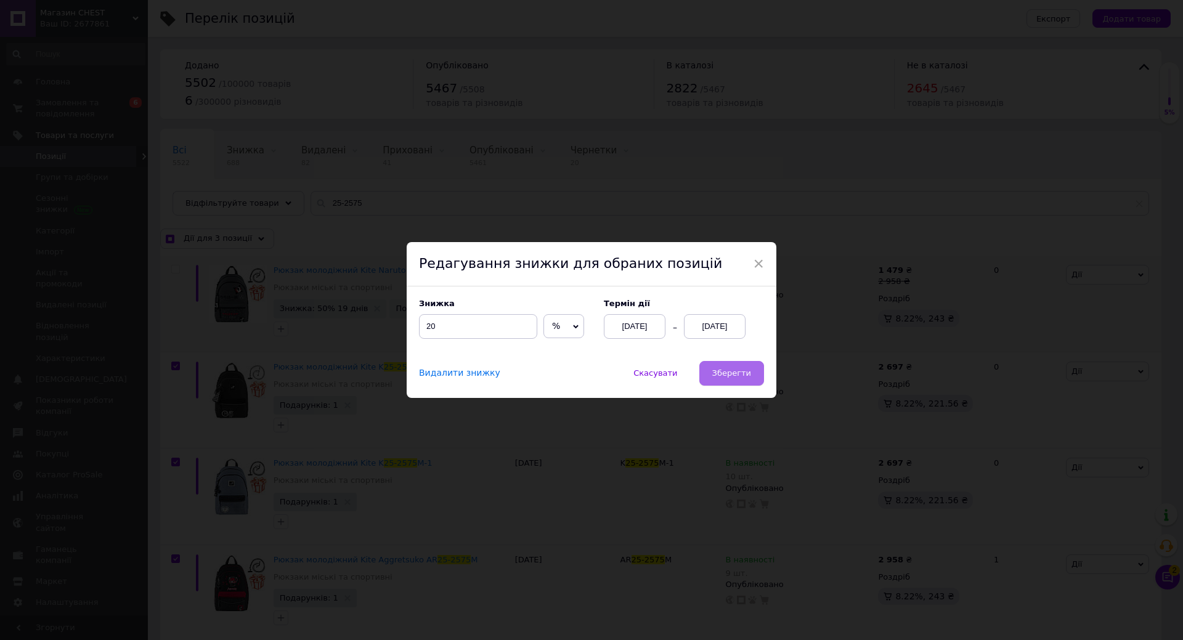
click at [746, 381] on button "Зберегти" at bounding box center [731, 373] width 65 height 25
checkbox input "true"
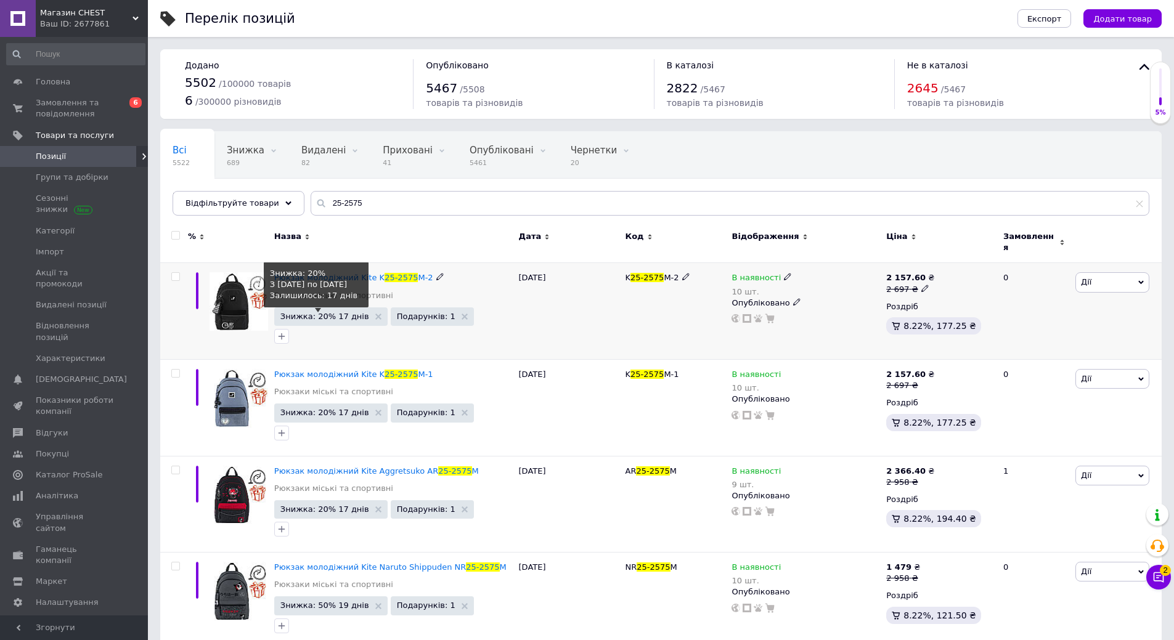
click at [309, 312] on span "Знижка: 20% 17 днів" at bounding box center [324, 316] width 89 height 8
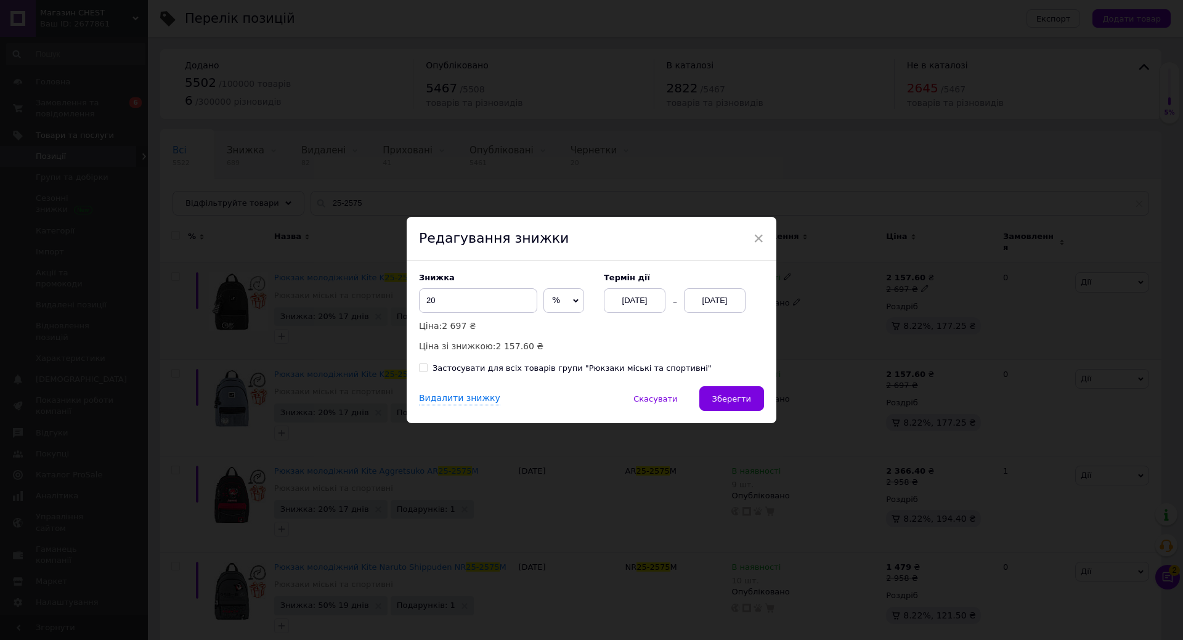
click at [707, 301] on div "[DATE]" at bounding box center [715, 300] width 62 height 25
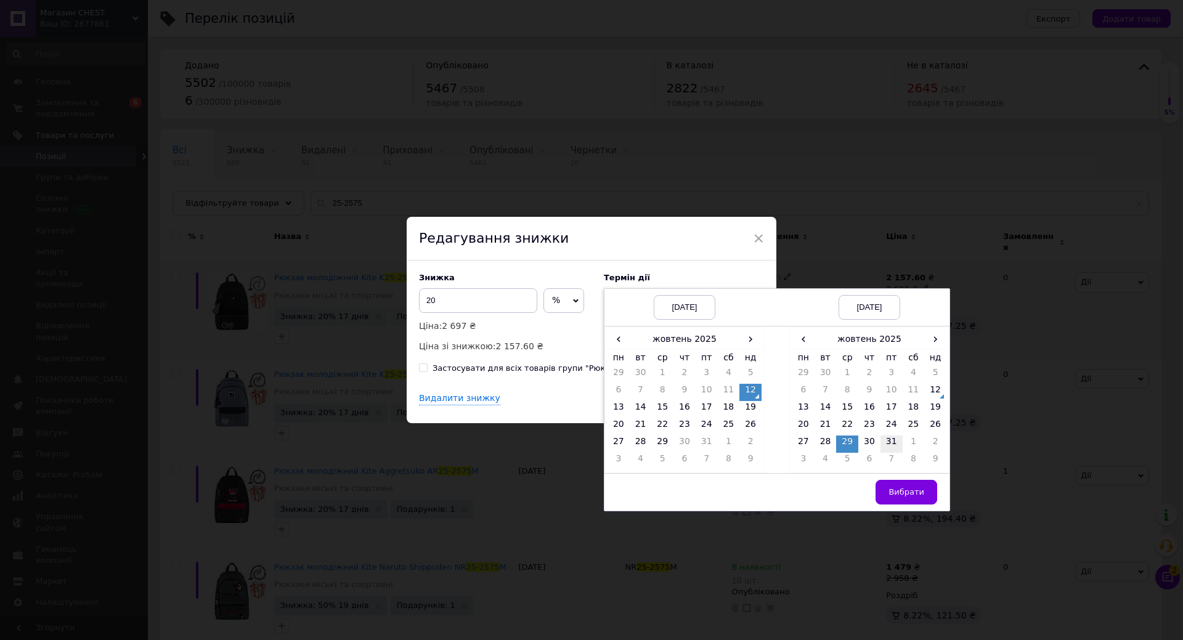
click at [888, 440] on td "31" at bounding box center [891, 444] width 22 height 17
click at [908, 495] on span "Вибрати" at bounding box center [906, 491] width 36 height 9
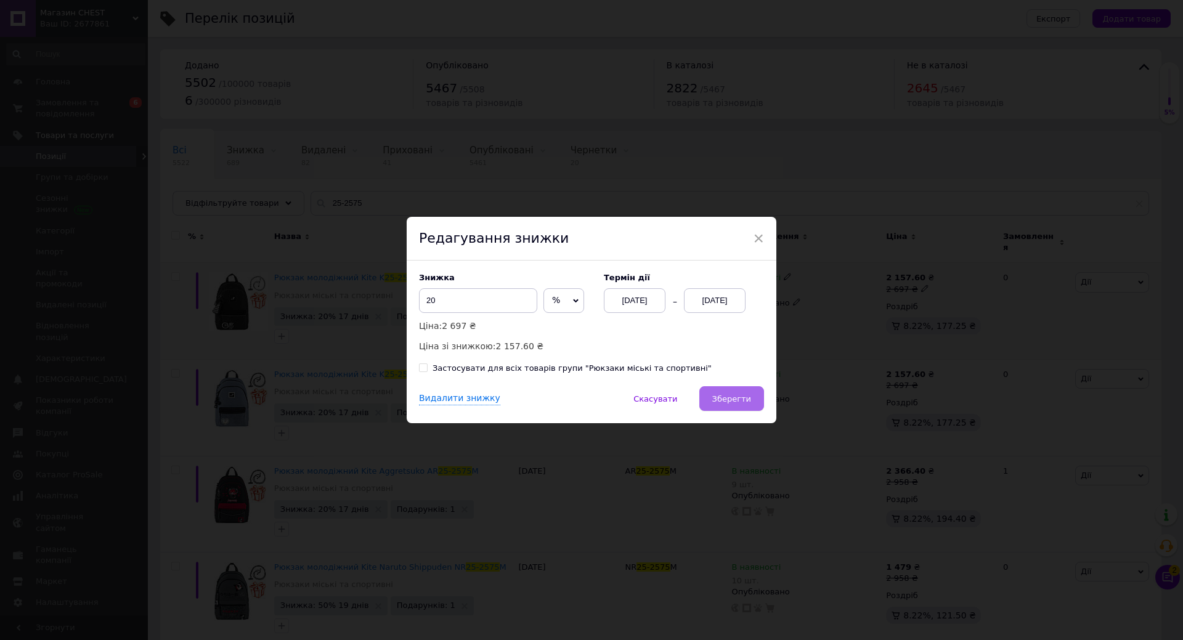
click at [726, 396] on span "Зберегти" at bounding box center [731, 398] width 39 height 9
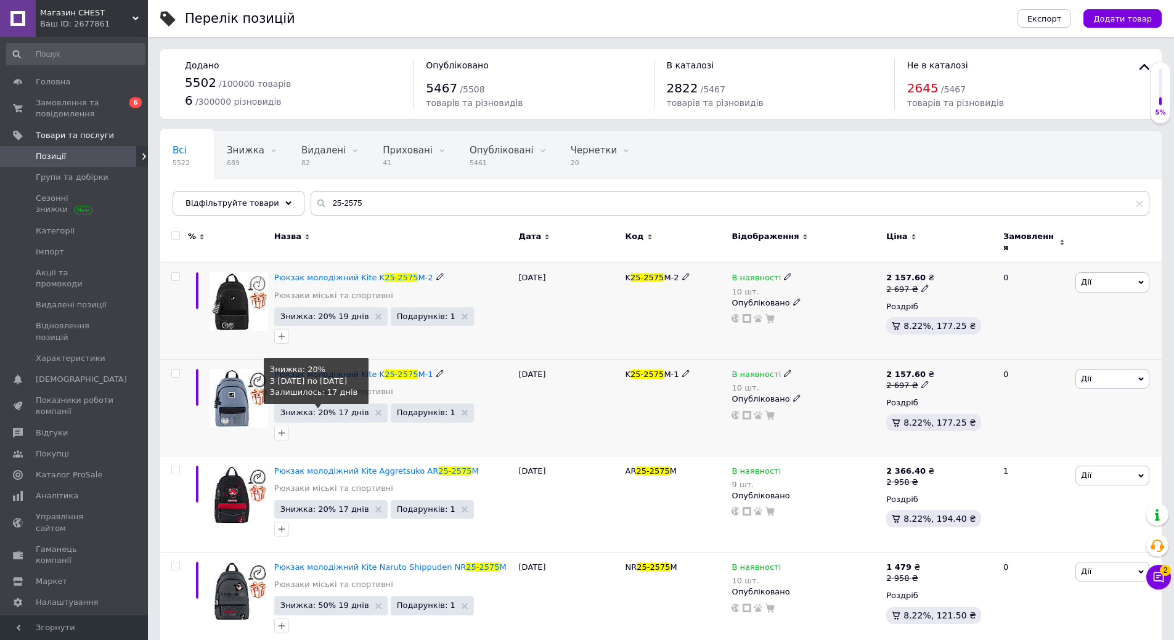
click at [323, 408] on span "Знижка: 20% 17 днів" at bounding box center [324, 412] width 89 height 8
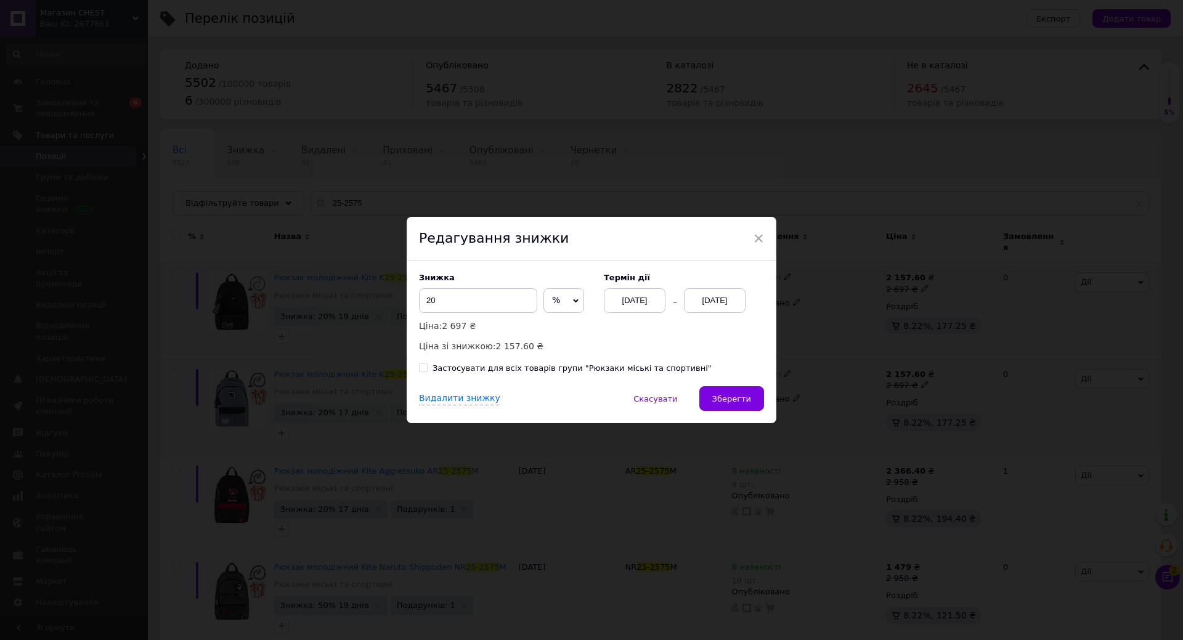
click at [717, 295] on div "[DATE]" at bounding box center [715, 300] width 62 height 25
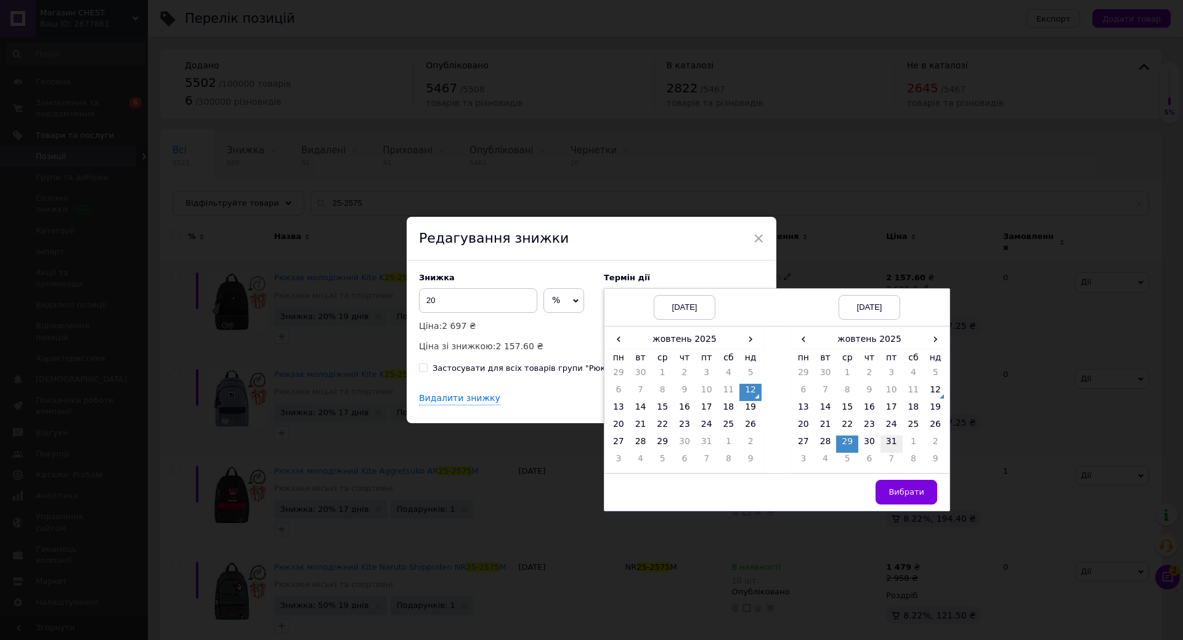
click at [884, 442] on td "31" at bounding box center [891, 444] width 22 height 17
click at [913, 492] on span "Вибрати" at bounding box center [906, 491] width 36 height 9
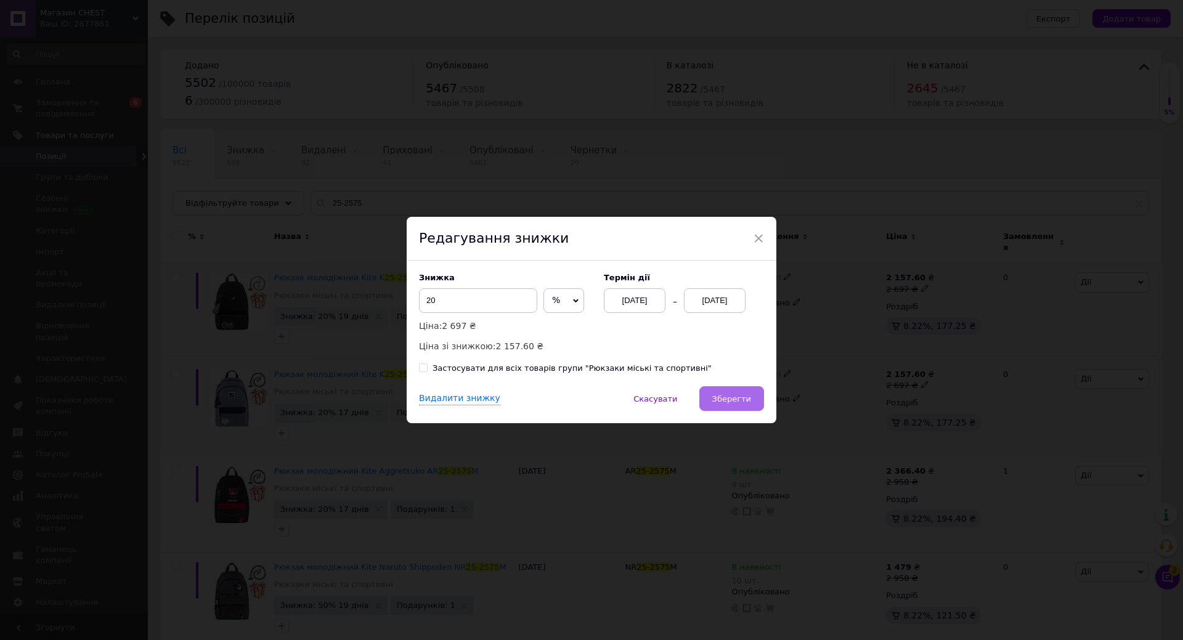
click at [731, 396] on span "Зберегти" at bounding box center [731, 398] width 39 height 9
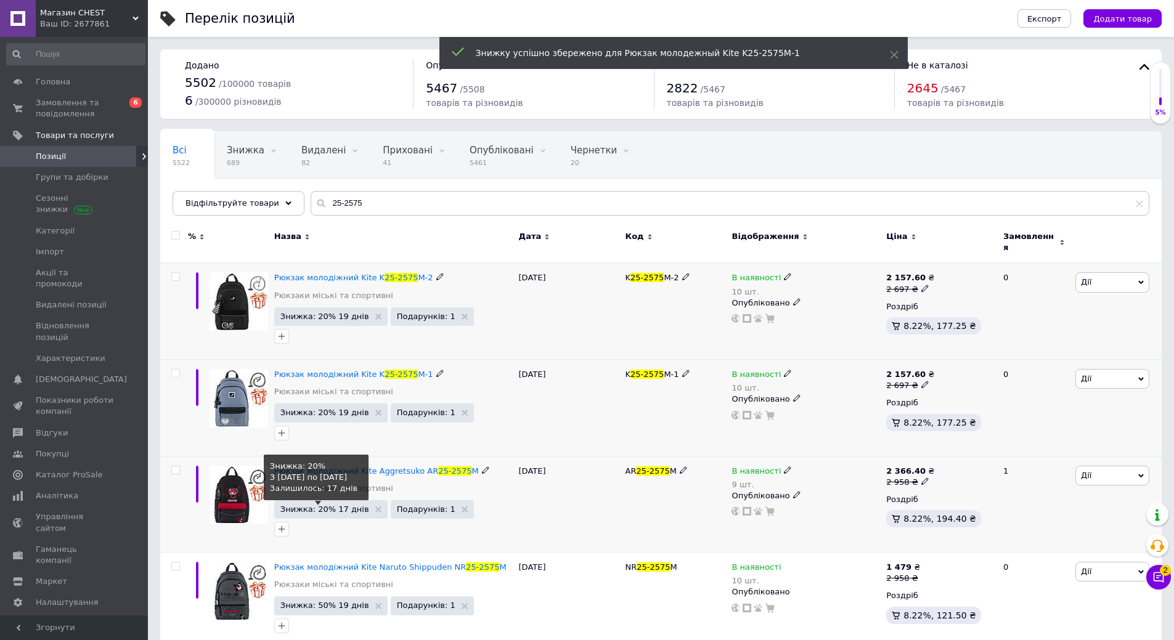
click at [330, 505] on span "Знижка: 20% 17 днів" at bounding box center [324, 509] width 89 height 8
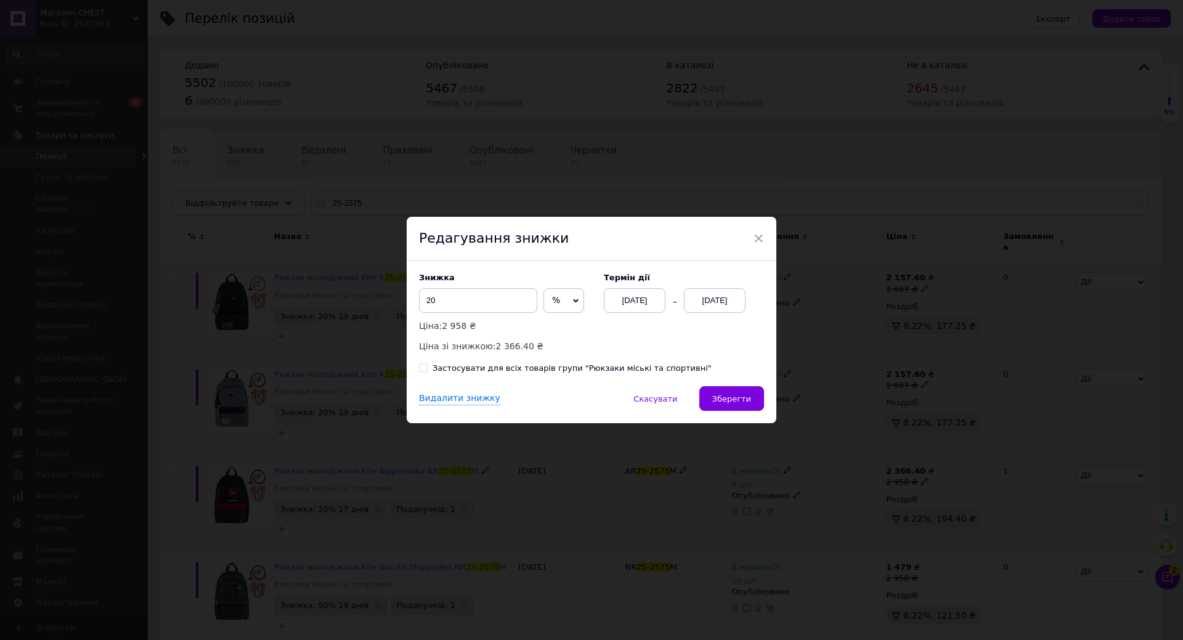
click at [709, 303] on div "[DATE]" at bounding box center [715, 300] width 62 height 25
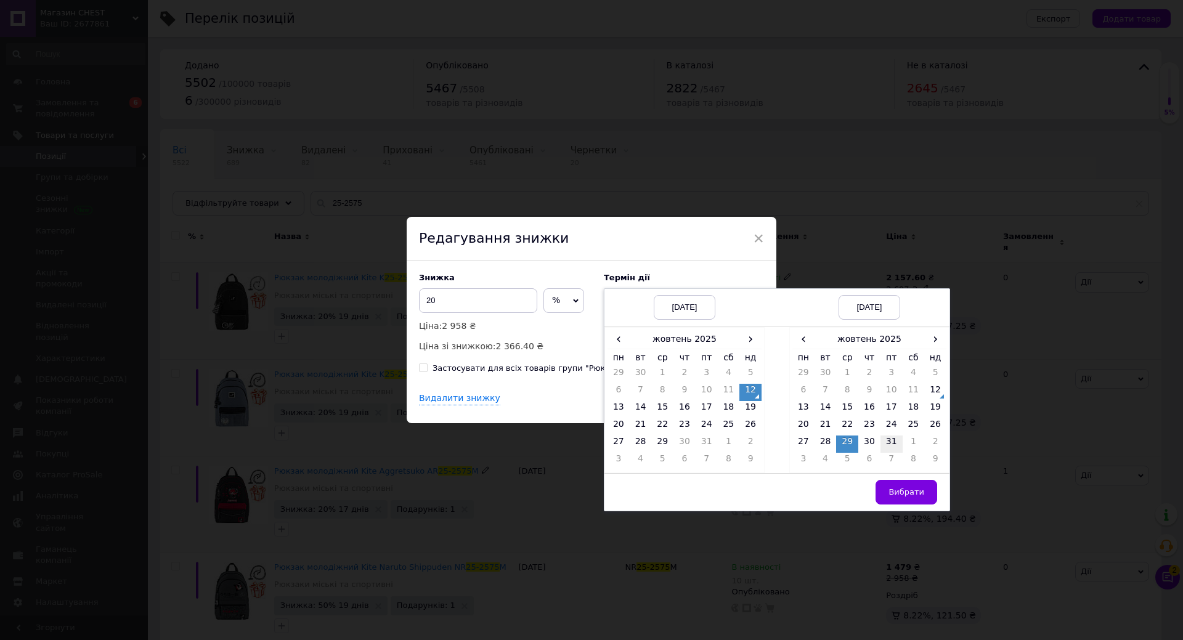
drag, startPoint x: 887, startPoint y: 437, endPoint x: 894, endPoint y: 451, distance: 15.7
click at [887, 438] on td "31" at bounding box center [891, 444] width 22 height 17
click at [904, 487] on button "Вибрати" at bounding box center [907, 492] width 62 height 25
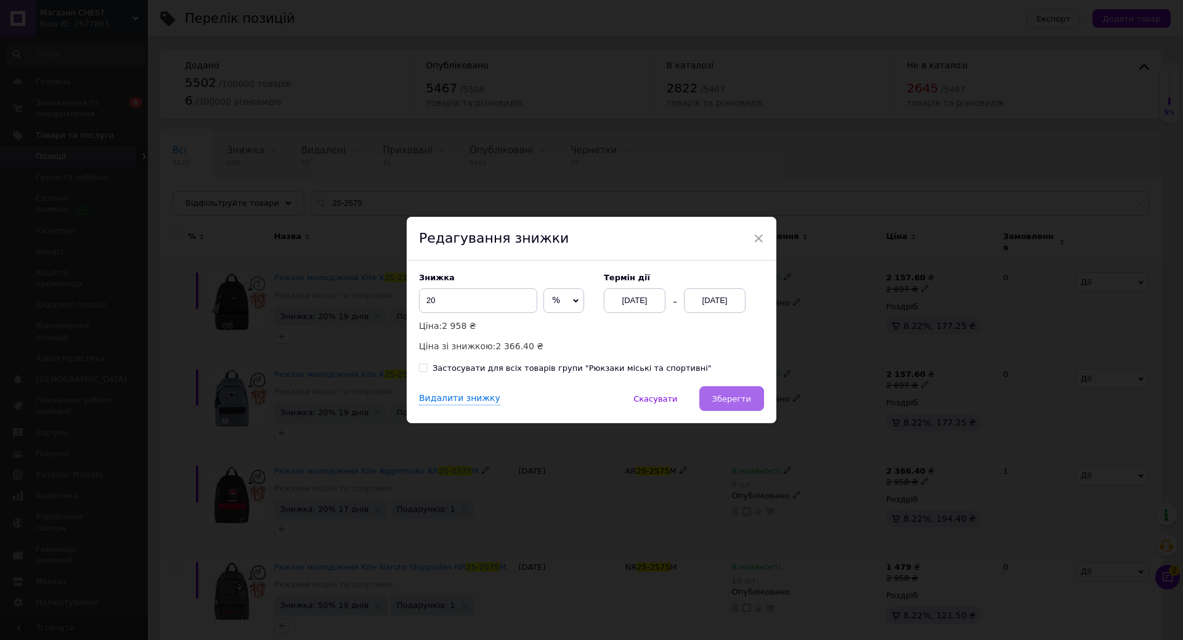
click at [733, 394] on span "Зберегти" at bounding box center [731, 398] width 39 height 9
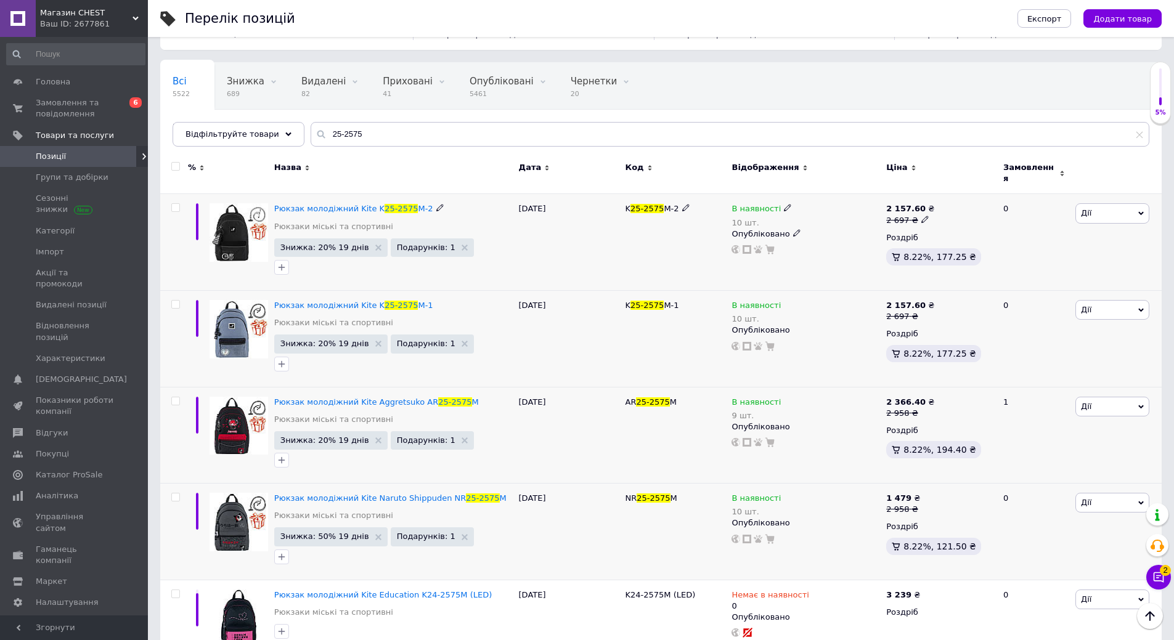
scroll to position [62, 0]
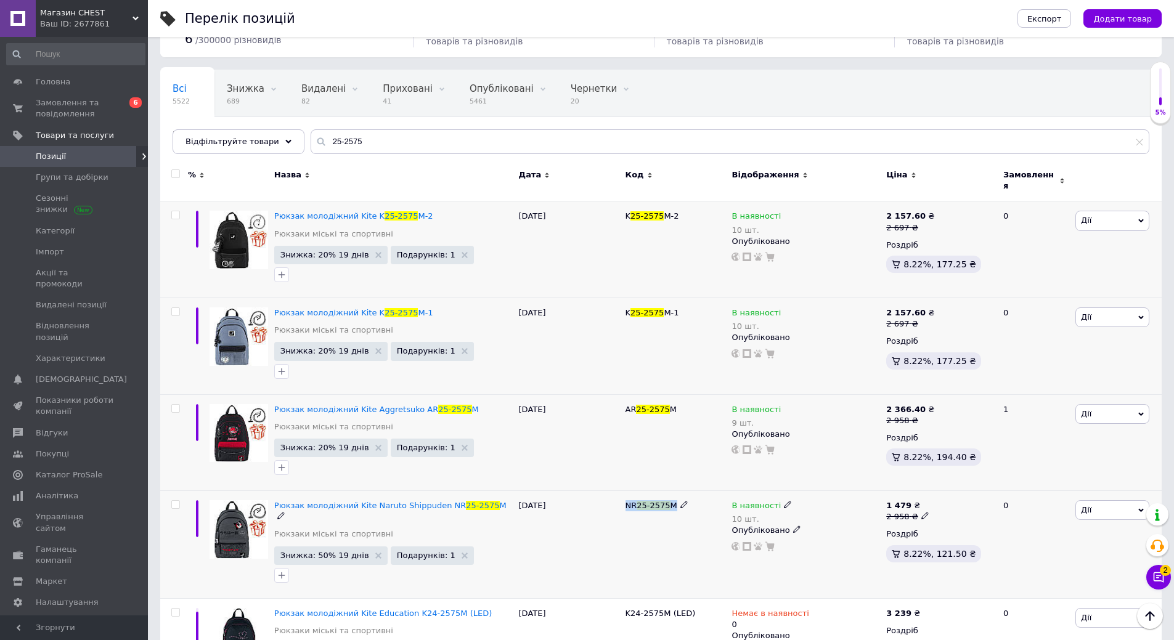
drag, startPoint x: 625, startPoint y: 496, endPoint x: 675, endPoint y: 496, distance: 49.9
click at [675, 500] on div "NR 25-2575 M" at bounding box center [675, 505] width 100 height 11
copy div "NR 25-2575 M"
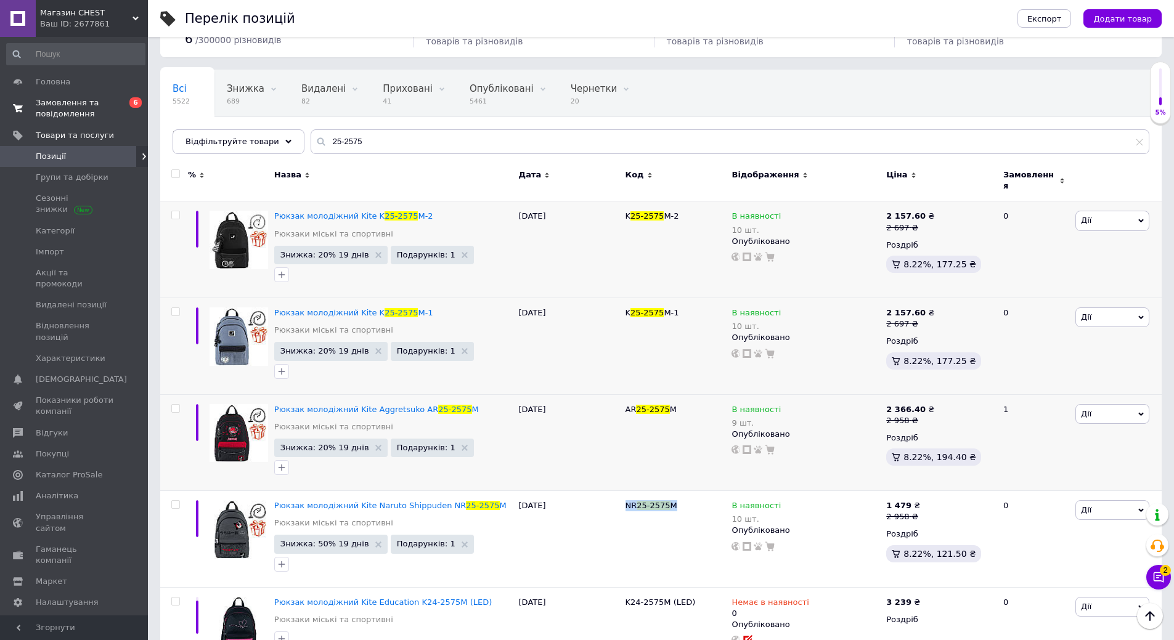
click at [59, 106] on span "Замовлення та повідомлення" at bounding box center [75, 108] width 78 height 22
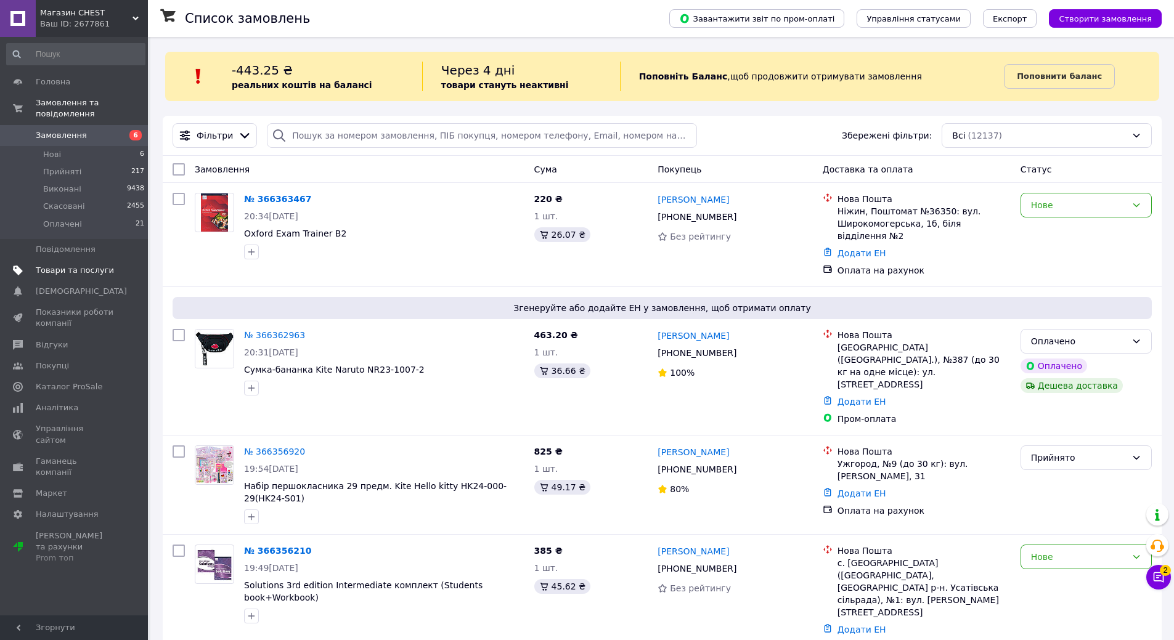
click at [84, 265] on span "Товари та послуги" at bounding box center [75, 270] width 78 height 11
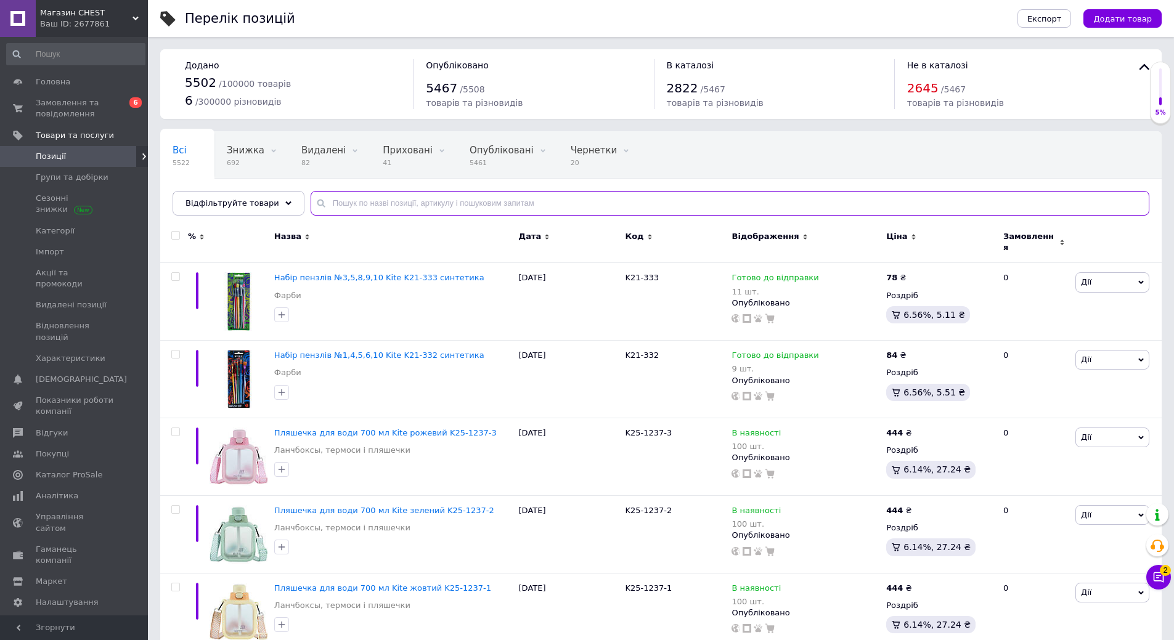
click at [384, 203] on input "text" at bounding box center [730, 203] width 839 height 25
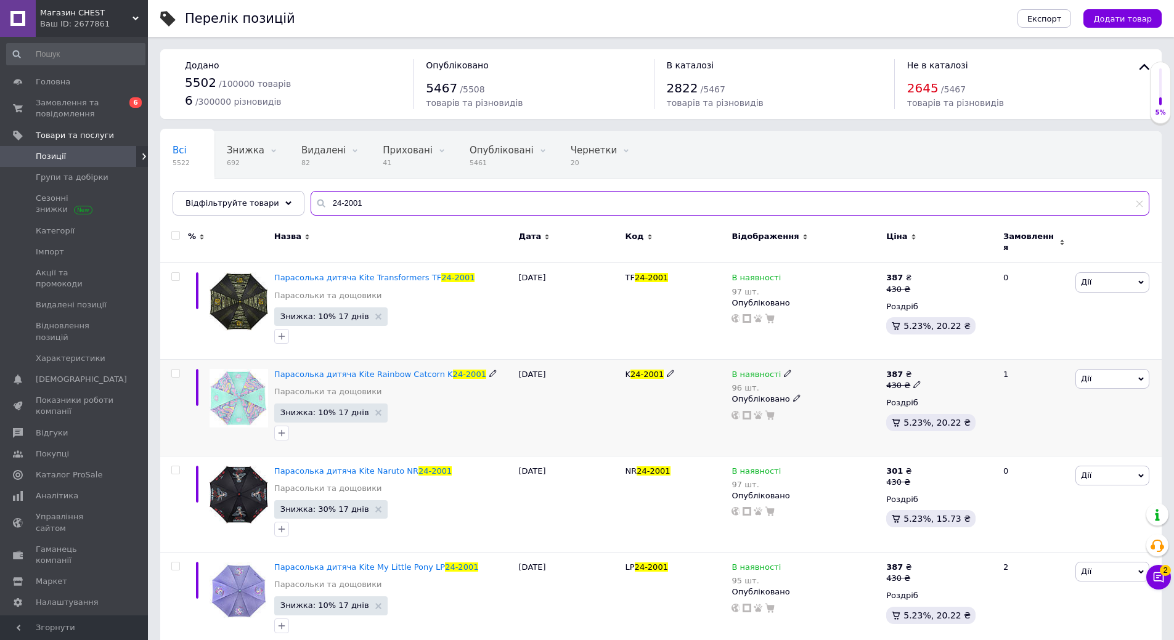
scroll to position [14, 0]
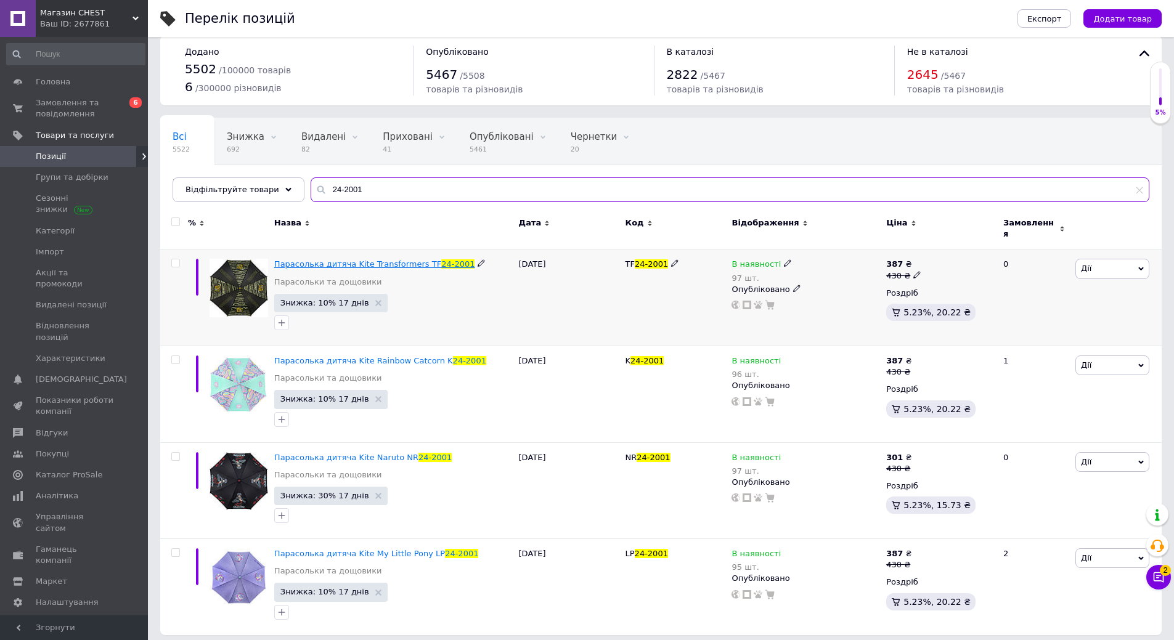
type input "24-2001"
click at [373, 259] on span "Парасолька дитяча Kite Transformers TF" at bounding box center [357, 263] width 167 height 9
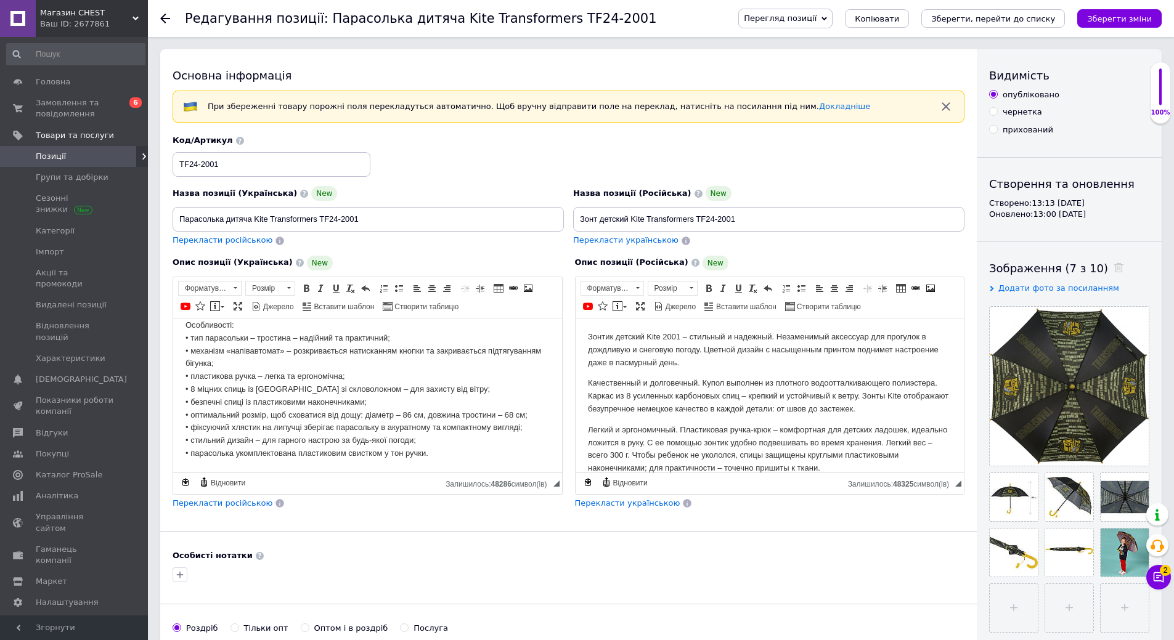
click at [167, 19] on use at bounding box center [165, 19] width 10 height 10
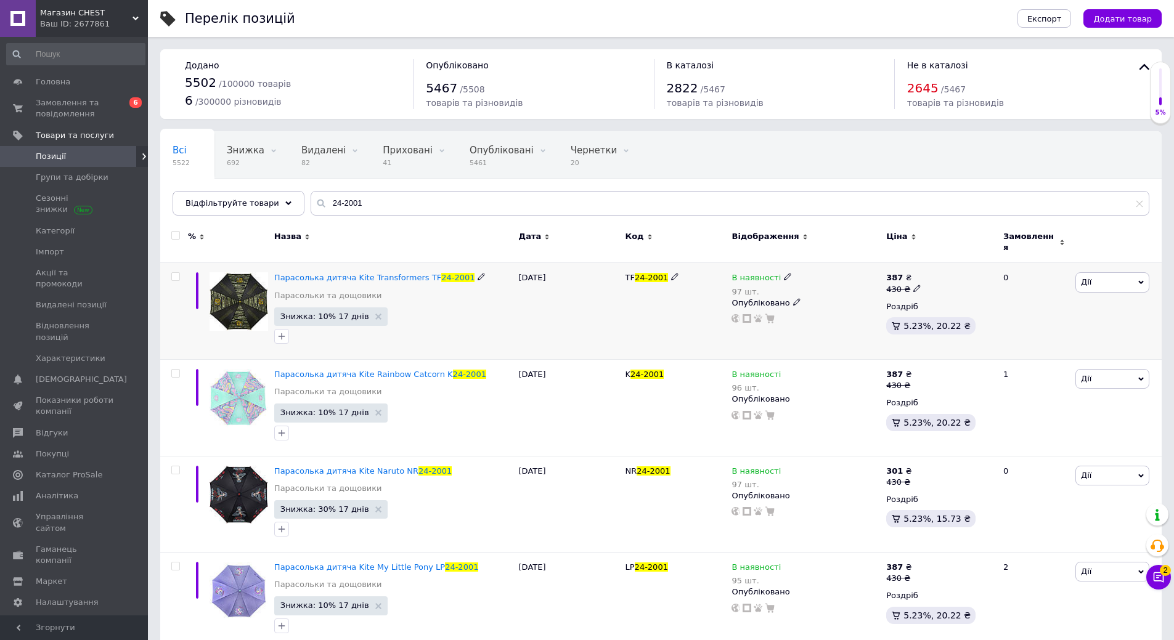
scroll to position [14, 0]
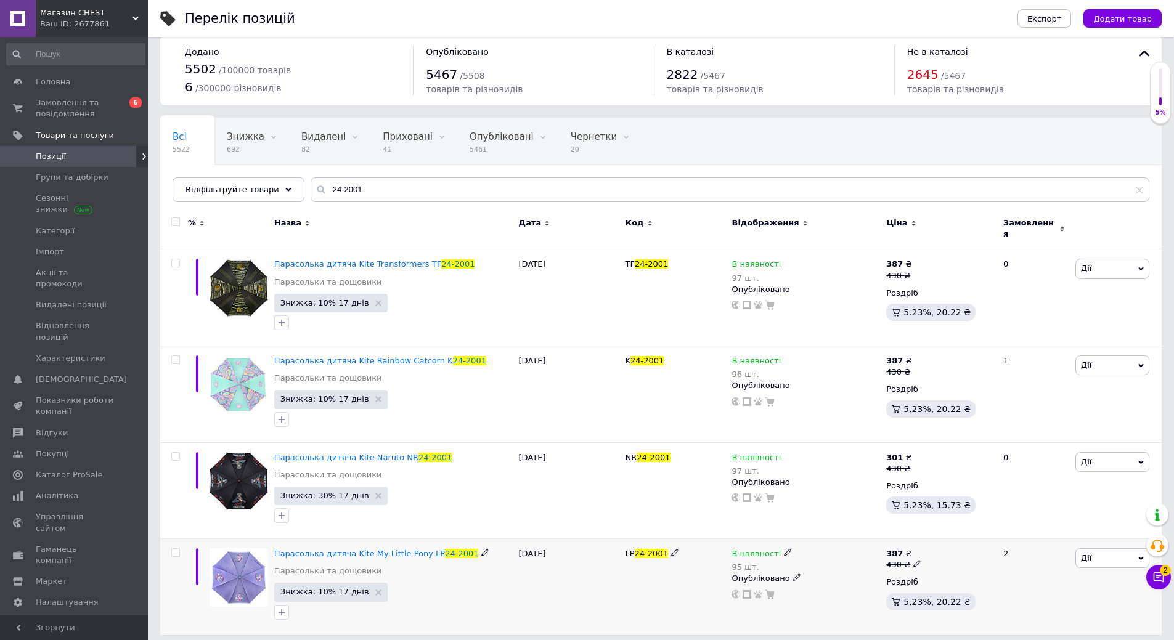
click at [1094, 551] on span "Дії" at bounding box center [1112, 558] width 74 height 20
click at [1037, 613] on li "Копіювати" at bounding box center [1066, 616] width 163 height 17
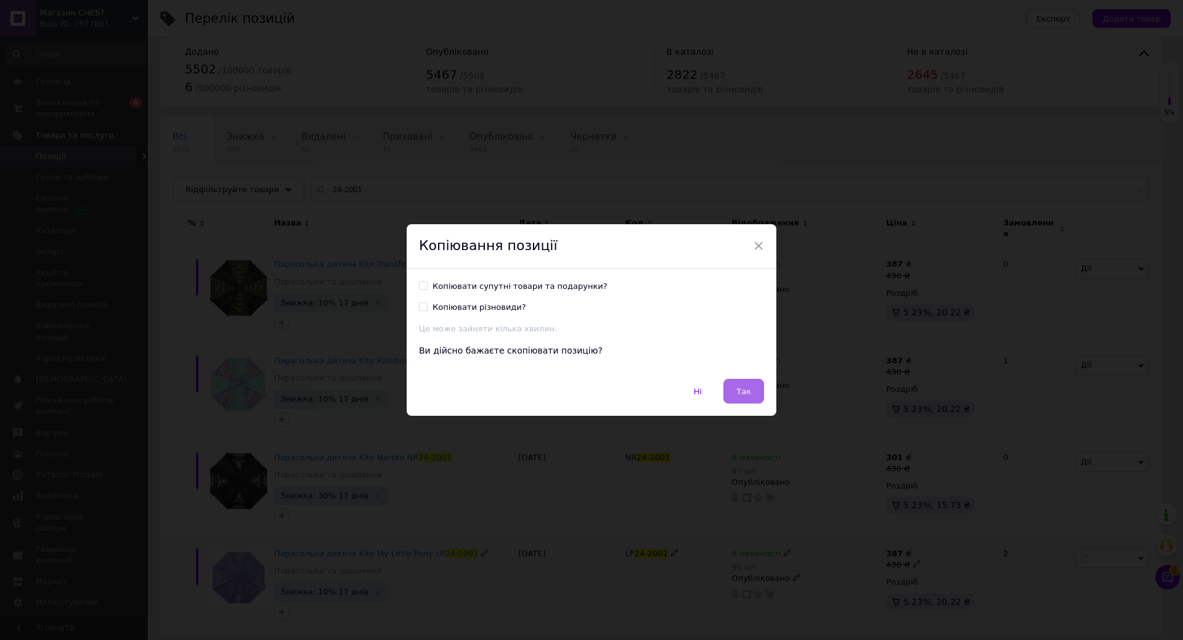
click at [752, 394] on button "Так" at bounding box center [743, 391] width 41 height 25
